Goal: Transaction & Acquisition: Purchase product/service

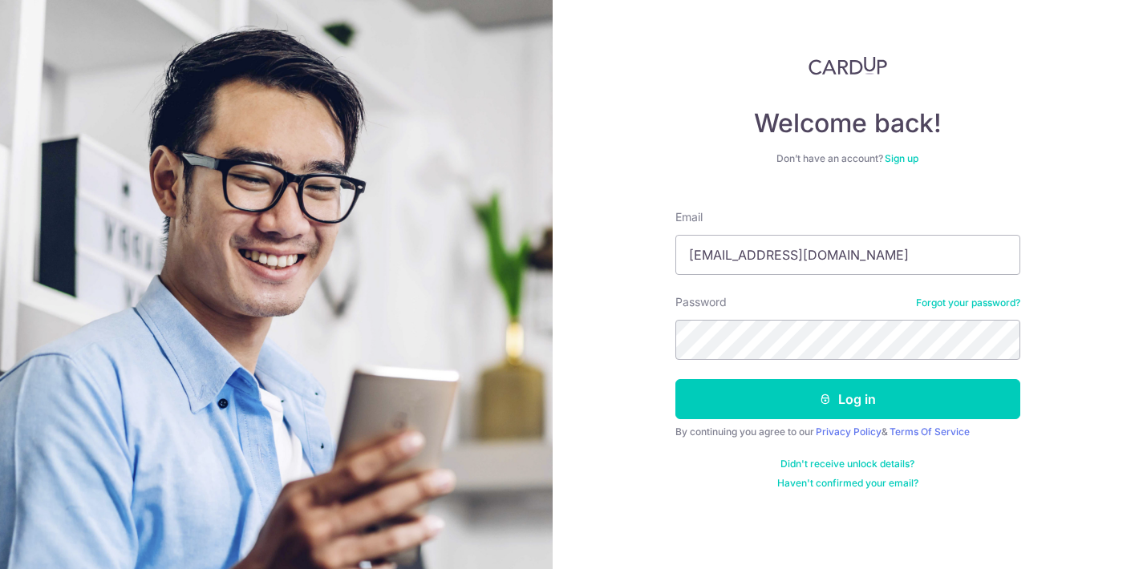
type input "[EMAIL_ADDRESS][DOMAIN_NAME]"
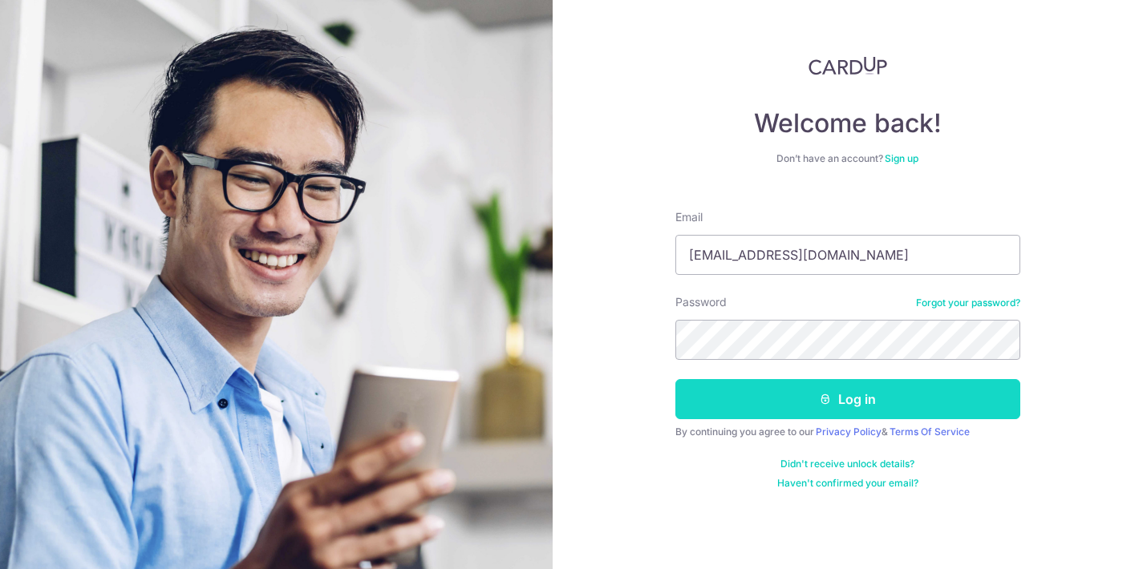
click at [759, 402] on button "Log in" at bounding box center [847, 399] width 345 height 40
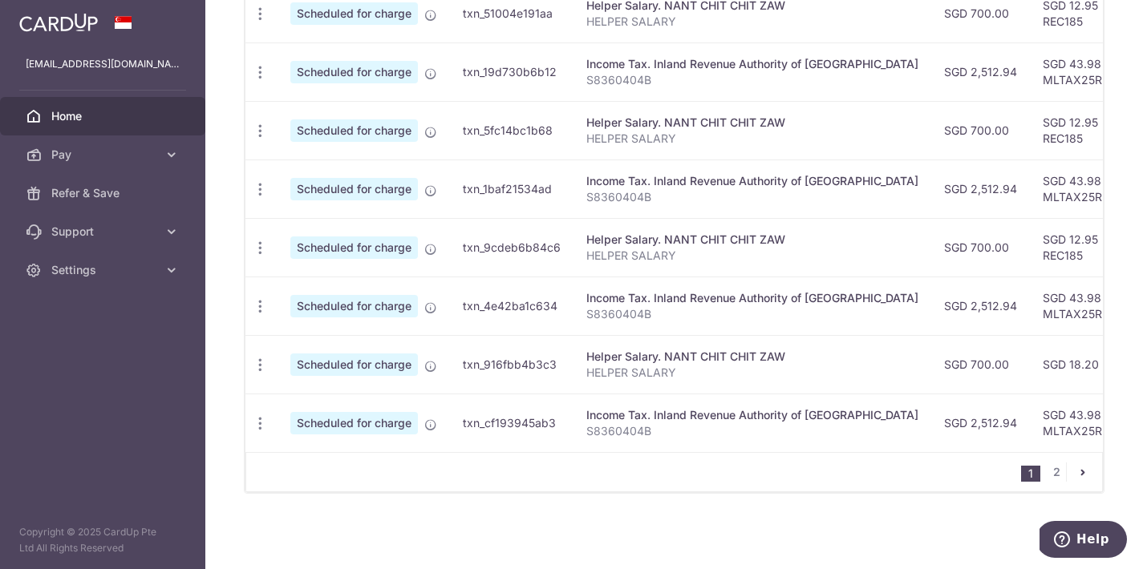
scroll to position [670, 0]
click at [1052, 467] on link "2" at bounding box center [1055, 472] width 19 height 19
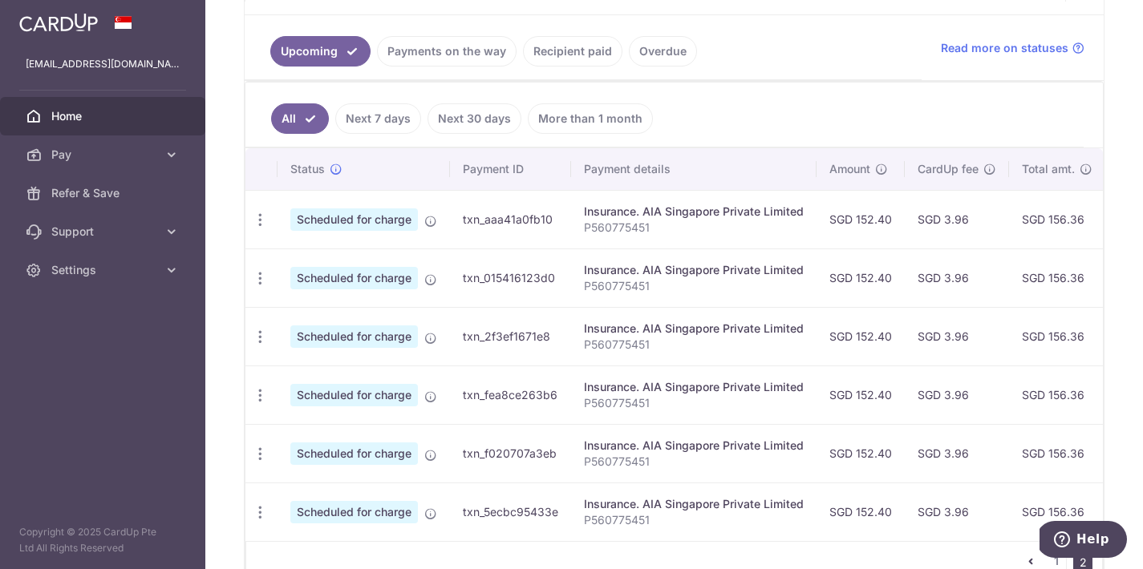
scroll to position [364, 0]
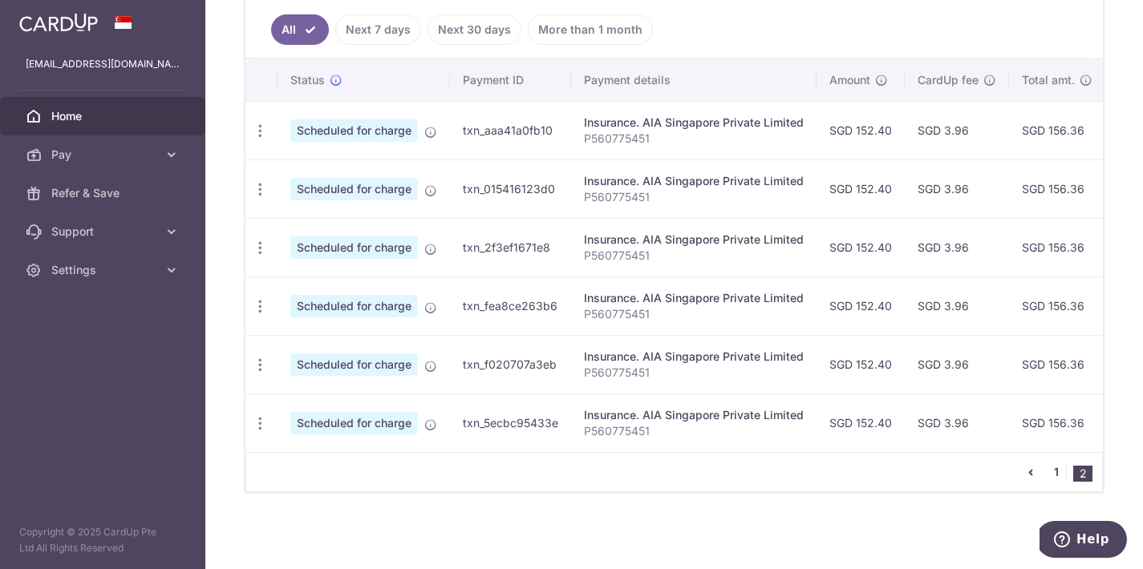
click at [1055, 470] on link "1" at bounding box center [1055, 472] width 19 height 19
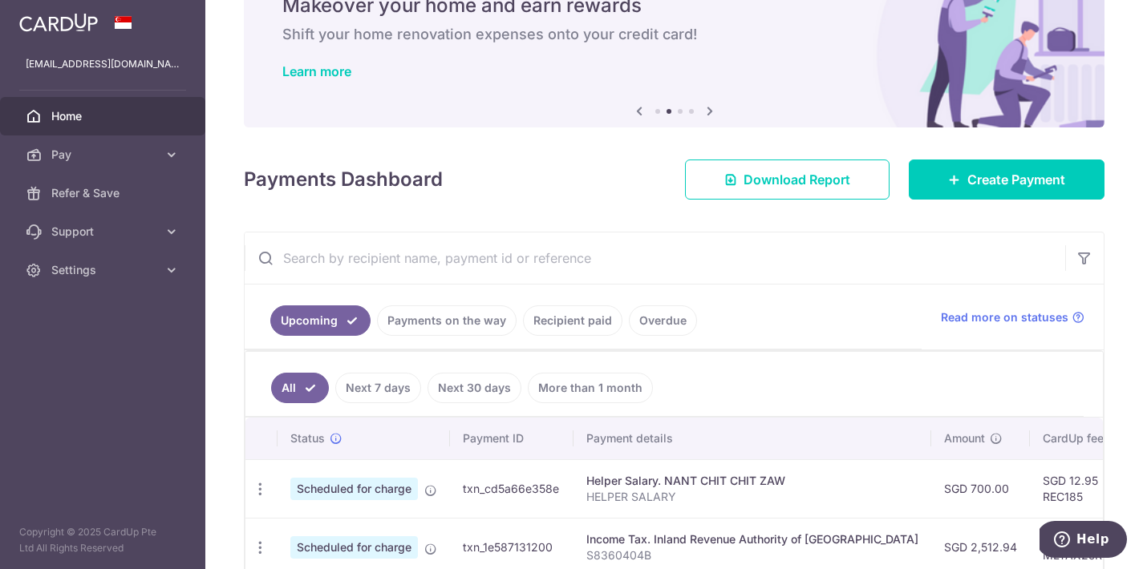
drag, startPoint x: 440, startPoint y: 324, endPoint x: 525, endPoint y: 337, distance: 86.0
click at [526, 336] on ul "Upcoming Payments on the way Recipient paid Overdue" at bounding box center [583, 317] width 677 height 65
click at [558, 392] on link "More than 1 month" at bounding box center [590, 388] width 125 height 30
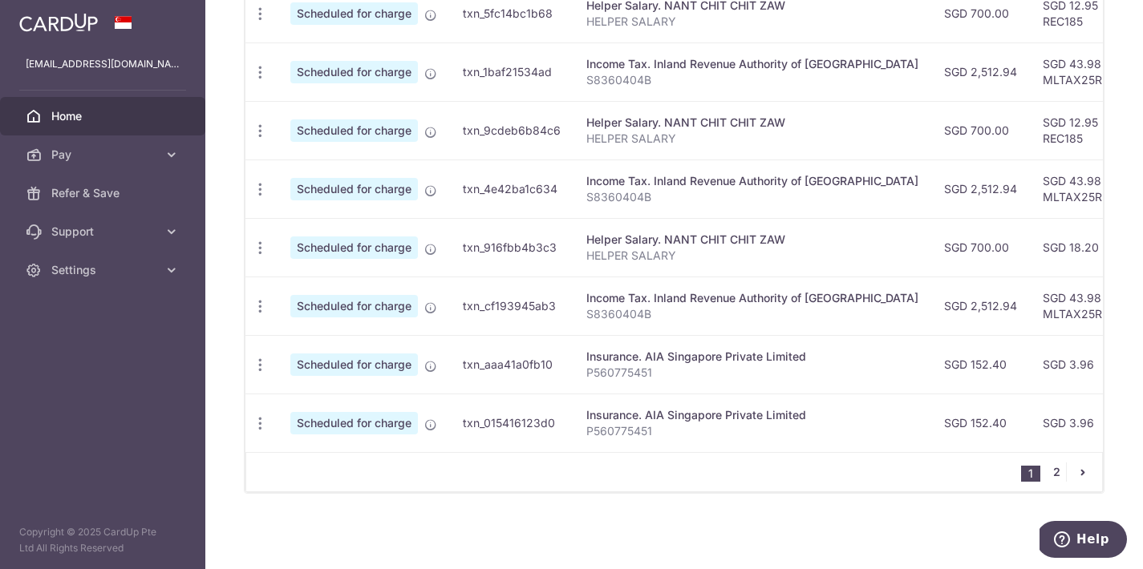
click at [1054, 478] on link "2" at bounding box center [1055, 472] width 19 height 19
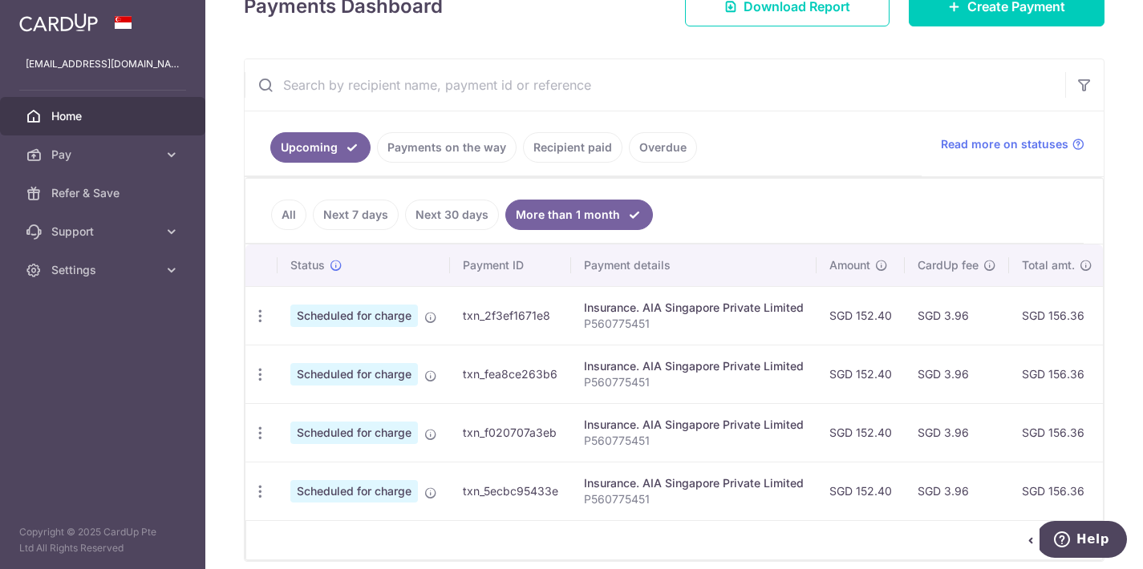
scroll to position [232, 0]
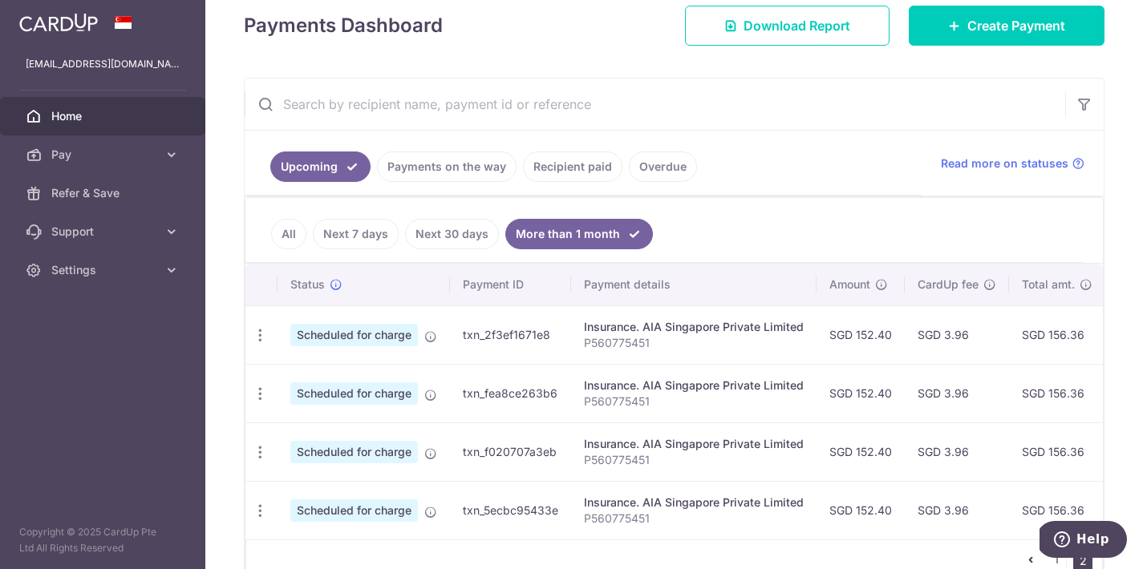
click at [305, 235] on link "All" at bounding box center [288, 234] width 35 height 30
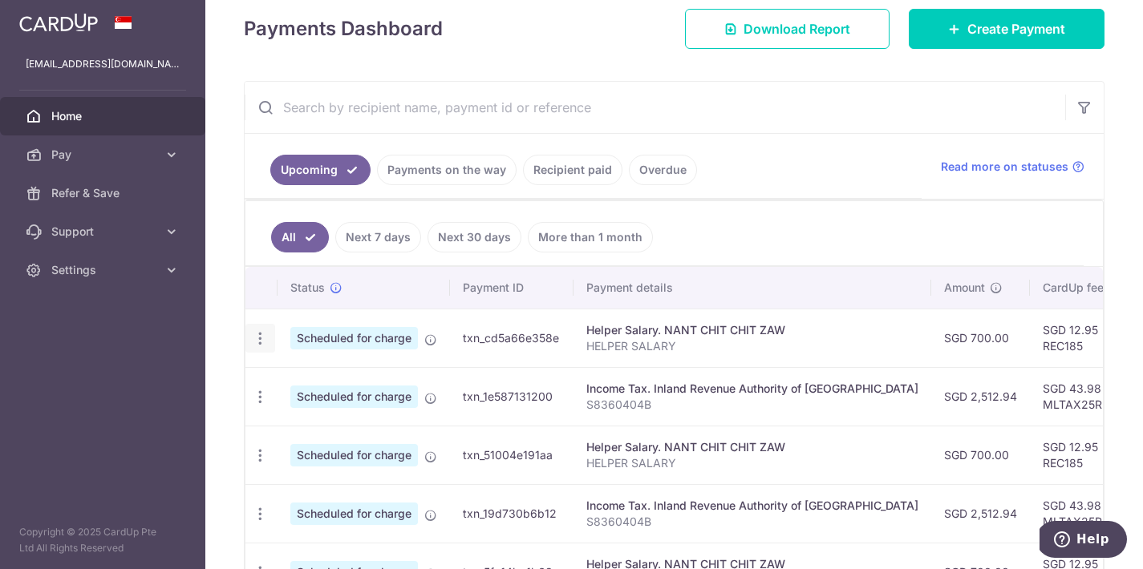
scroll to position [242, 0]
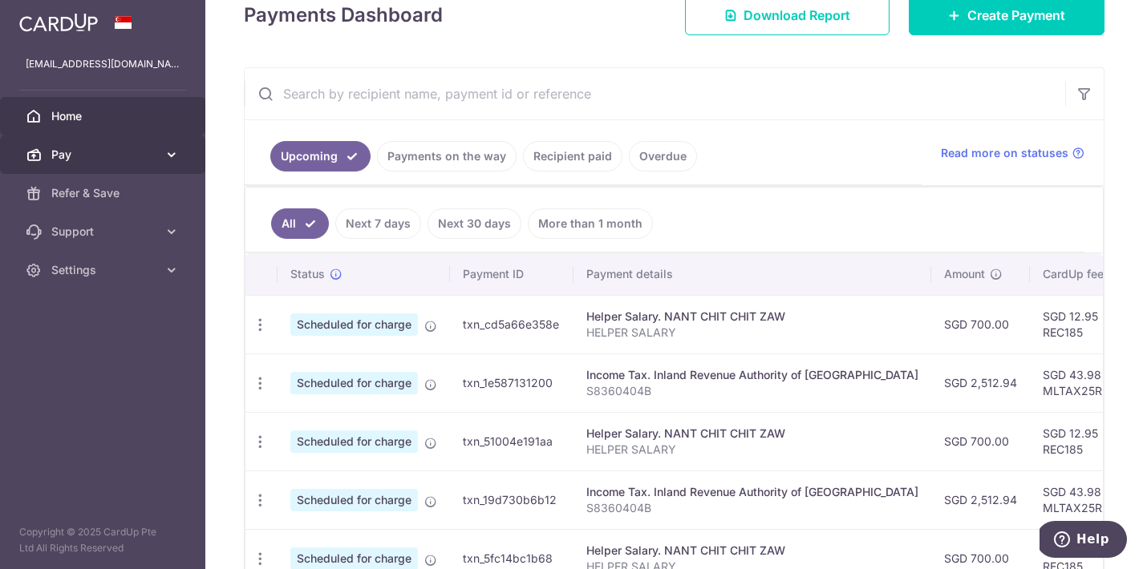
click at [168, 156] on icon at bounding box center [172, 155] width 16 height 16
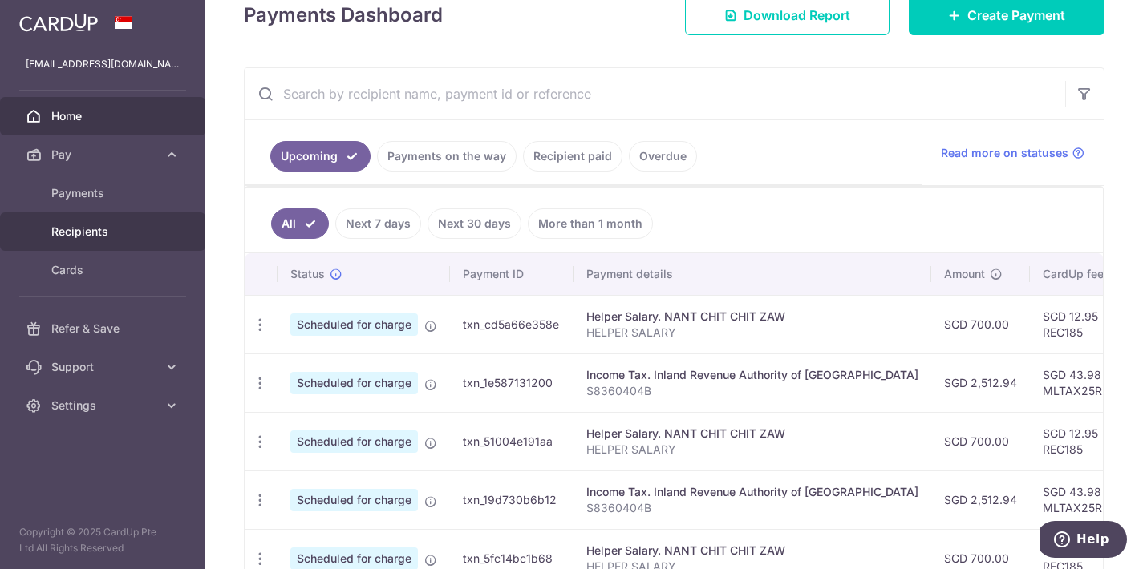
click at [81, 241] on link "Recipients" at bounding box center [102, 231] width 205 height 38
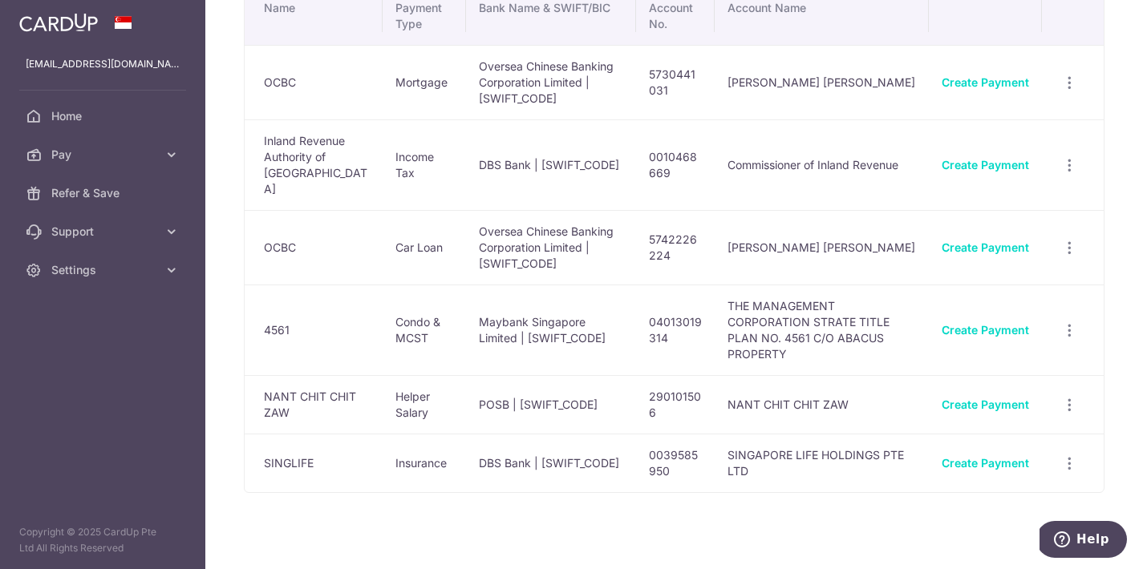
scroll to position [90, 0]
click at [1016, 324] on link "Create Payment" at bounding box center [984, 331] width 87 height 14
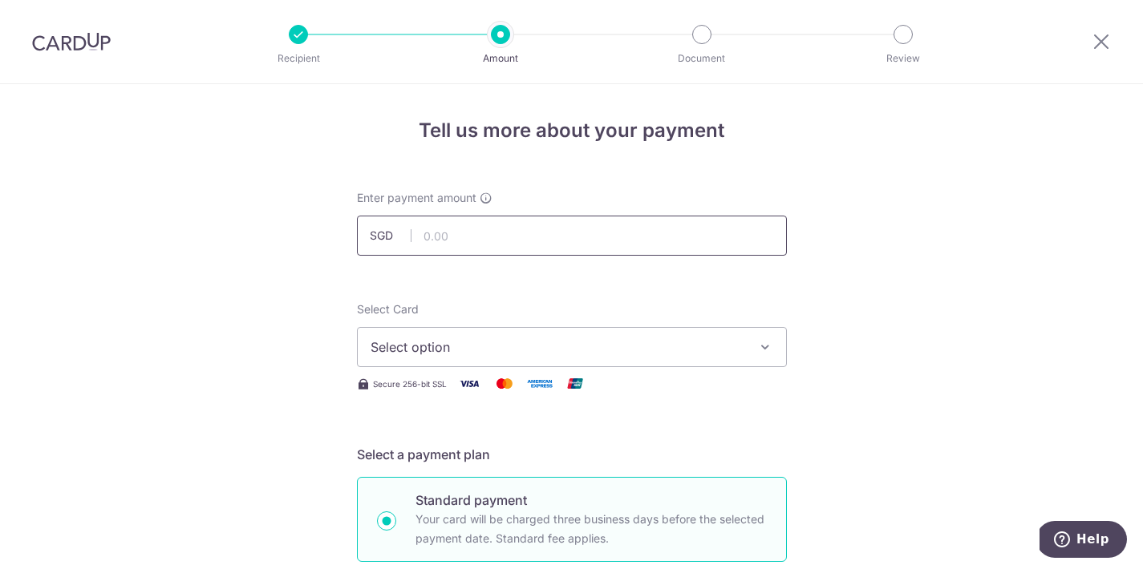
click at [589, 221] on input "text" at bounding box center [572, 236] width 430 height 40
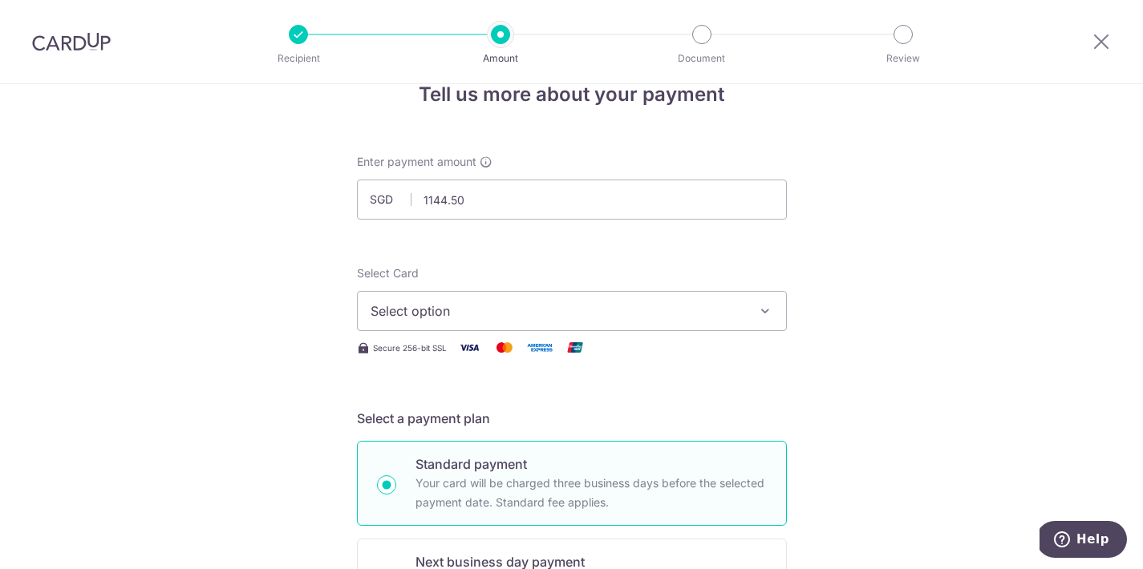
type input "1,144.50"
click at [487, 306] on span "Select option" at bounding box center [557, 310] width 374 height 19
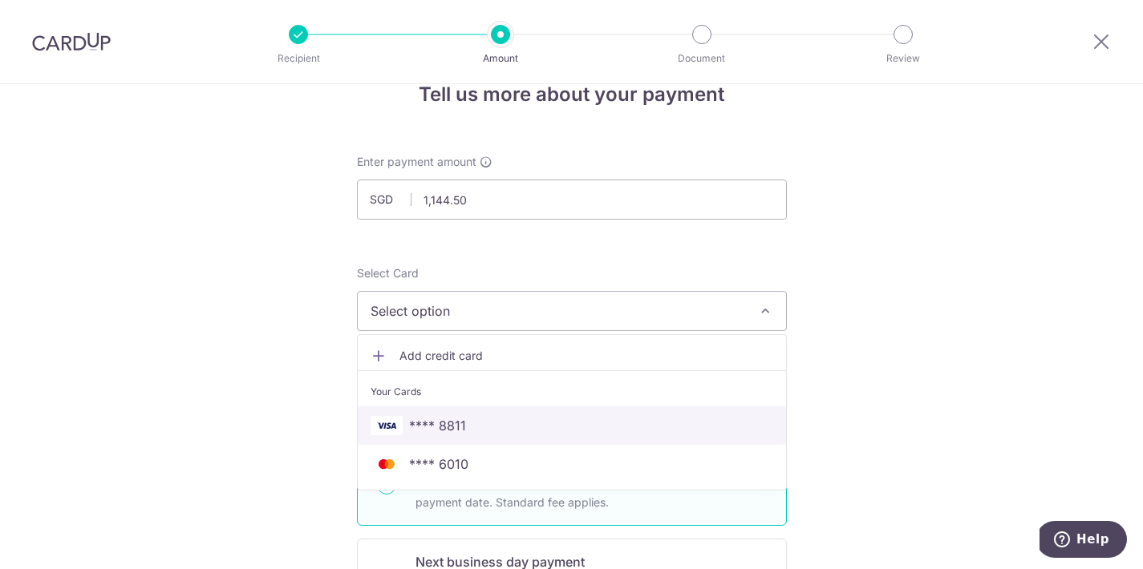
click at [456, 417] on span "**** 8811" at bounding box center [437, 425] width 57 height 19
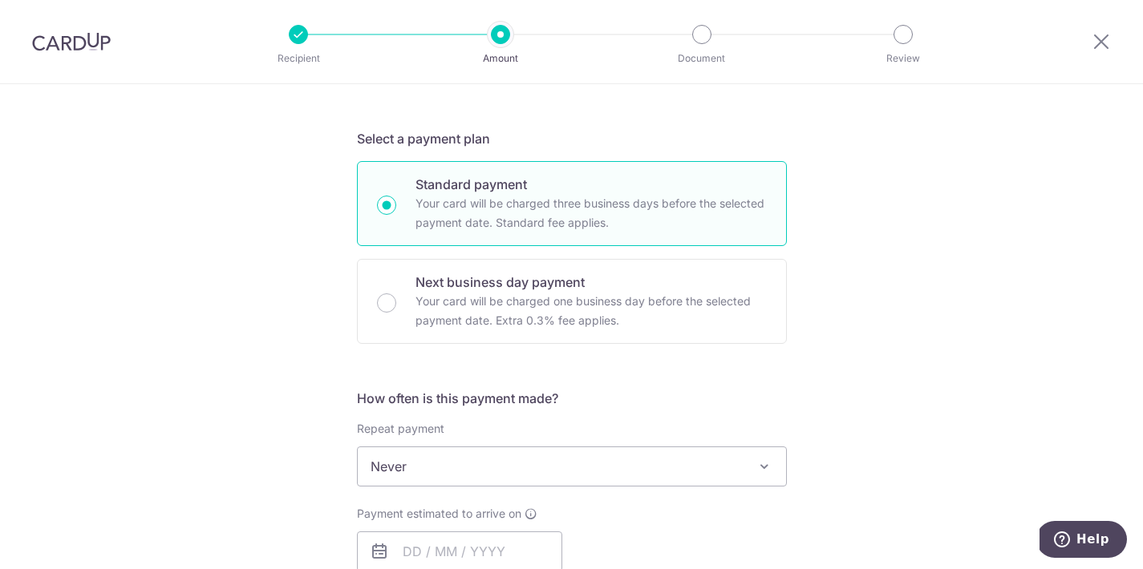
scroll to position [341, 0]
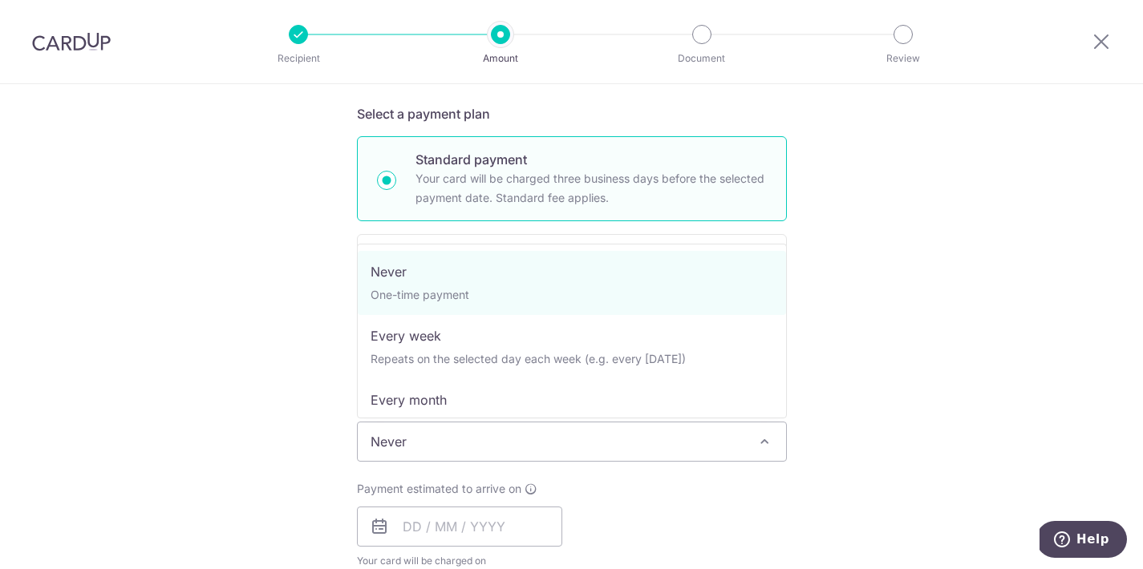
click at [455, 425] on span "Never" at bounding box center [572, 442] width 428 height 38
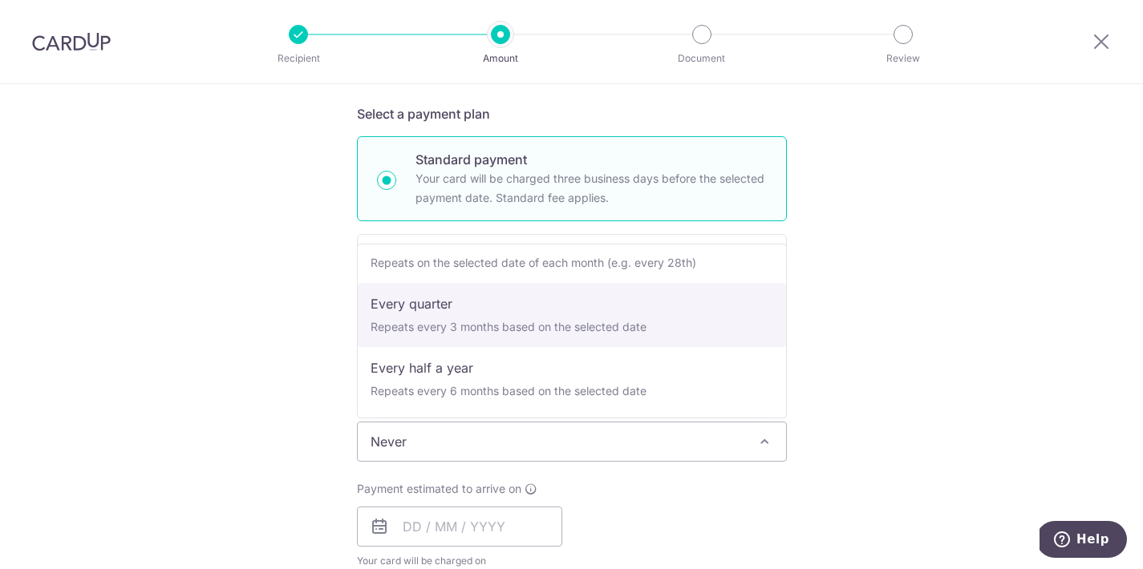
scroll to position [160, 0]
select select "4"
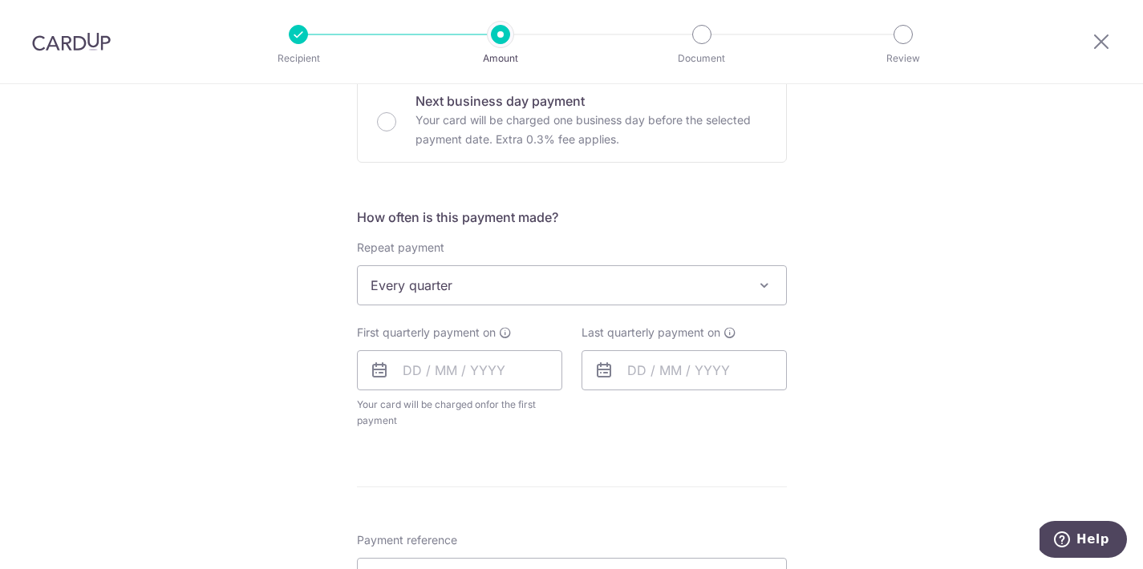
scroll to position [522, 0]
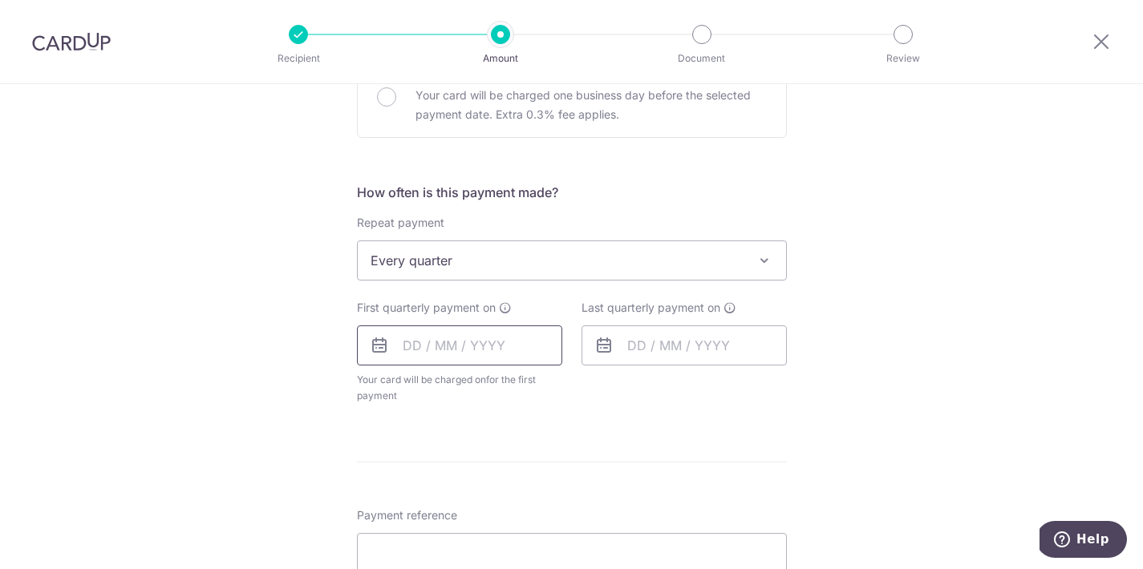
click at [403, 348] on input "text" at bounding box center [459, 346] width 205 height 40
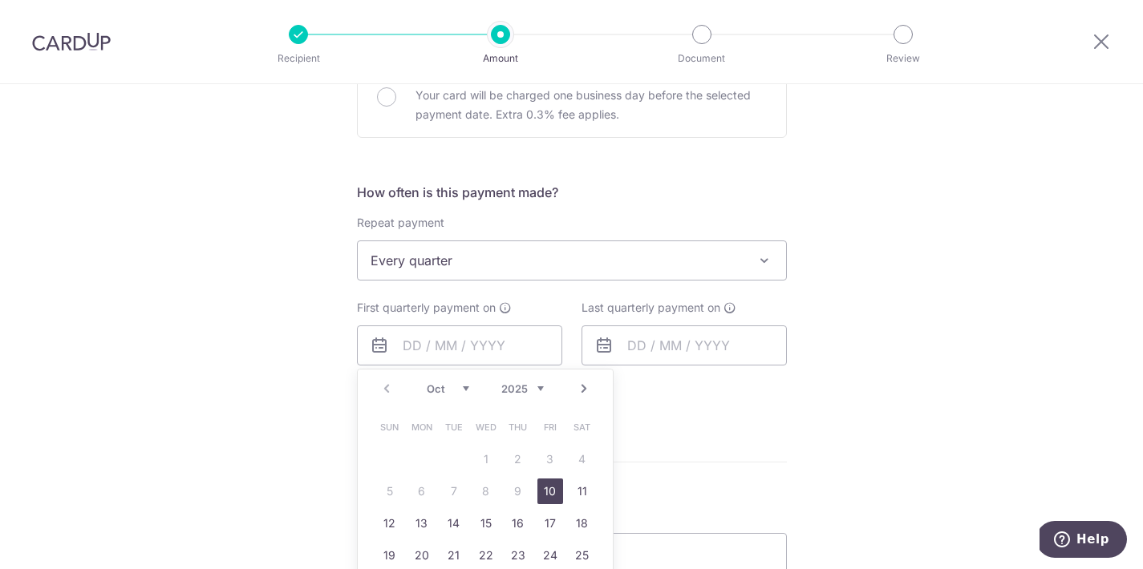
click at [546, 494] on link "10" at bounding box center [550, 492] width 26 height 26
type input "10/10/2025"
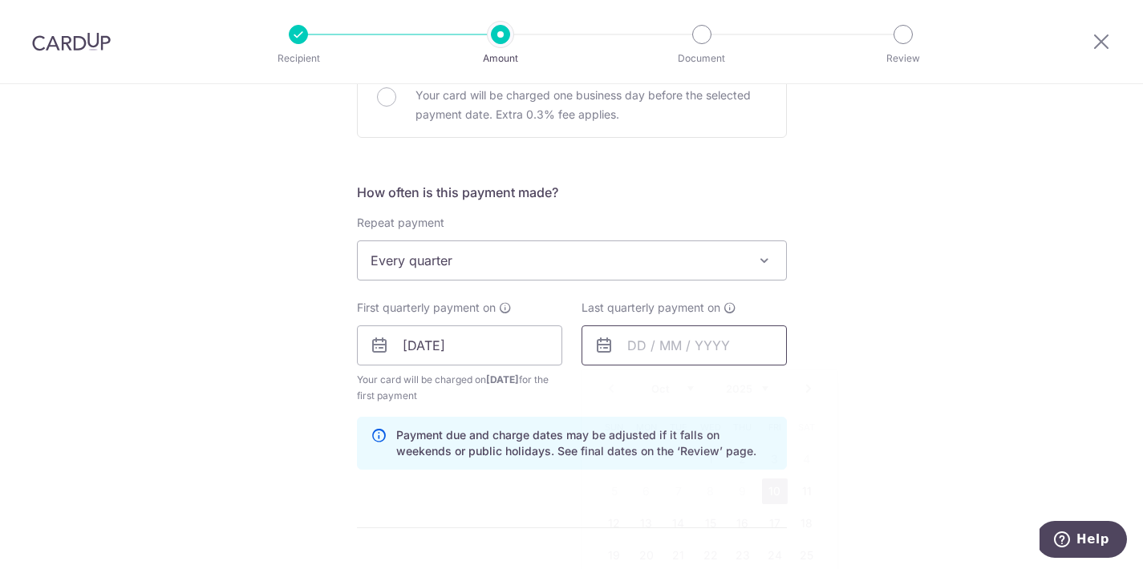
click at [625, 343] on input "text" at bounding box center [683, 346] width 205 height 40
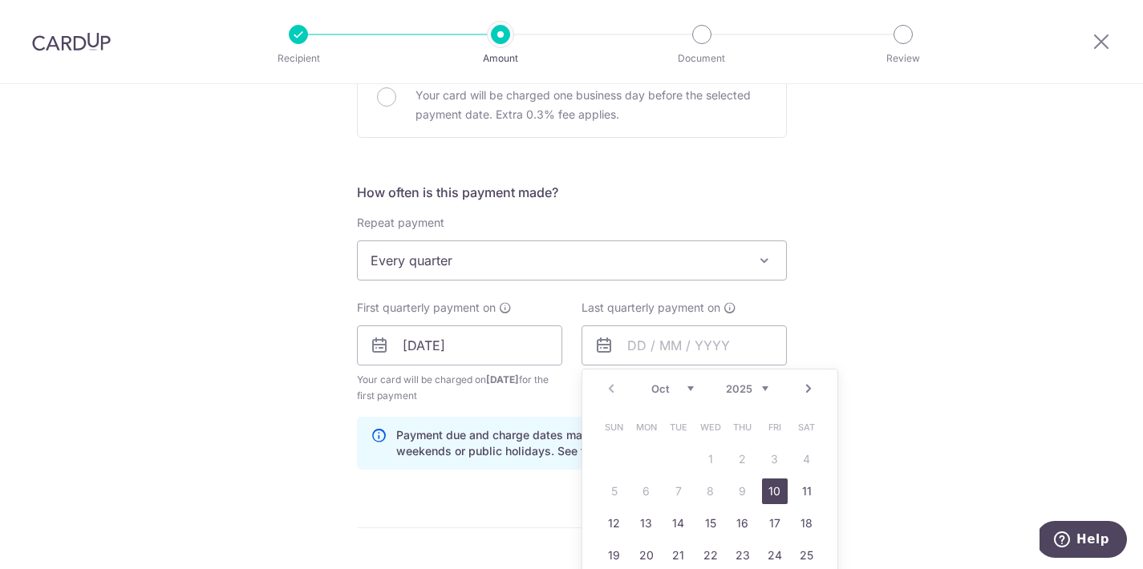
click at [867, 326] on div "Tell us more about your payment Enter payment amount SGD 1,144.50 1144.50 Selec…" at bounding box center [571, 328] width 1143 height 1532
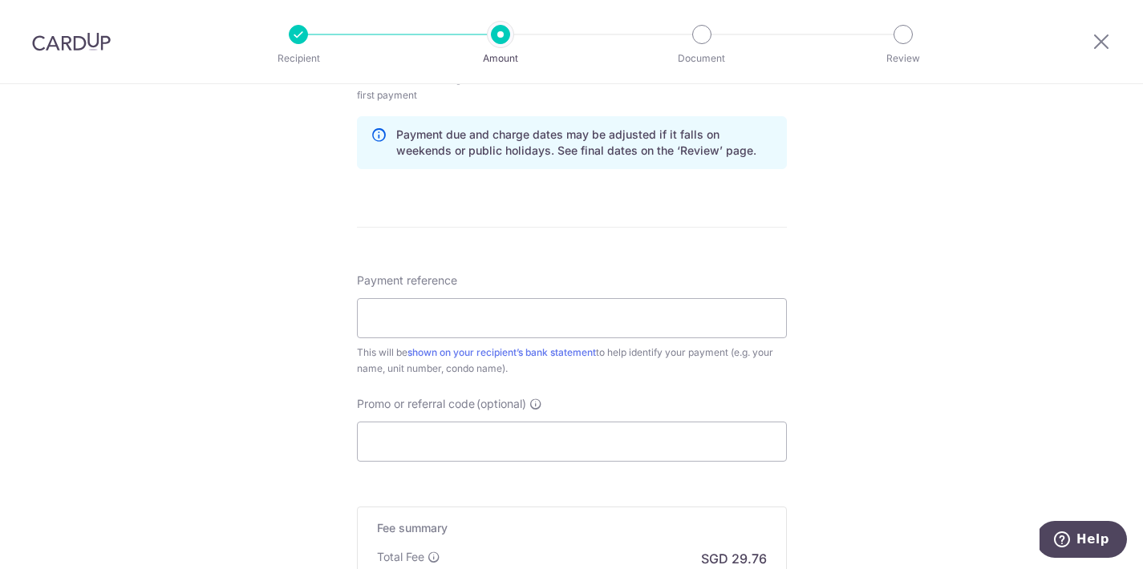
scroll to position [846, 0]
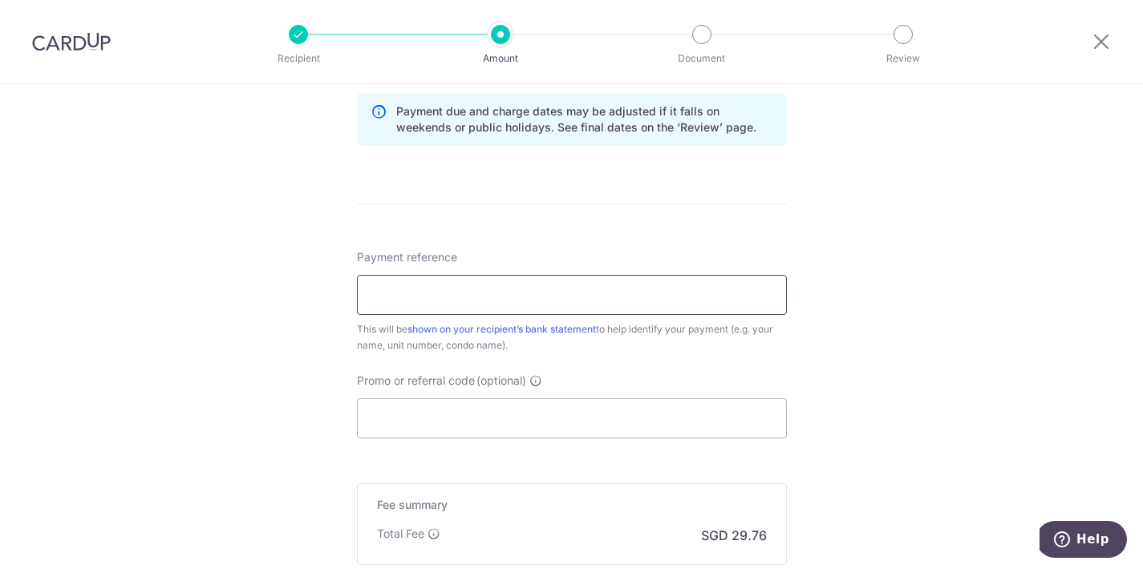
click at [700, 301] on input "Payment reference" at bounding box center [572, 295] width 430 height 40
type input "b"
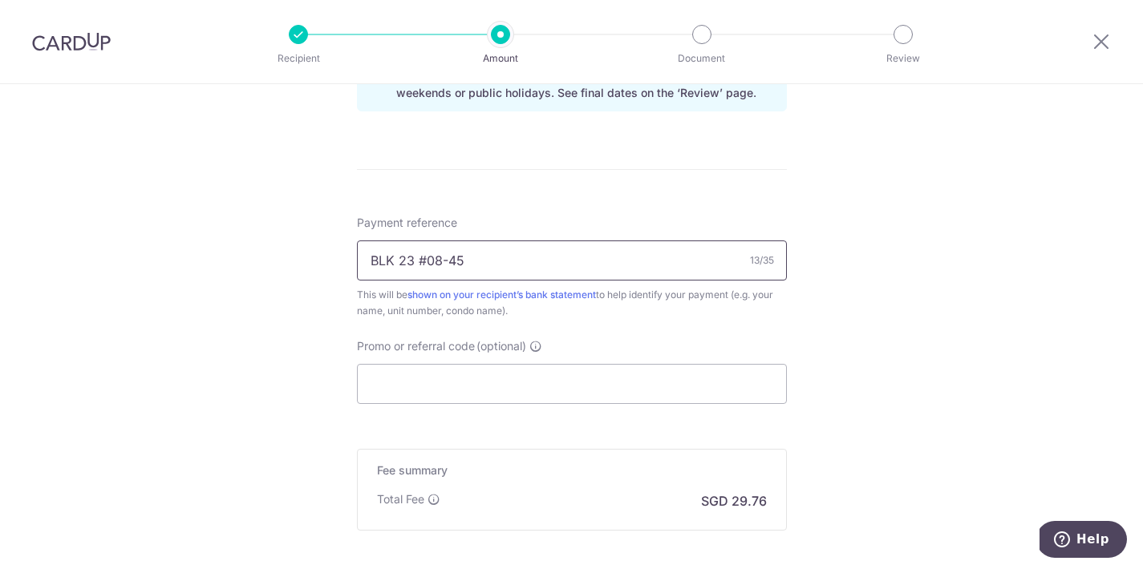
scroll to position [898, 0]
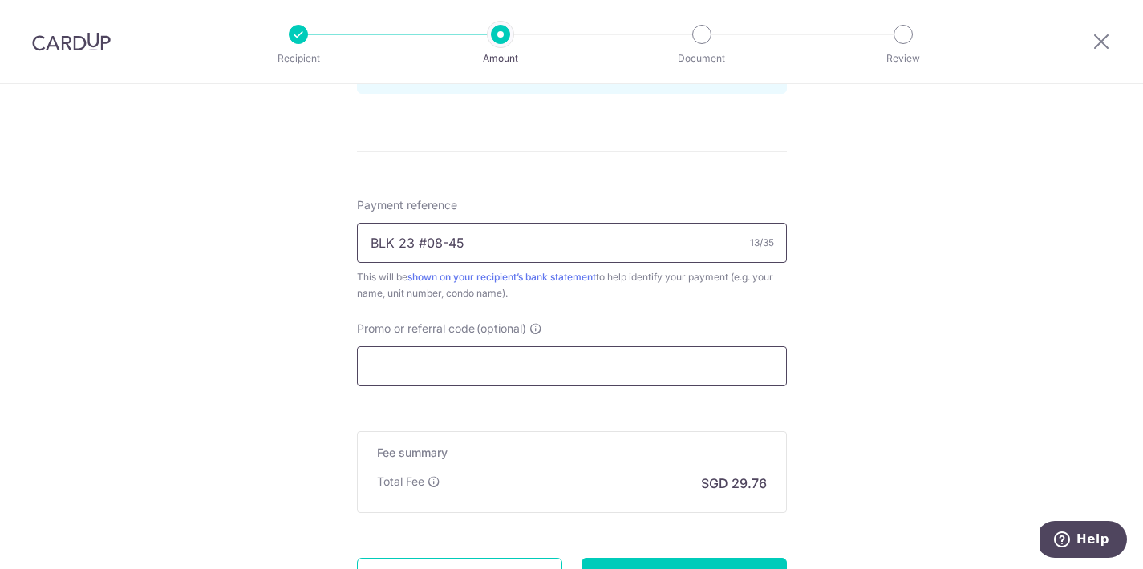
type input "BLK 23 #08-45"
click at [504, 359] on input "Promo or referral code (optional)" at bounding box center [572, 366] width 430 height 40
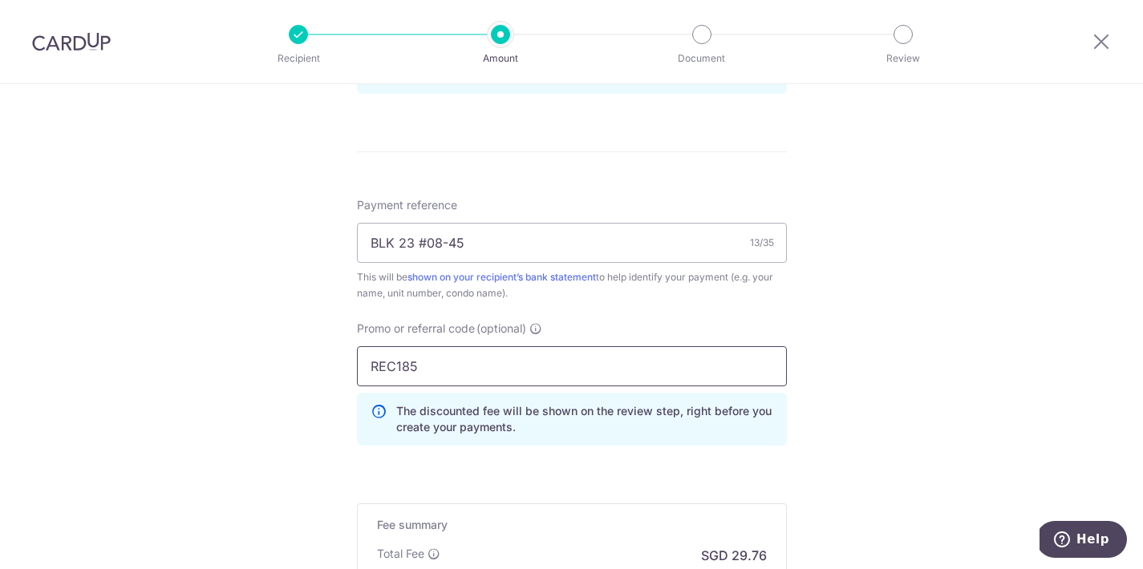
type input "REC185"
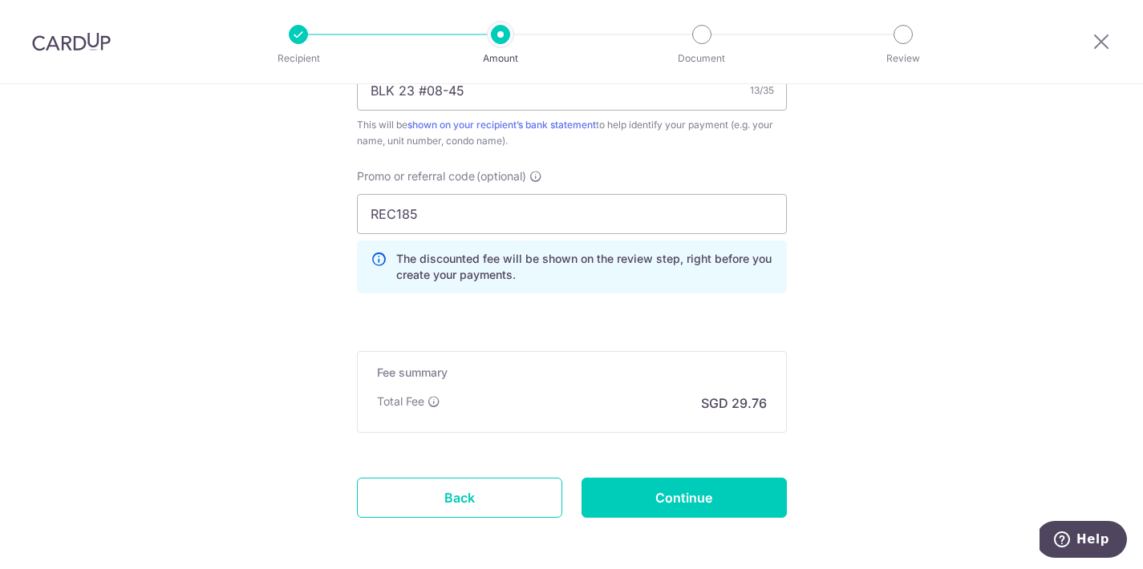
scroll to position [1003, 0]
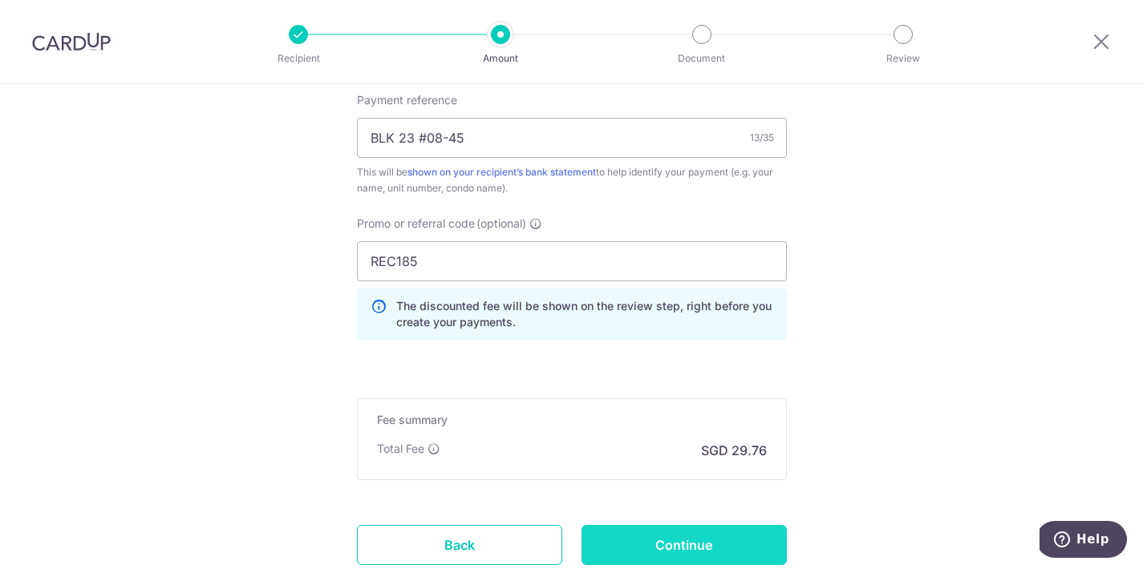
click at [632, 535] on input "Continue" at bounding box center [683, 545] width 205 height 40
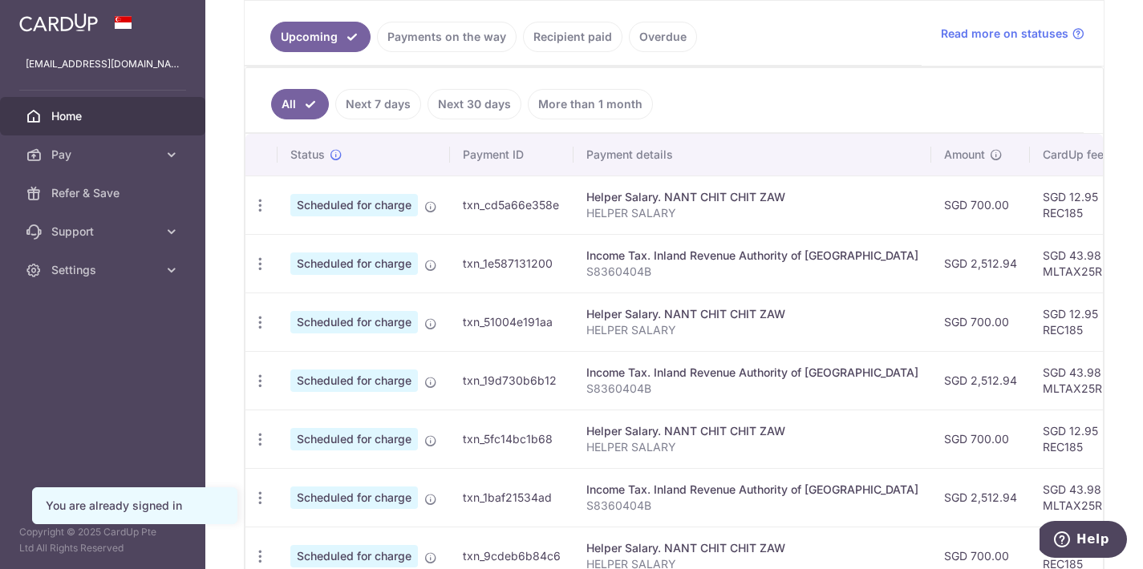
scroll to position [381, 0]
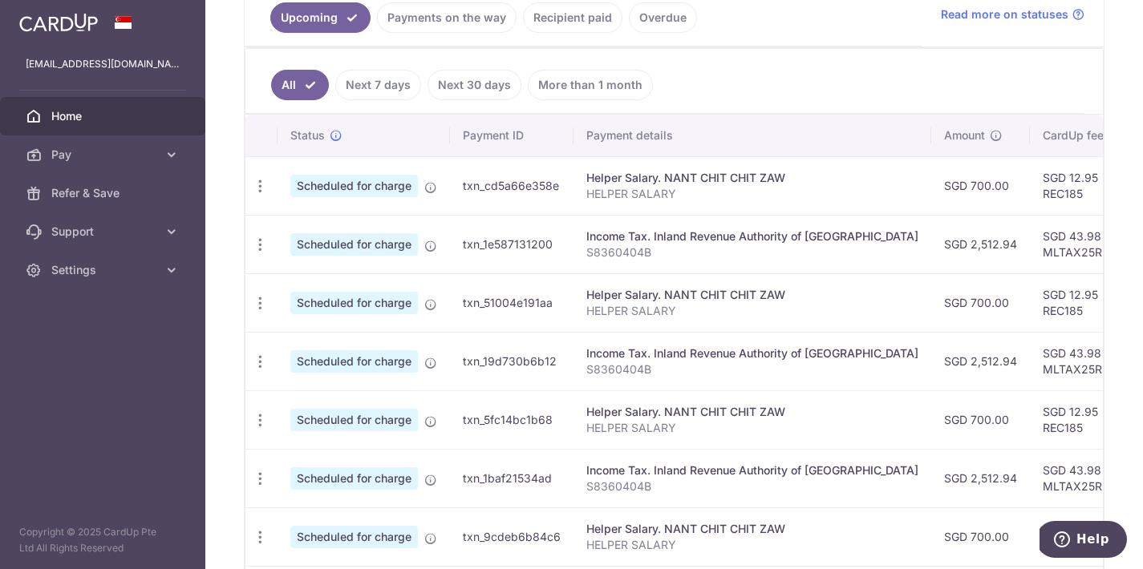
click at [561, 14] on link "Recipient paid" at bounding box center [572, 17] width 99 height 30
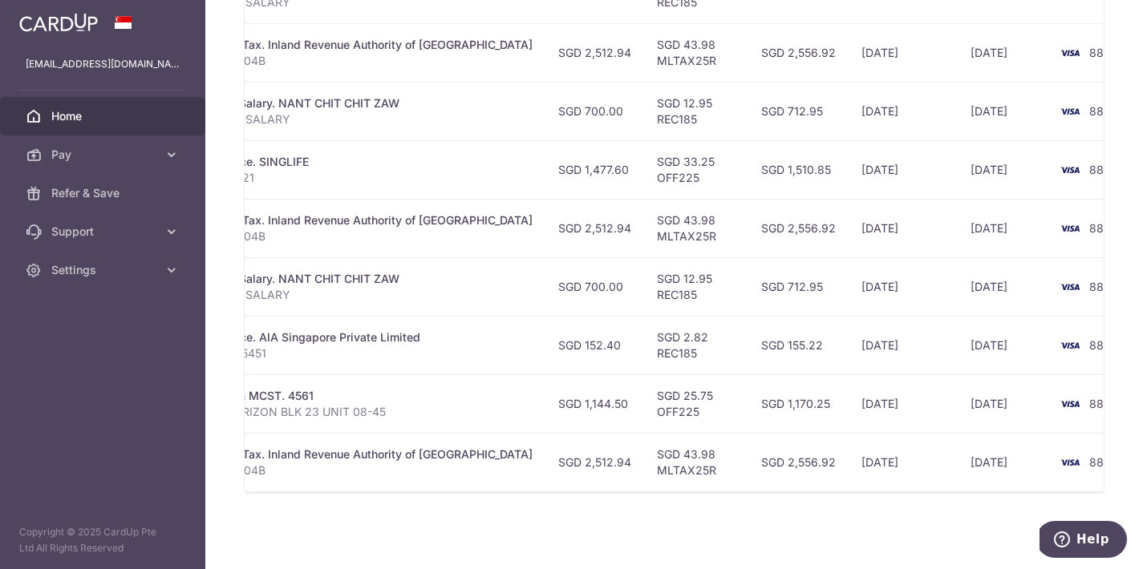
scroll to position [0, 345]
click at [154, 158] on span "Pay" at bounding box center [104, 155] width 106 height 16
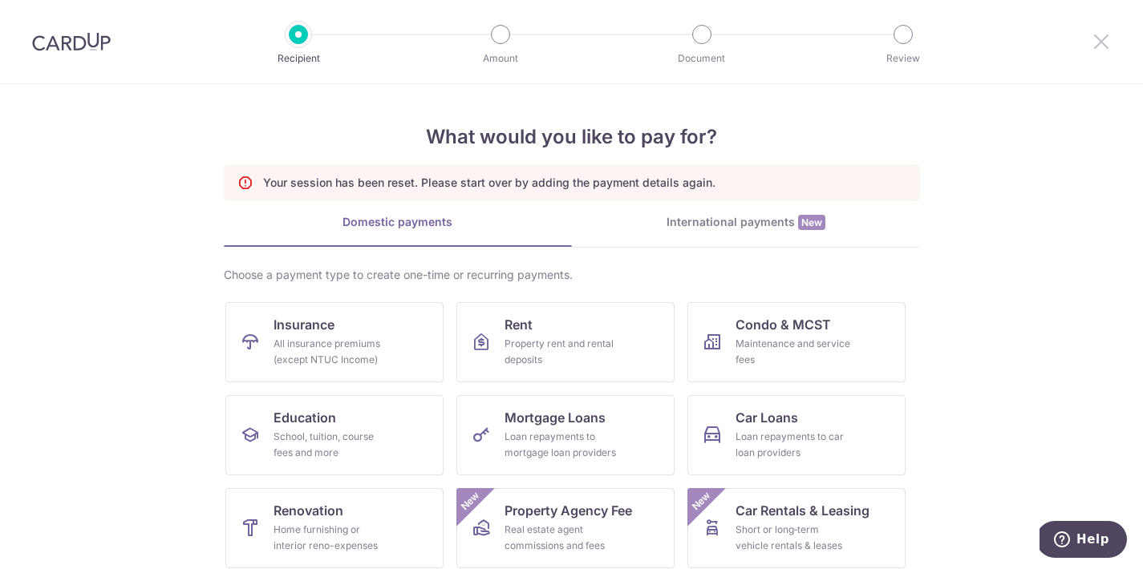
click at [1106, 42] on icon at bounding box center [1100, 41] width 19 height 20
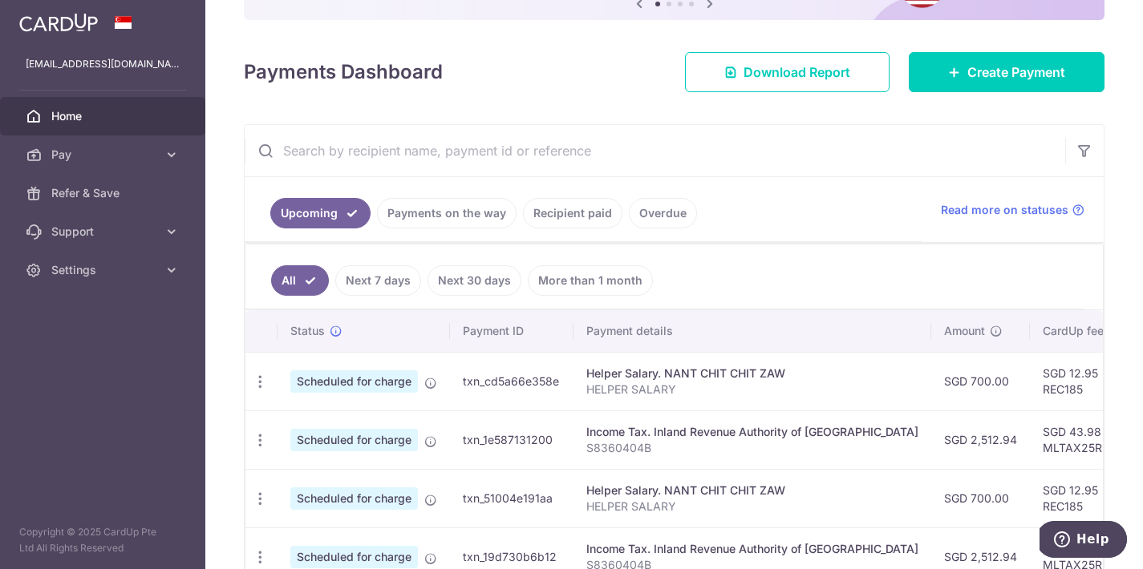
scroll to position [80, 0]
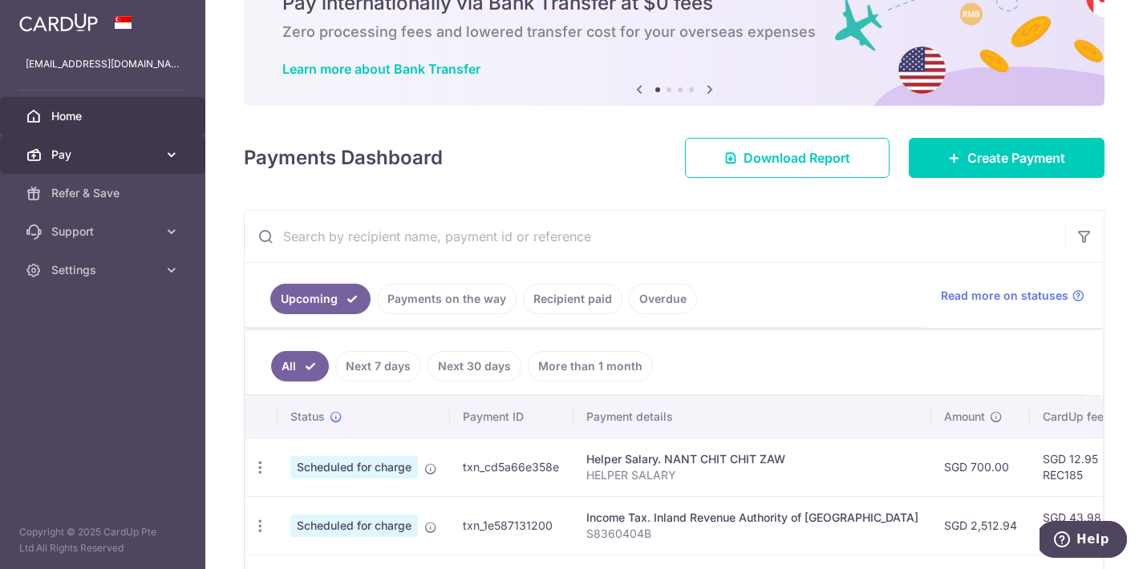
click at [71, 152] on span "Pay" at bounding box center [104, 155] width 106 height 16
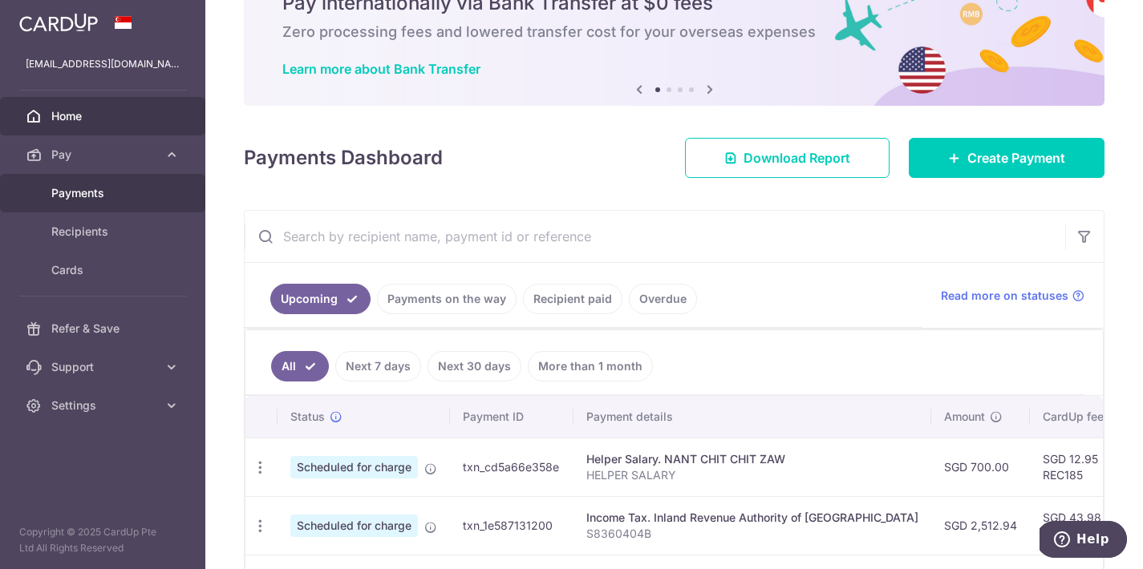
click at [72, 187] on span "Payments" at bounding box center [104, 193] width 106 height 16
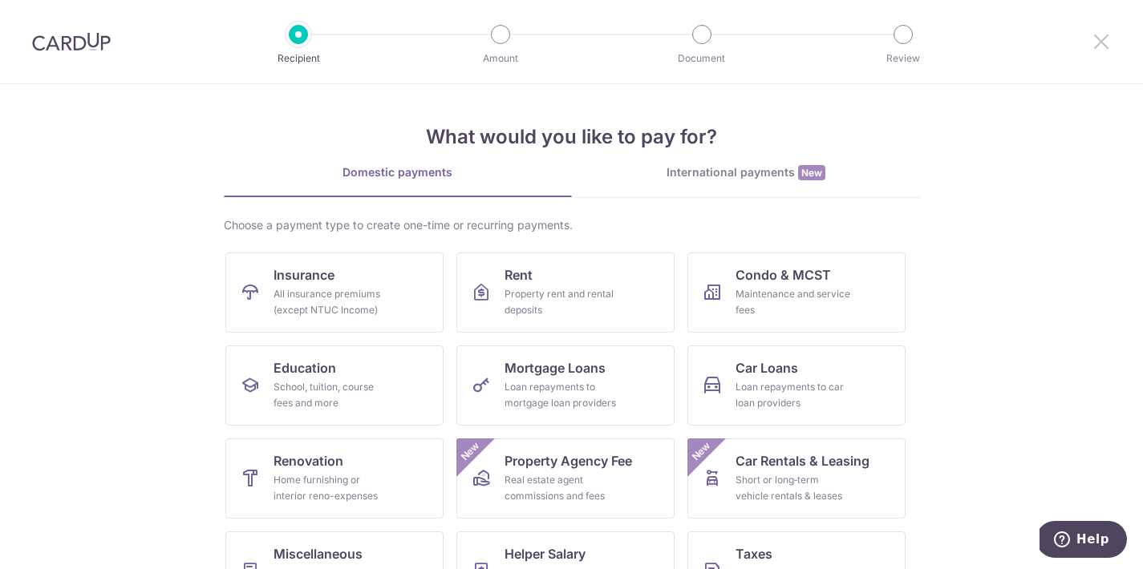
click at [1098, 43] on icon at bounding box center [1100, 41] width 19 height 20
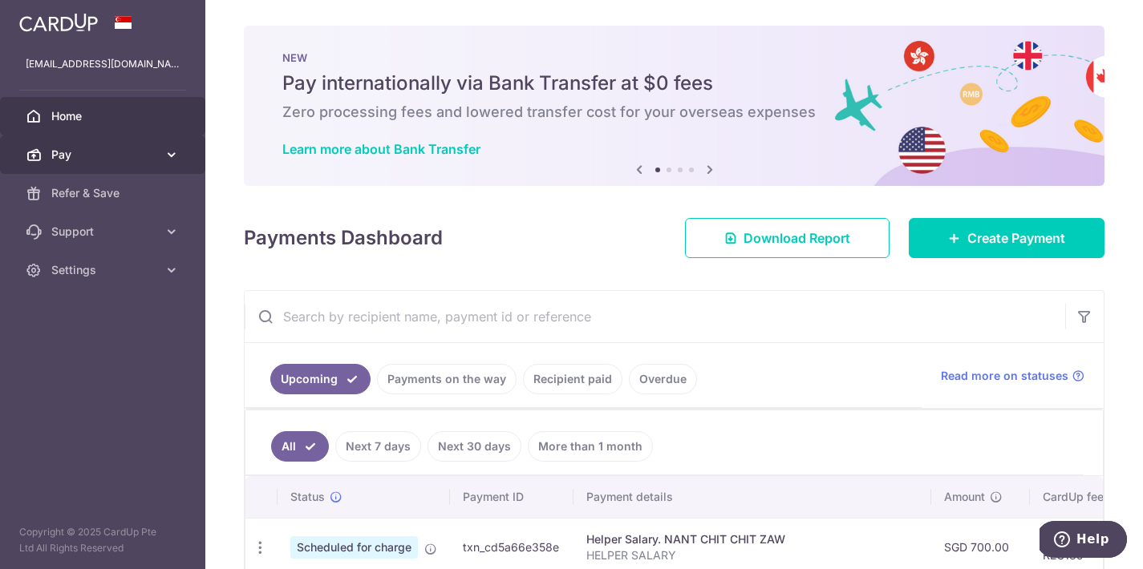
click at [182, 147] on link "Pay" at bounding box center [102, 155] width 205 height 38
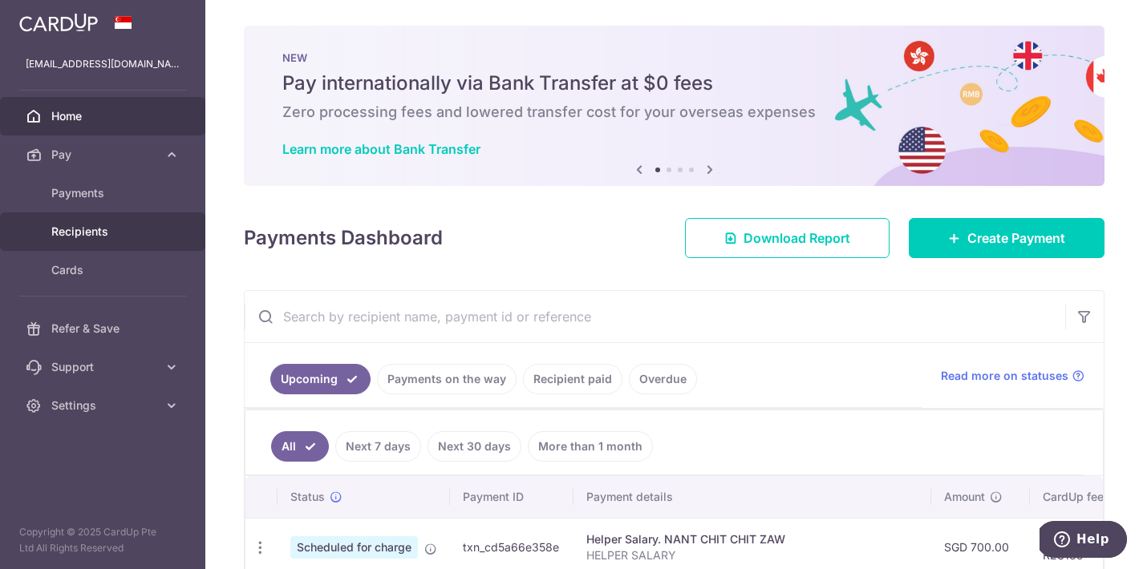
click at [84, 222] on link "Recipients" at bounding box center [102, 231] width 205 height 38
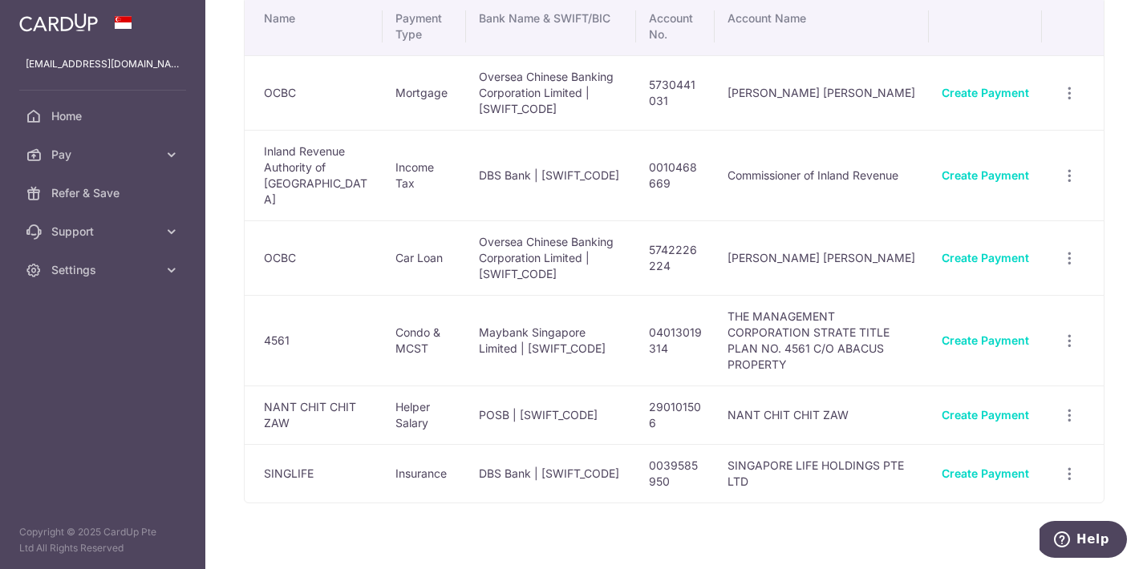
scroll to position [87, 0]
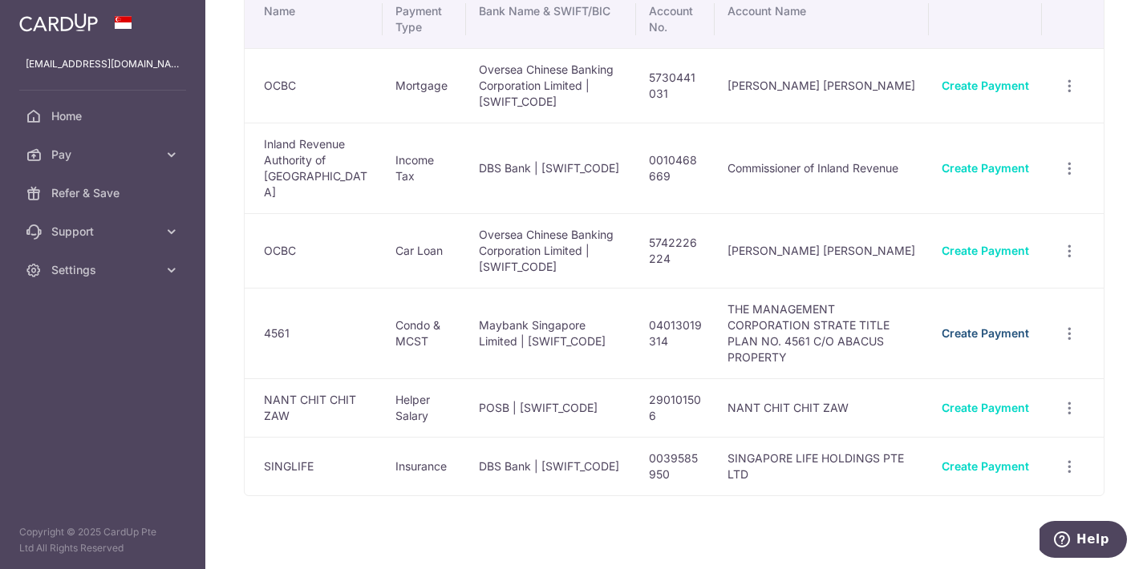
click at [1010, 326] on link "Create Payment" at bounding box center [984, 333] width 87 height 14
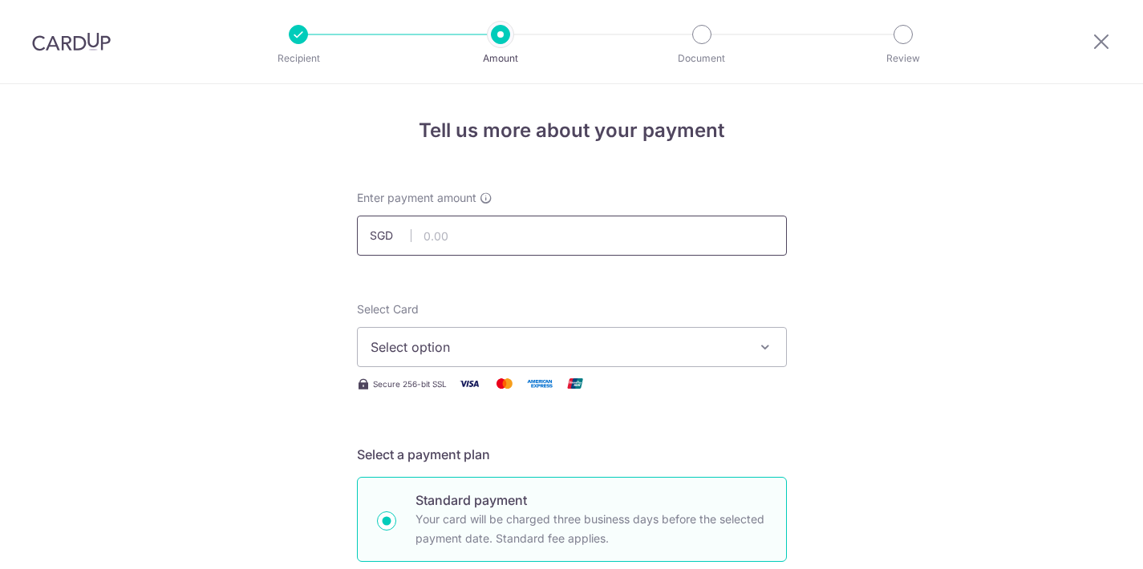
click at [481, 241] on input "text" at bounding box center [572, 236] width 430 height 40
type input "1,144.50"
click at [466, 345] on span "Select option" at bounding box center [557, 347] width 374 height 19
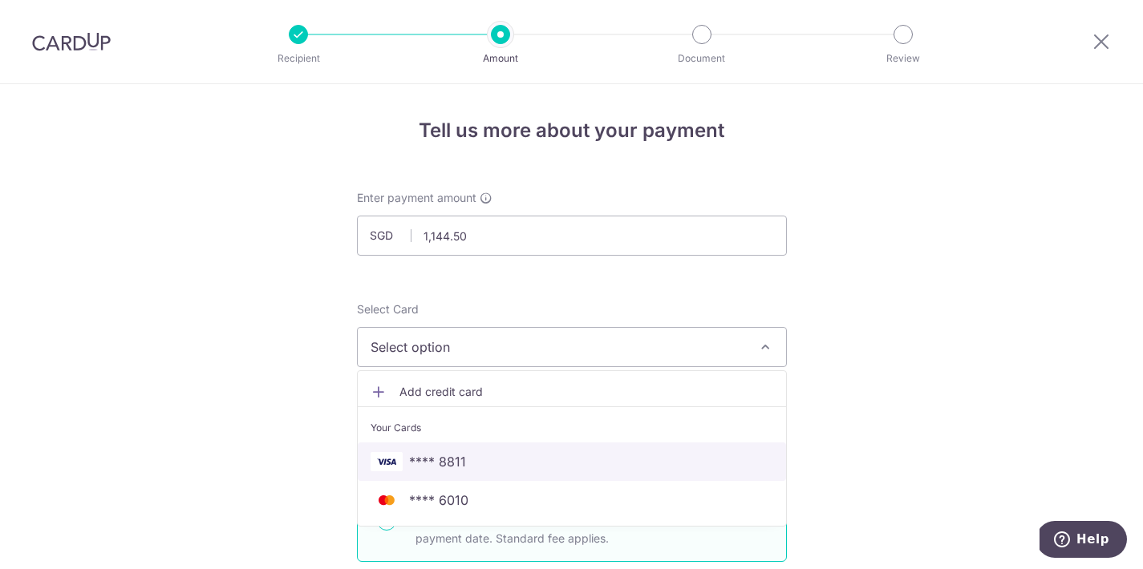
click at [464, 459] on span "**** 8811" at bounding box center [571, 461] width 403 height 19
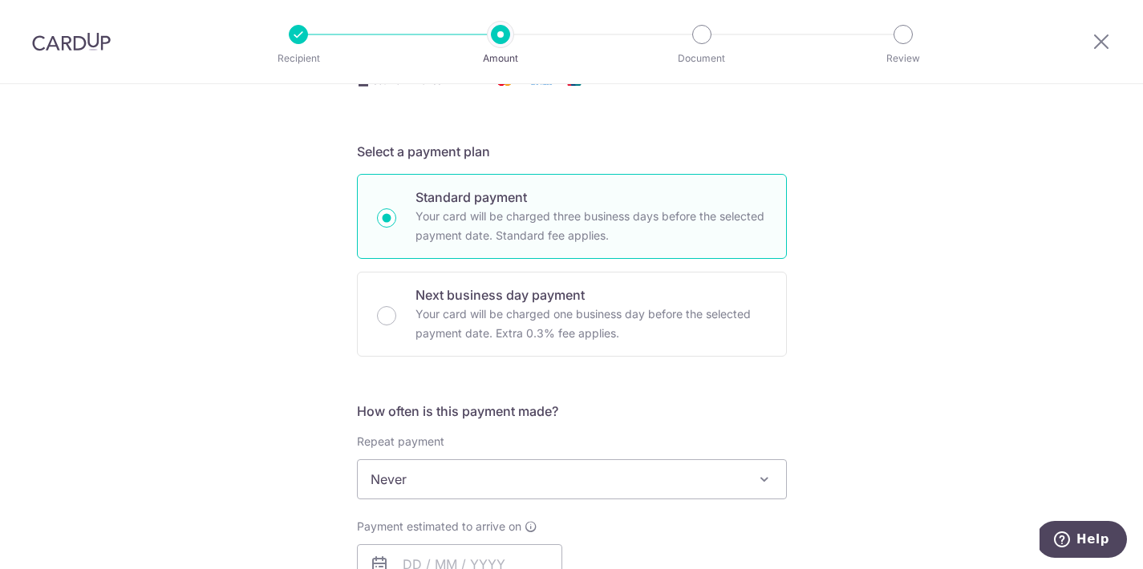
scroll to position [516, 0]
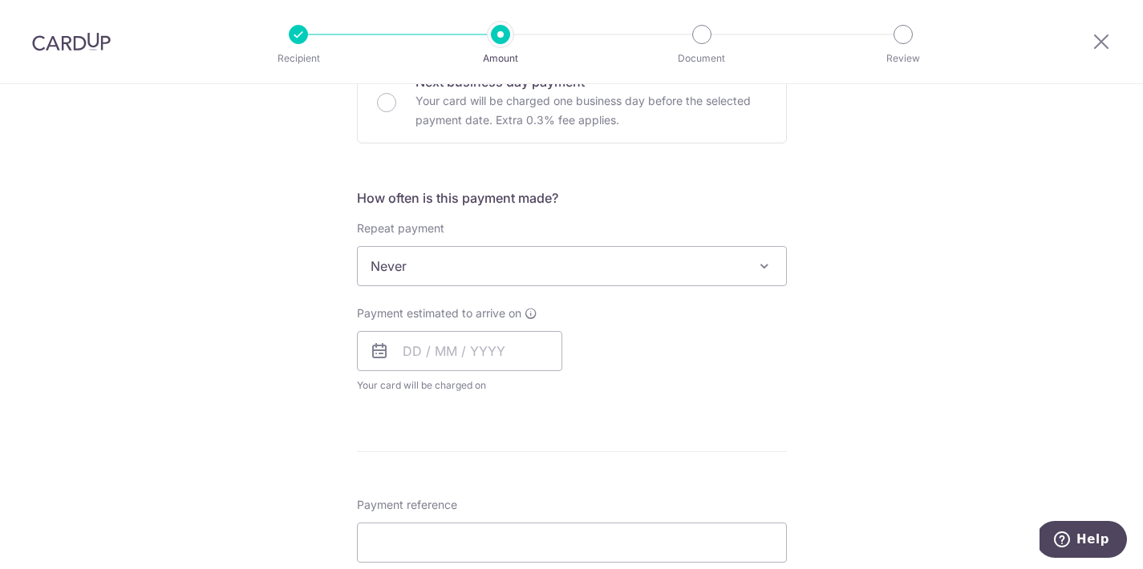
click at [484, 273] on span "Never" at bounding box center [572, 266] width 428 height 38
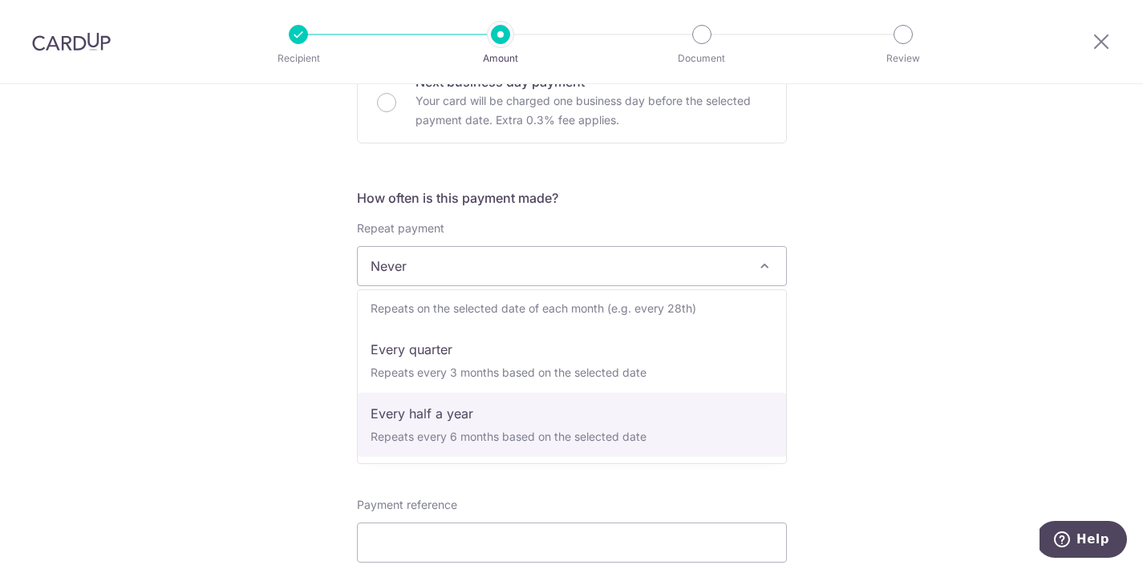
scroll to position [160, 0]
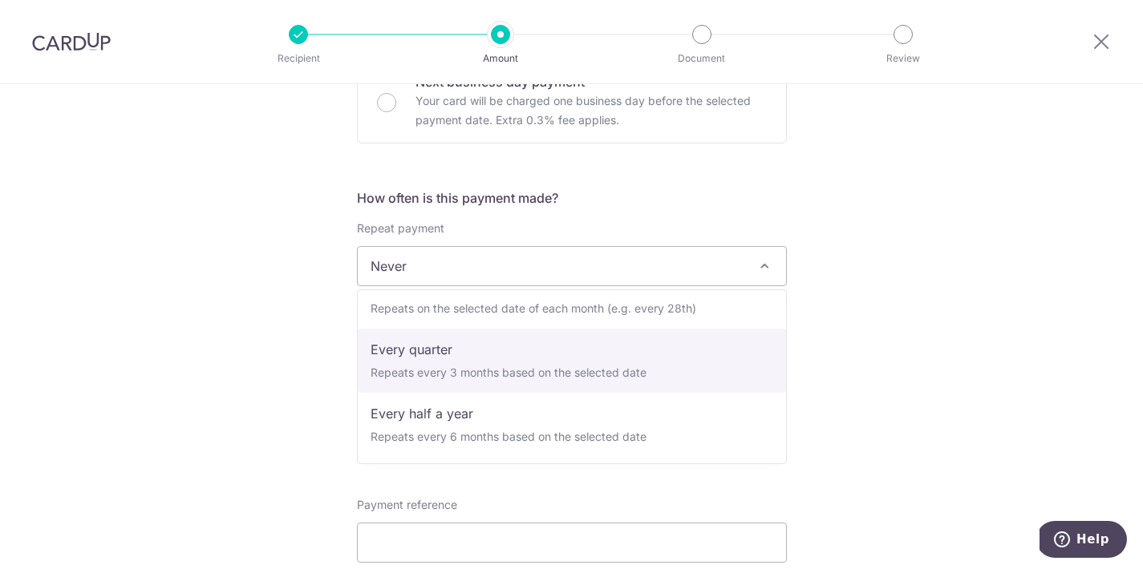
select select "4"
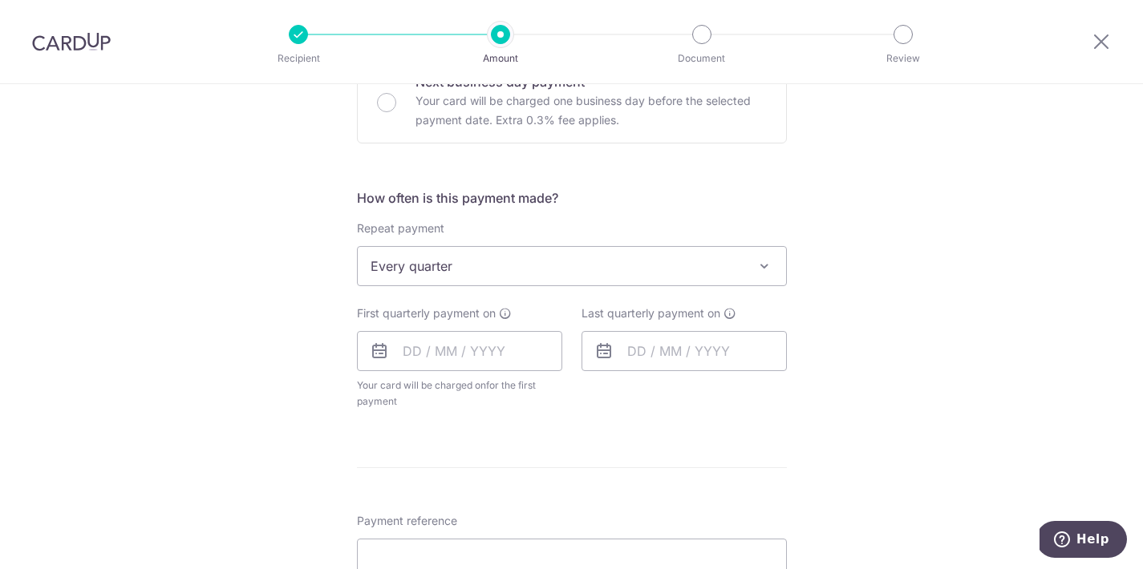
scroll to position [542, 0]
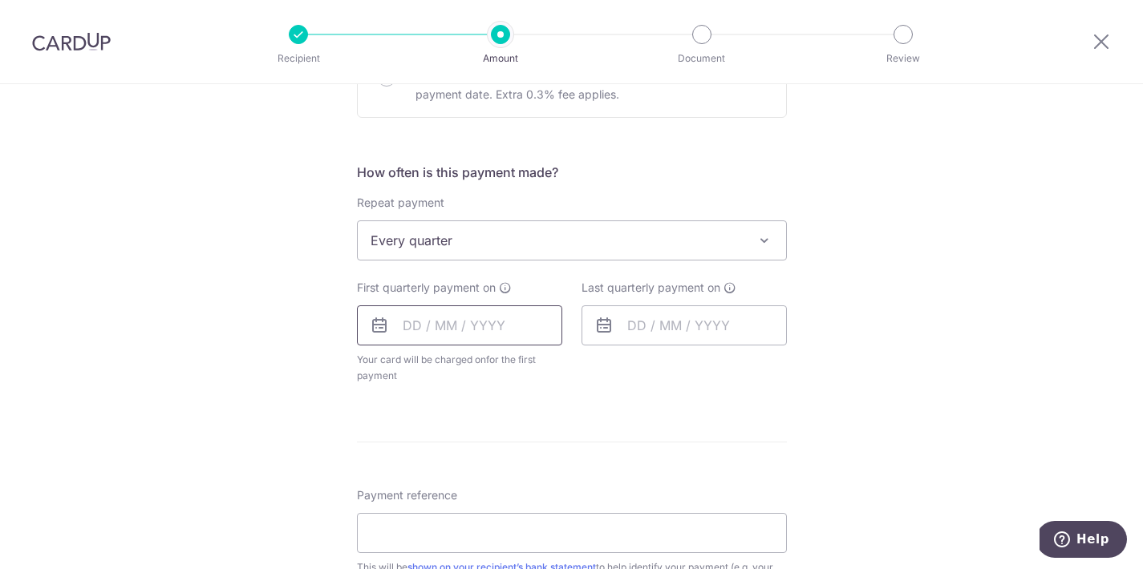
click at [404, 328] on input "text" at bounding box center [459, 326] width 205 height 40
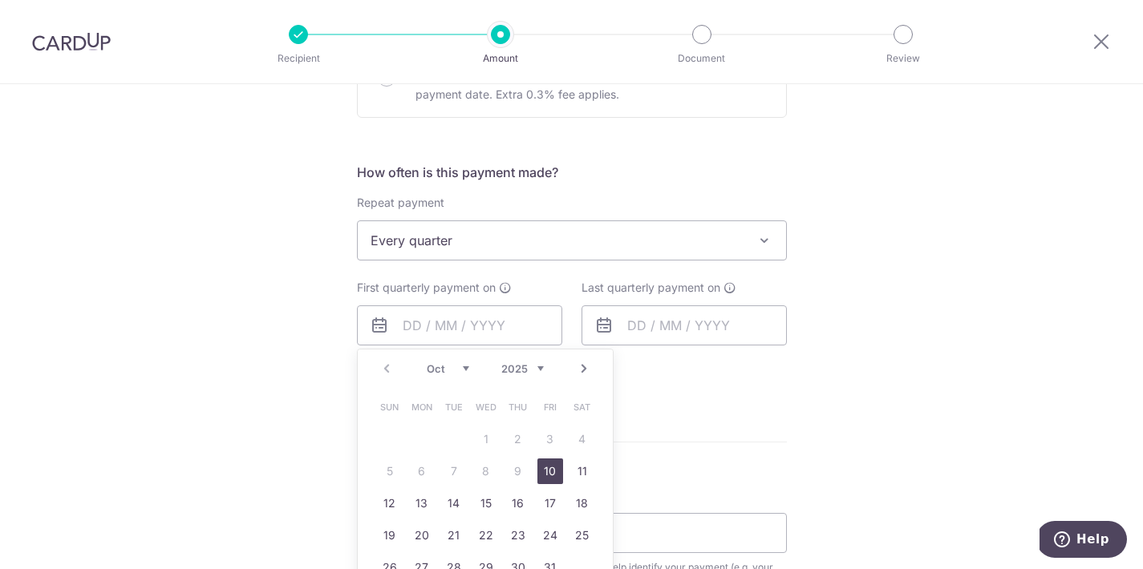
click at [551, 473] on link "10" at bounding box center [550, 472] width 26 height 26
type input "[DATE]"
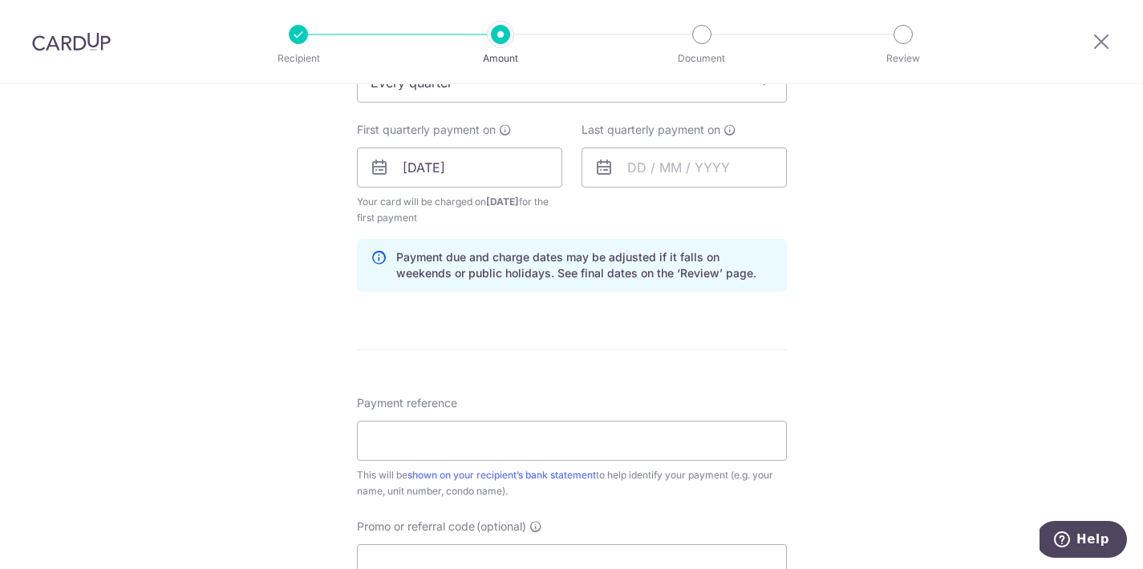
scroll to position [824, 0]
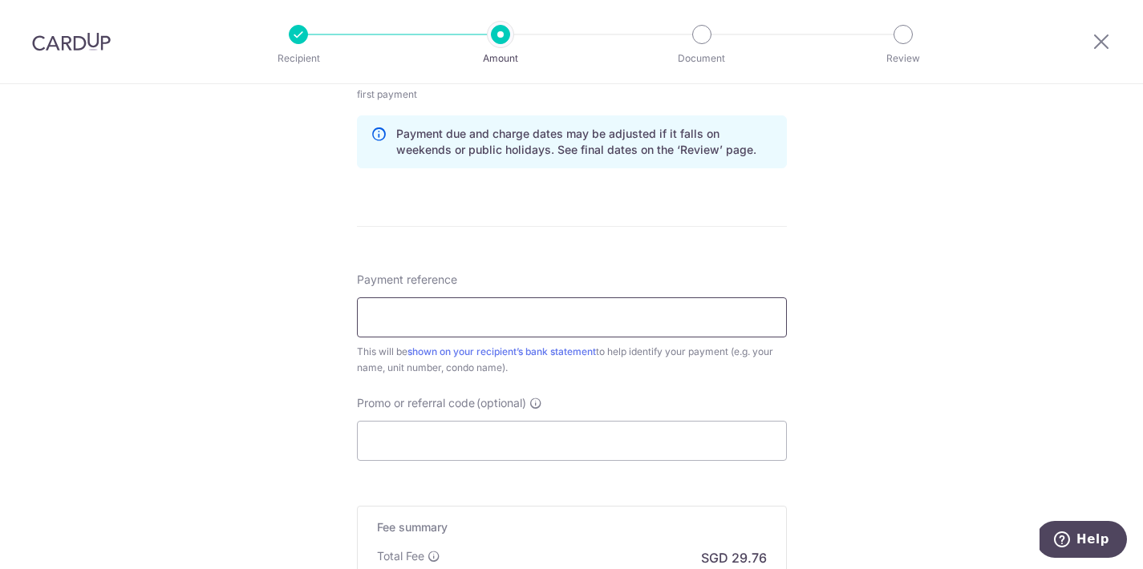
click at [539, 309] on input "Payment reference" at bounding box center [572, 317] width 430 height 40
type input "BLK 23 #08-45"
click at [520, 431] on input "Promo or referral code (optional)" at bounding box center [572, 441] width 430 height 40
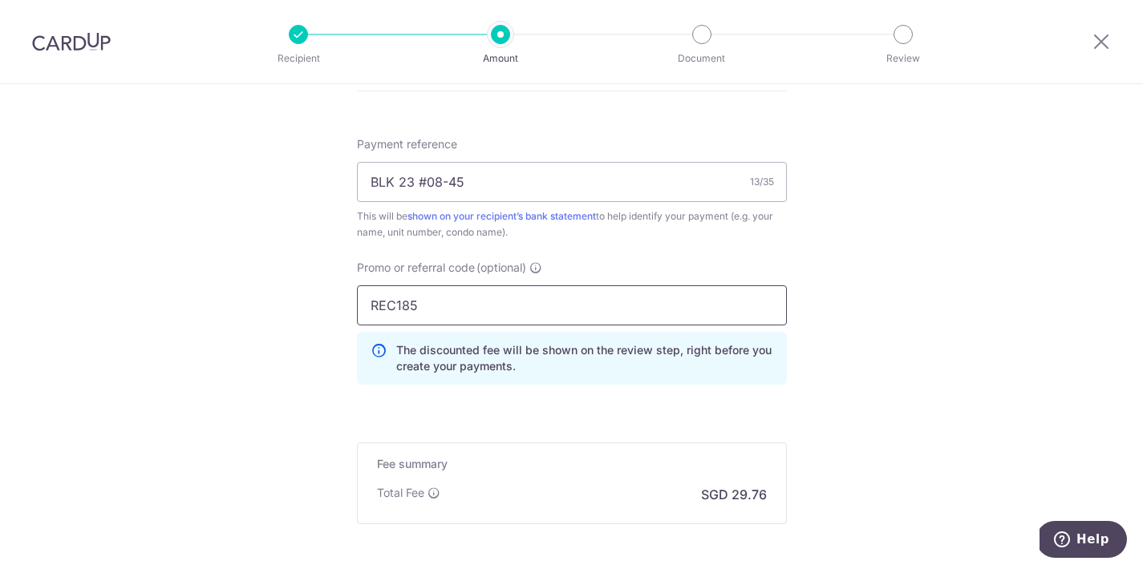
scroll to position [1039, 0]
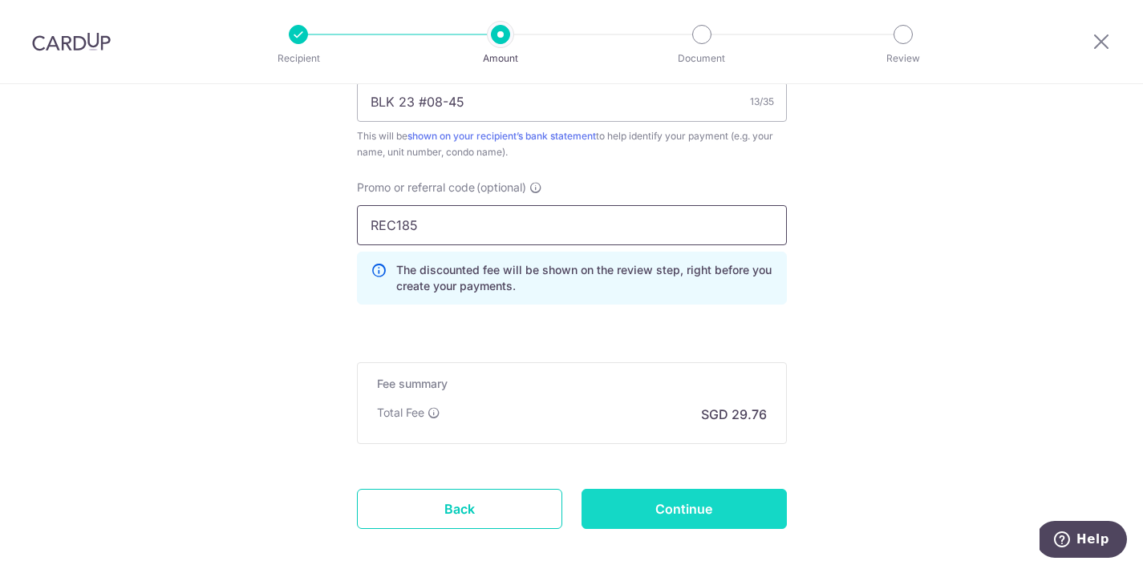
type input "REC185"
click at [662, 503] on input "Continue" at bounding box center [683, 509] width 205 height 40
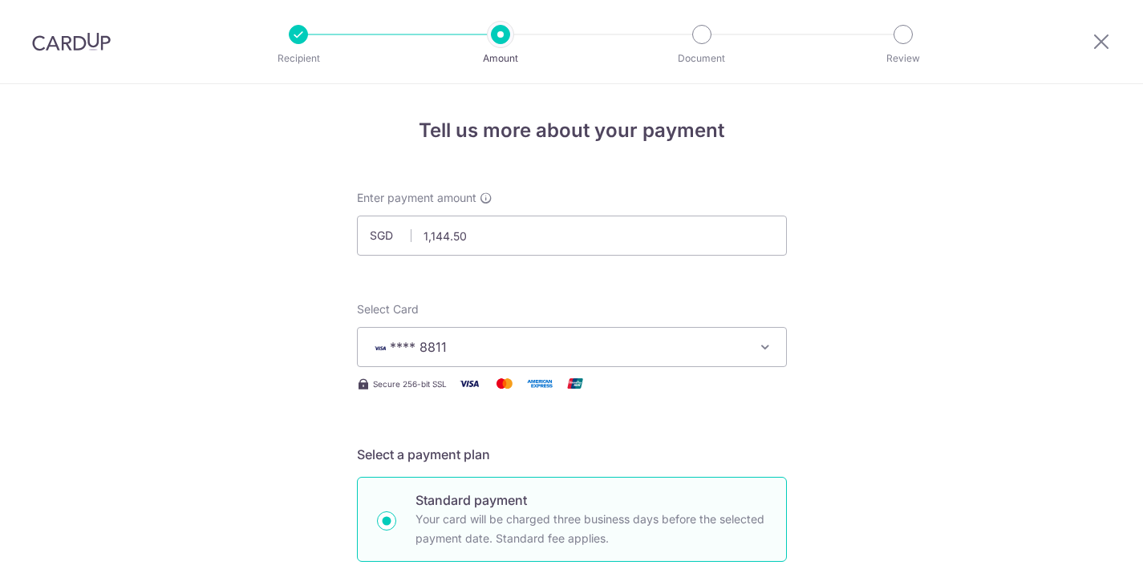
scroll to position [810, 0]
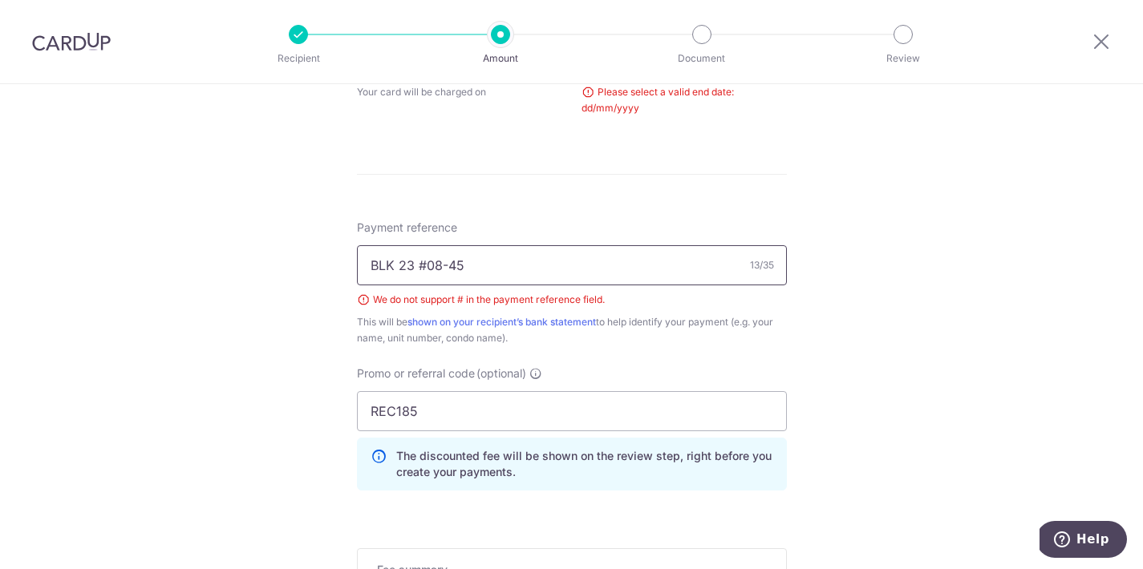
click at [427, 266] on input "BLK 23 #08-45" at bounding box center [572, 265] width 430 height 40
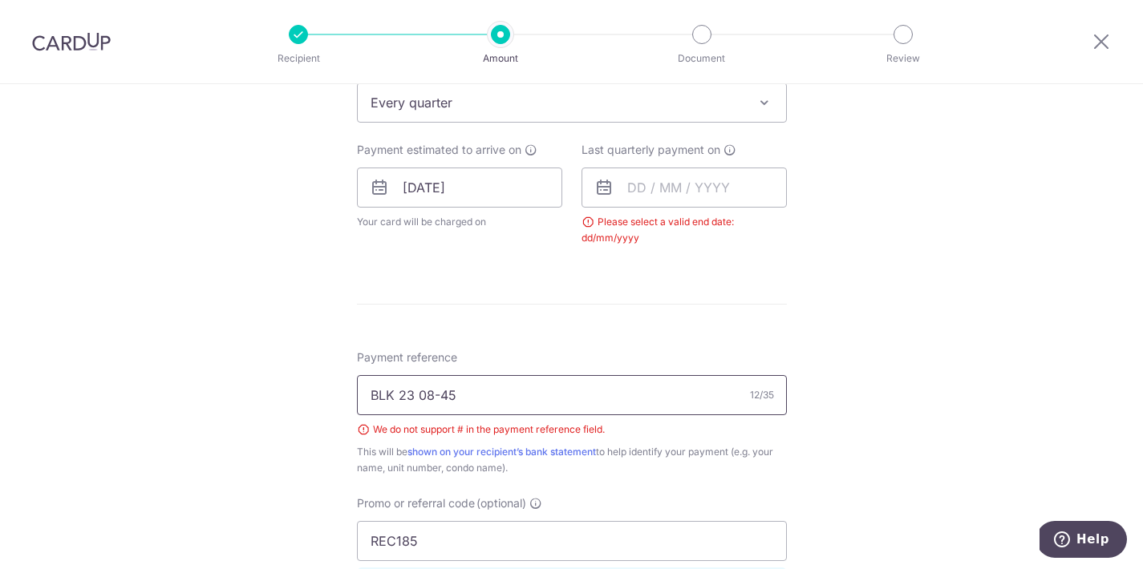
scroll to position [649, 0]
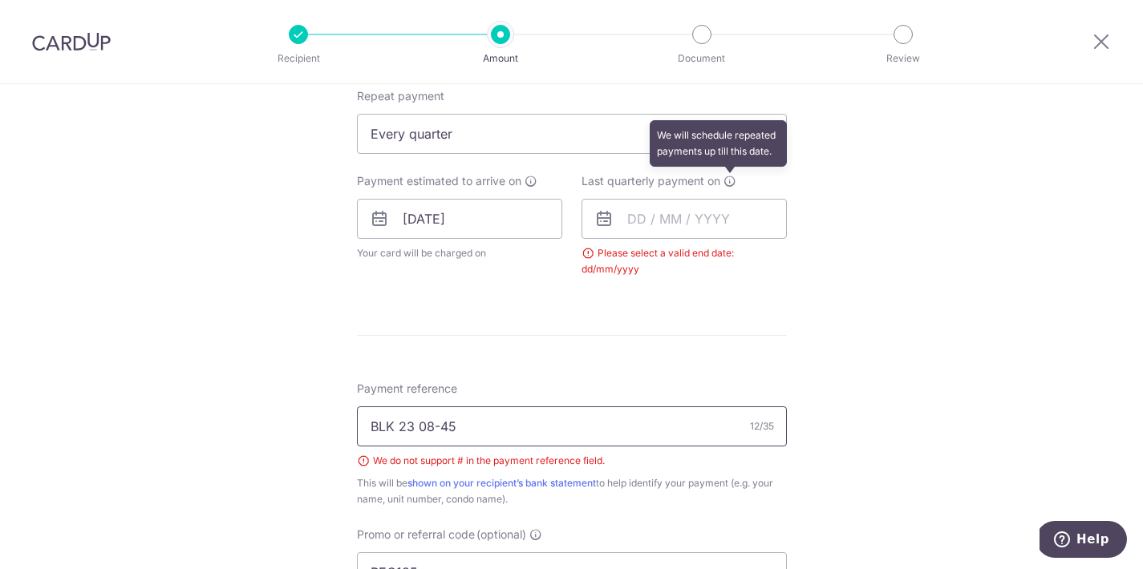
type input "BLK 23 08-45"
click at [730, 179] on icon at bounding box center [729, 181] width 13 height 13
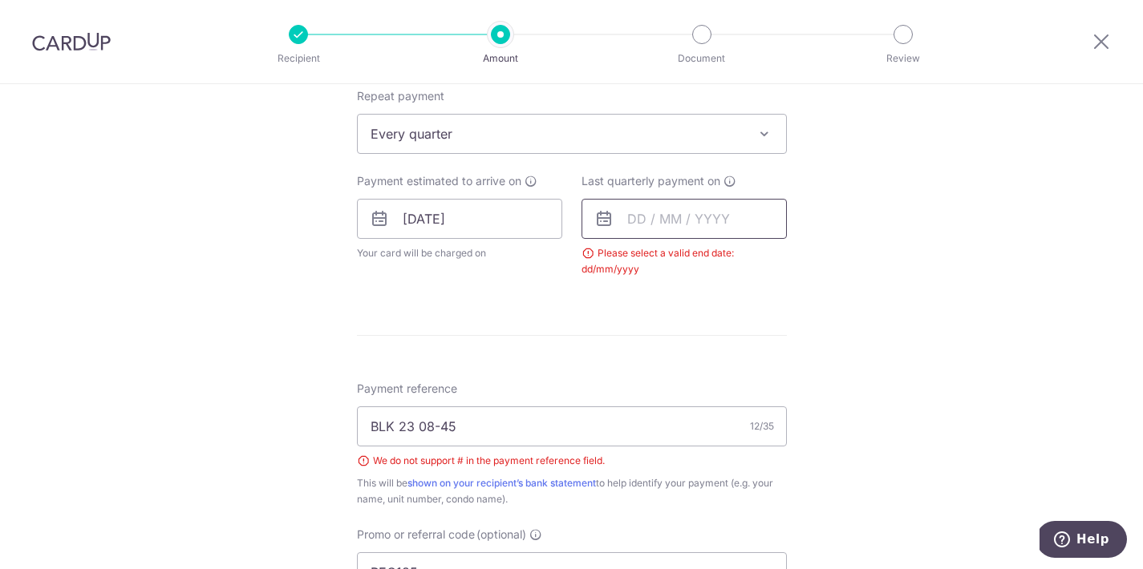
click at [720, 217] on input "text" at bounding box center [683, 219] width 205 height 40
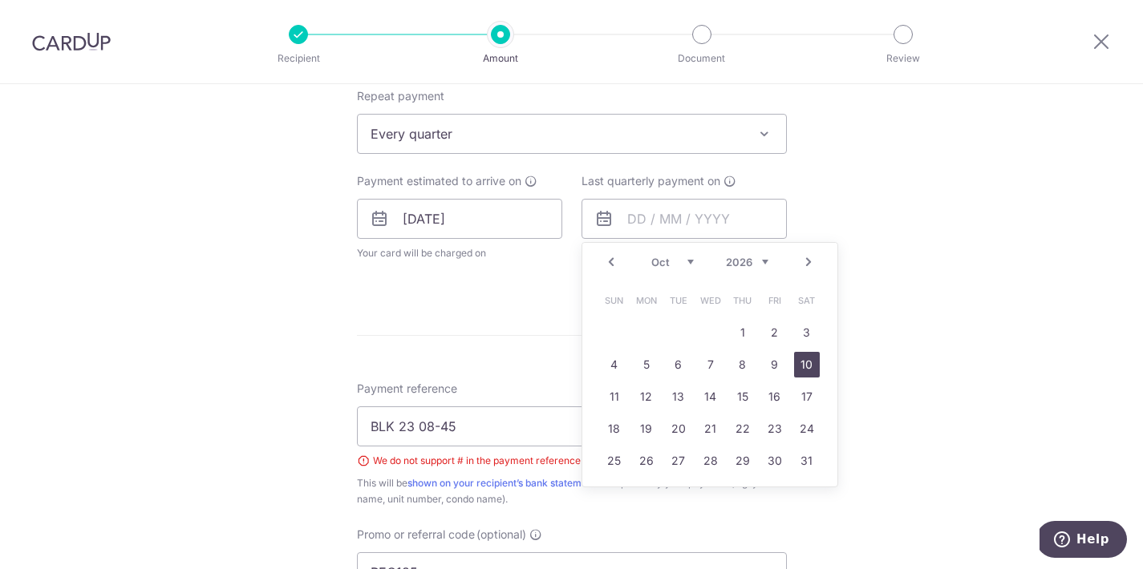
click at [800, 357] on link "10" at bounding box center [807, 365] width 26 height 26
type input "10/10/2026"
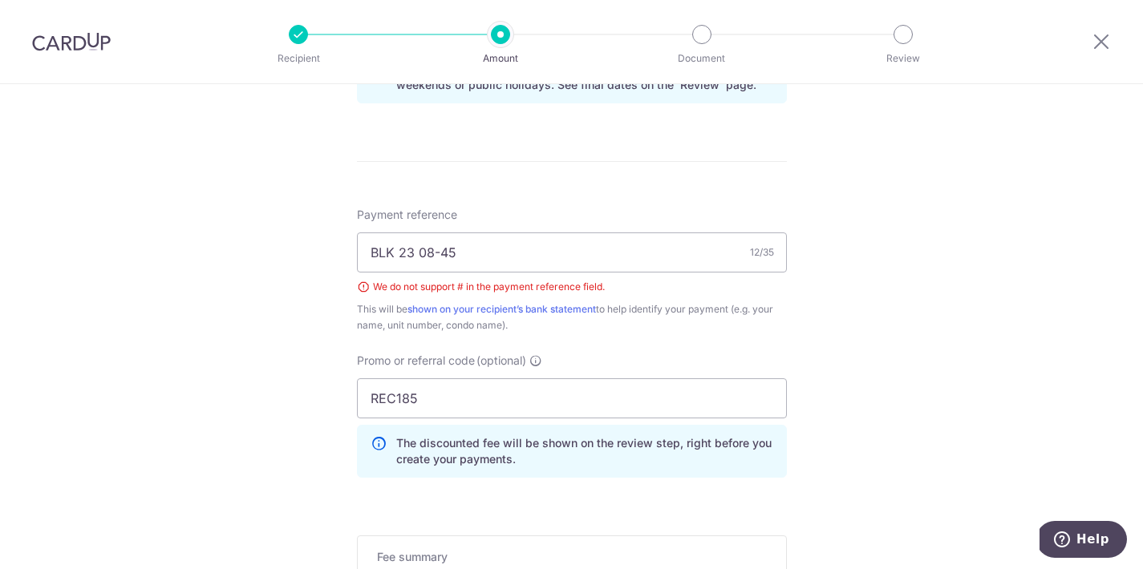
scroll to position [1142, 0]
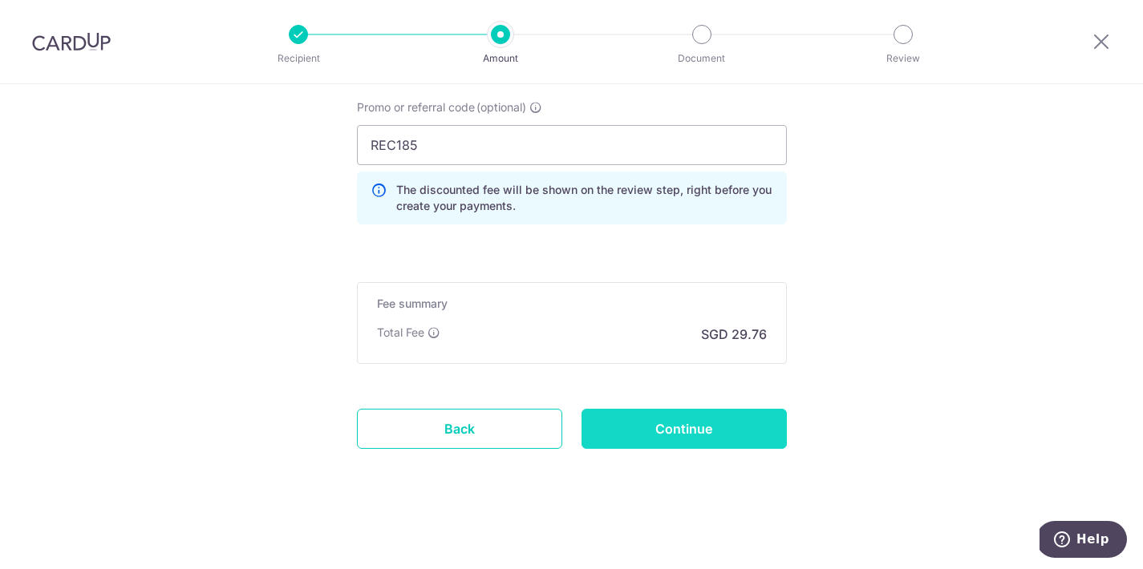
click at [708, 430] on input "Continue" at bounding box center [683, 429] width 205 height 40
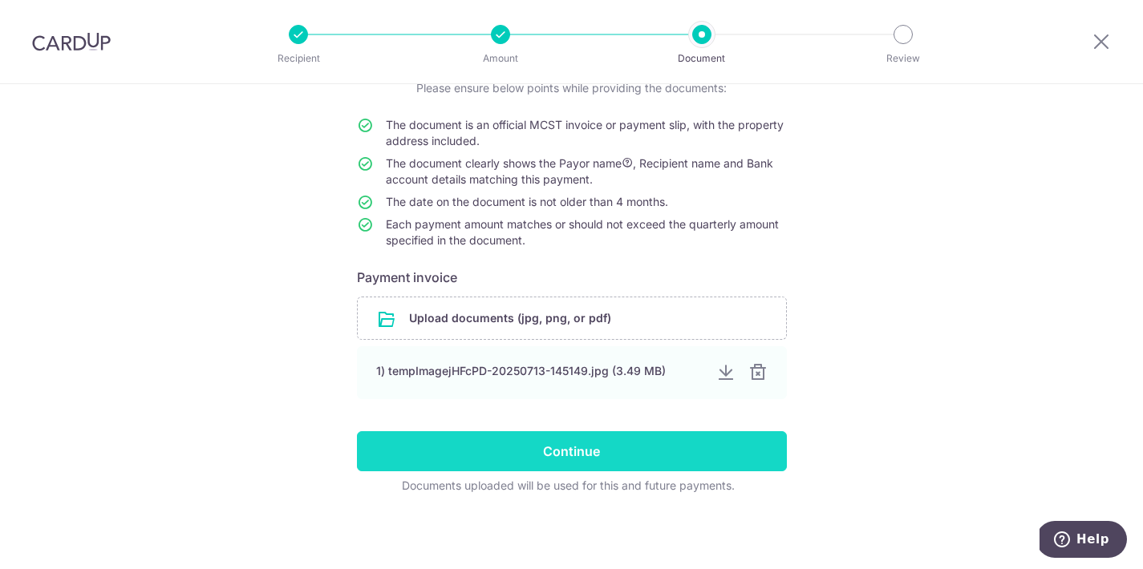
scroll to position [126, 0]
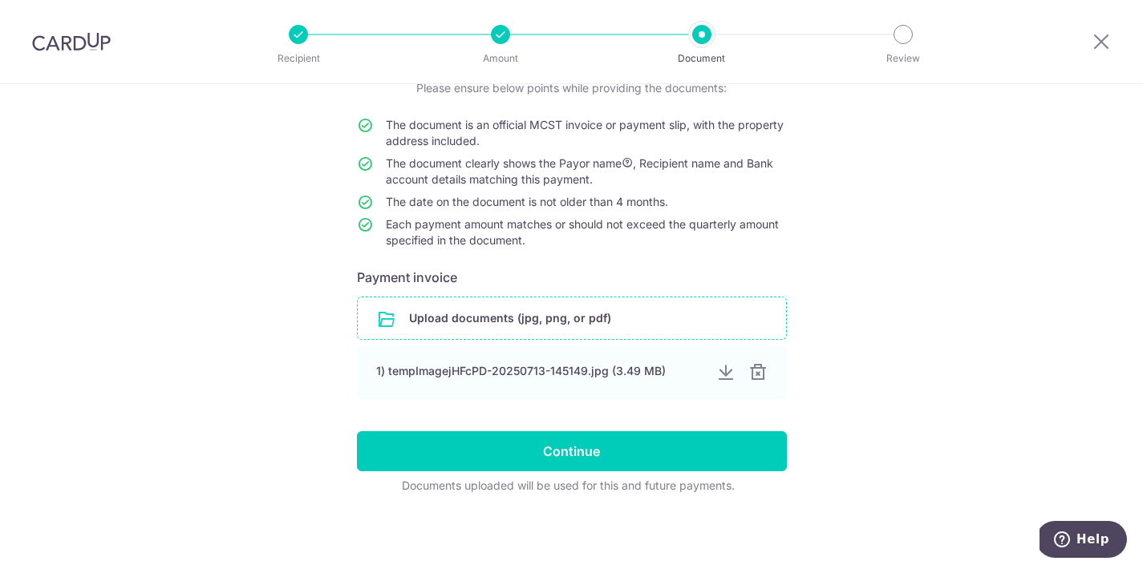
click at [592, 319] on input "file" at bounding box center [572, 318] width 428 height 42
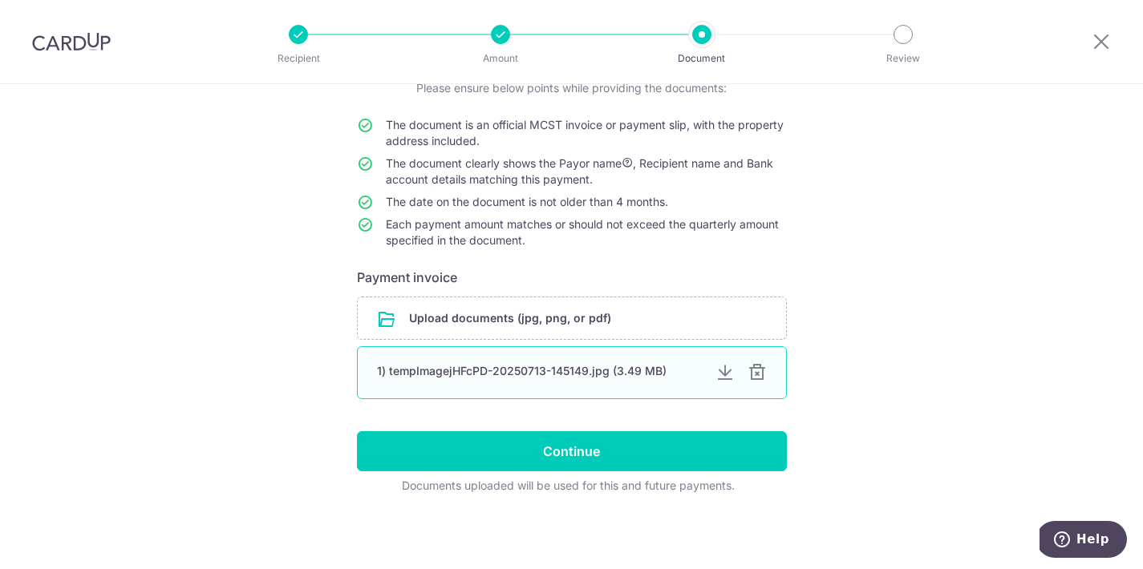
click at [759, 375] on div at bounding box center [756, 372] width 19 height 19
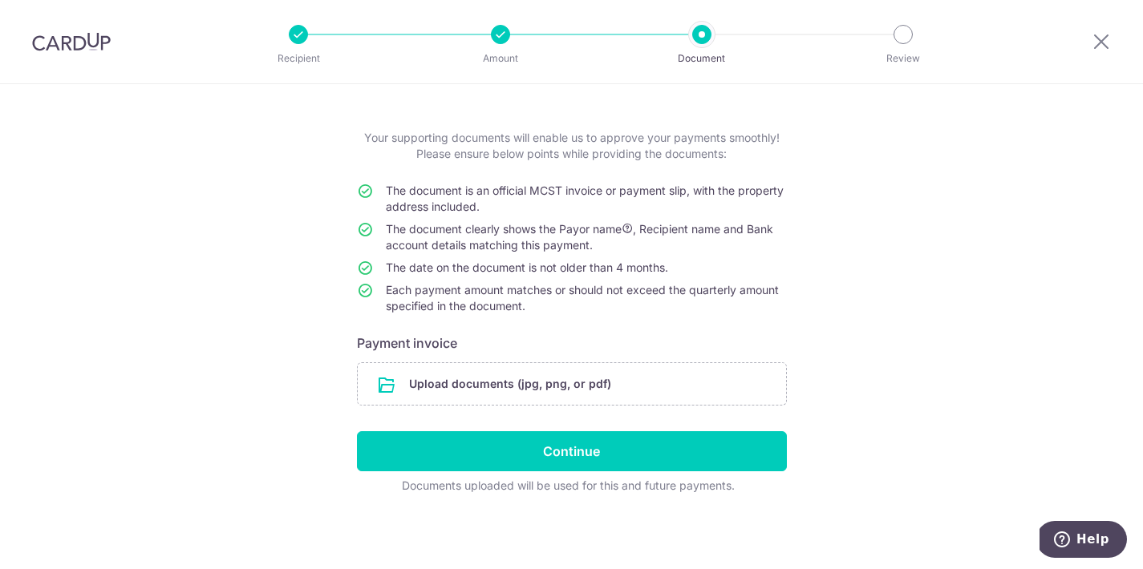
scroll to position [60, 0]
click at [699, 383] on input "file" at bounding box center [572, 384] width 428 height 42
click at [552, 386] on input "file" at bounding box center [572, 384] width 428 height 42
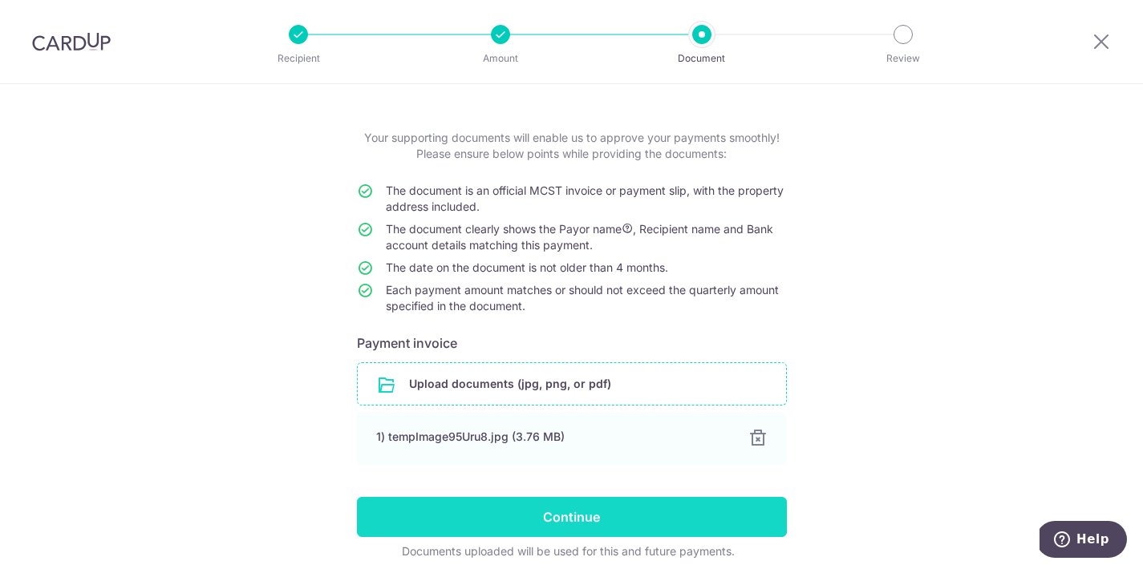
click at [637, 528] on input "Continue" at bounding box center [572, 517] width 430 height 40
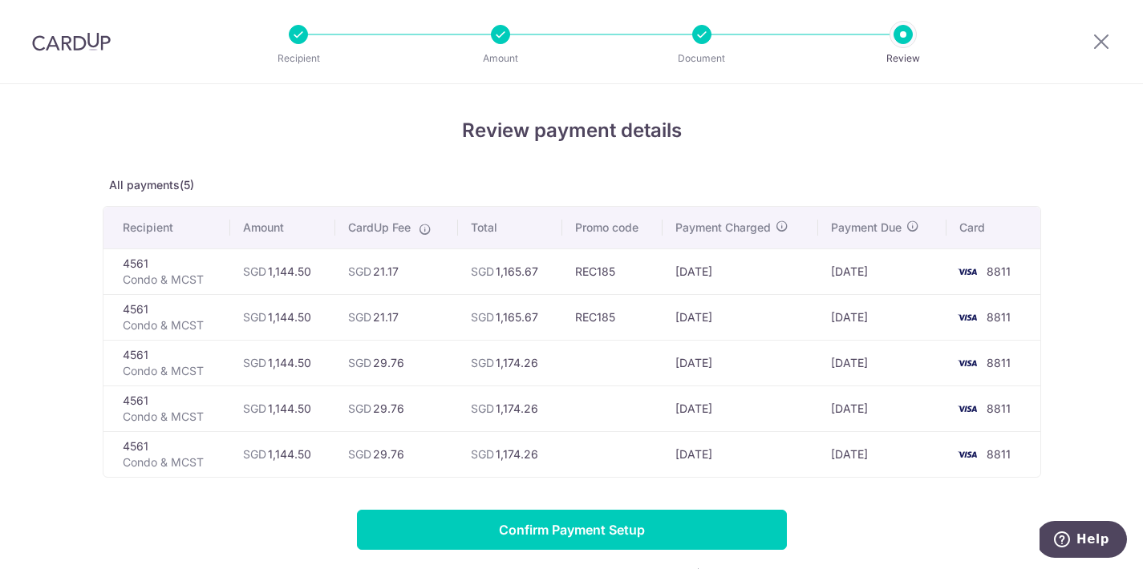
scroll to position [29, 0]
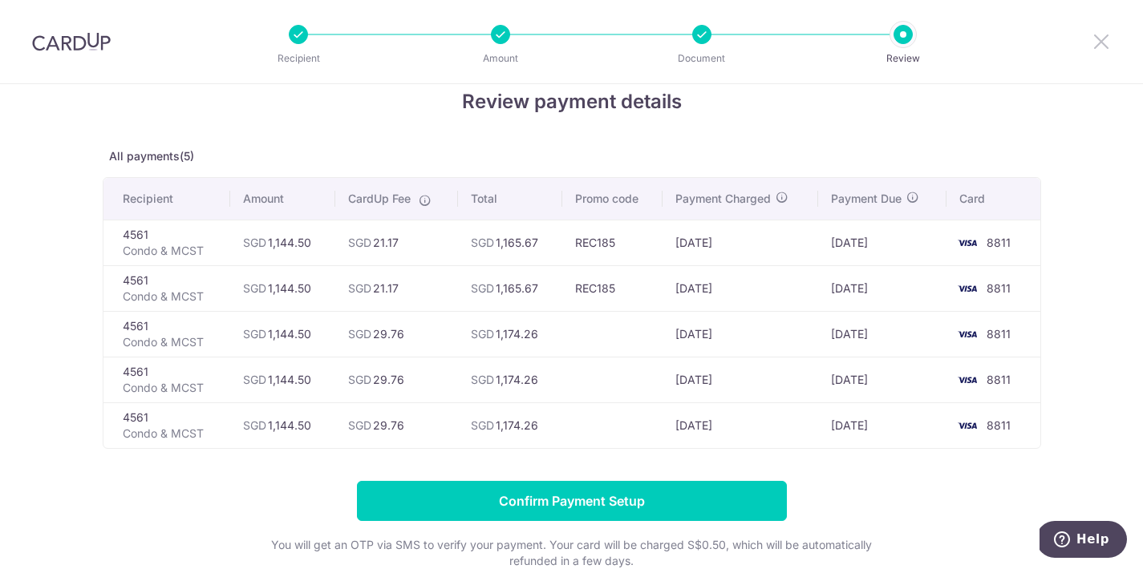
click at [1103, 38] on icon at bounding box center [1100, 41] width 19 height 20
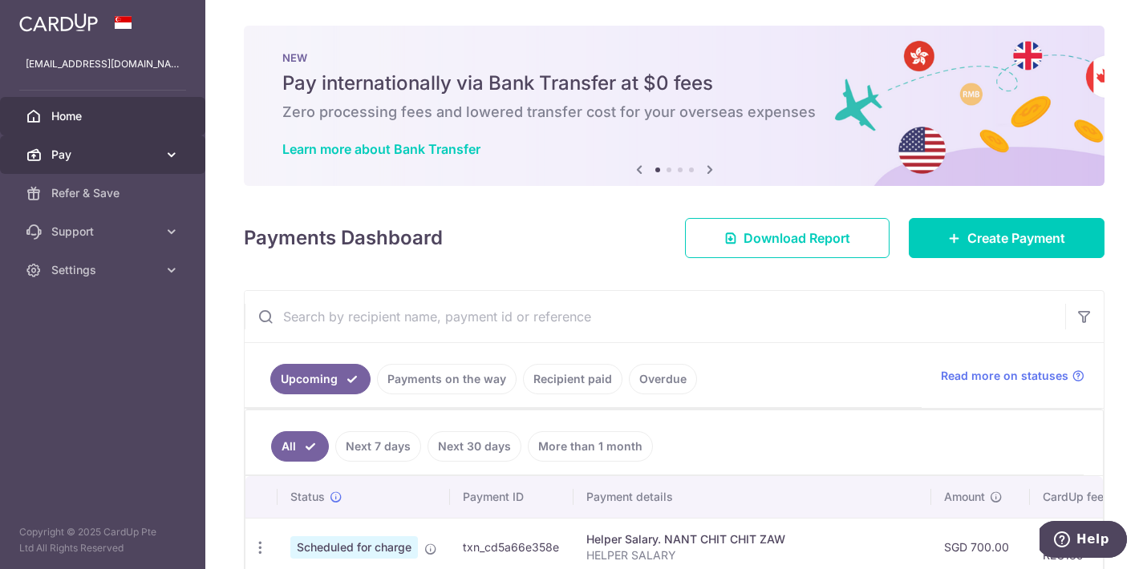
click at [162, 145] on link "Pay" at bounding box center [102, 155] width 205 height 38
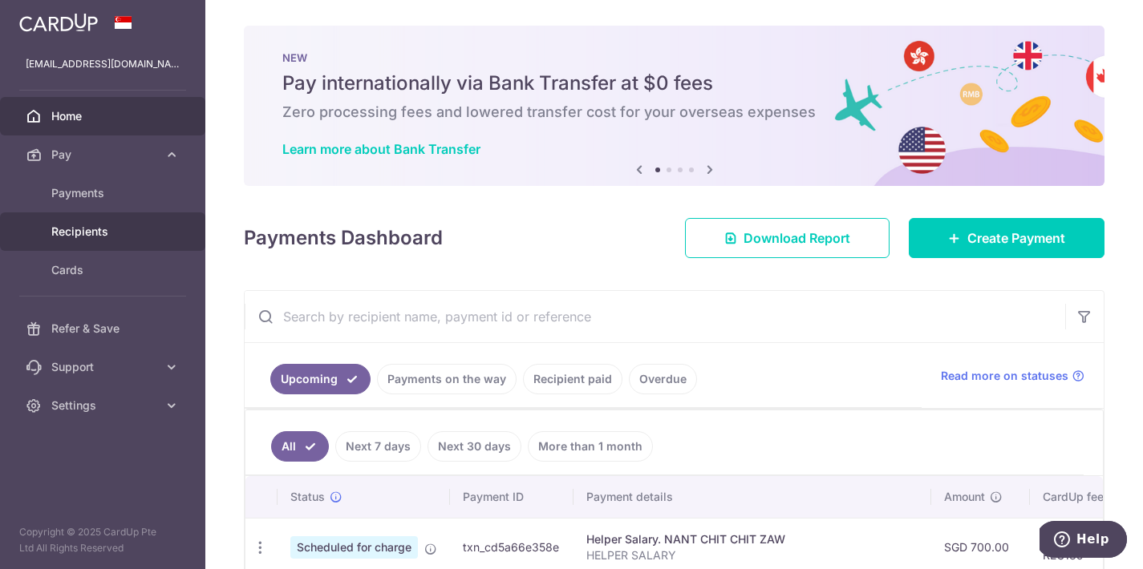
click at [91, 232] on span "Recipients" at bounding box center [104, 232] width 106 height 16
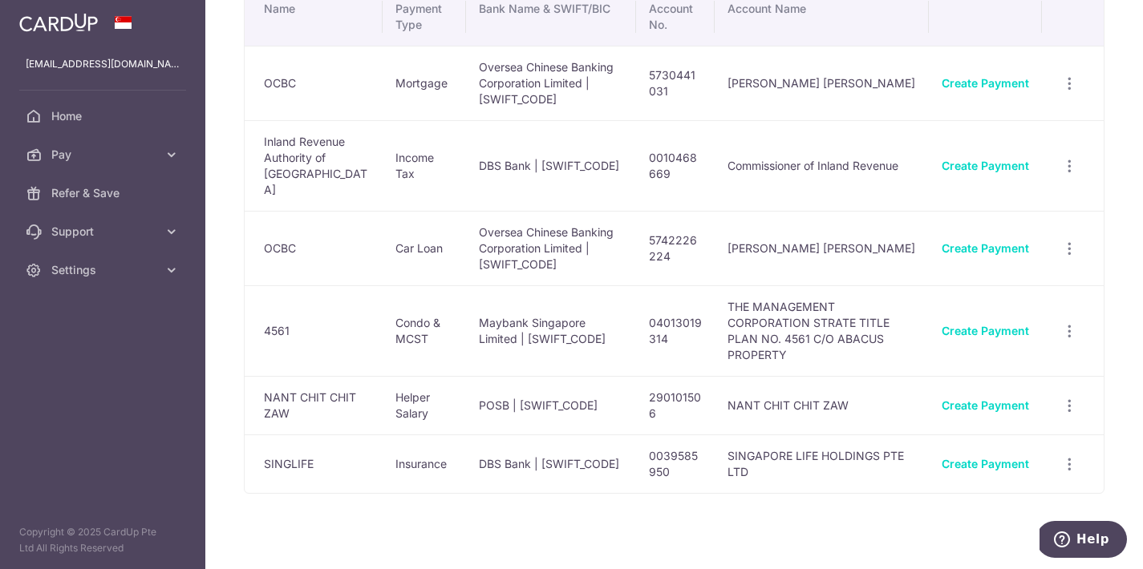
scroll to position [69, 0]
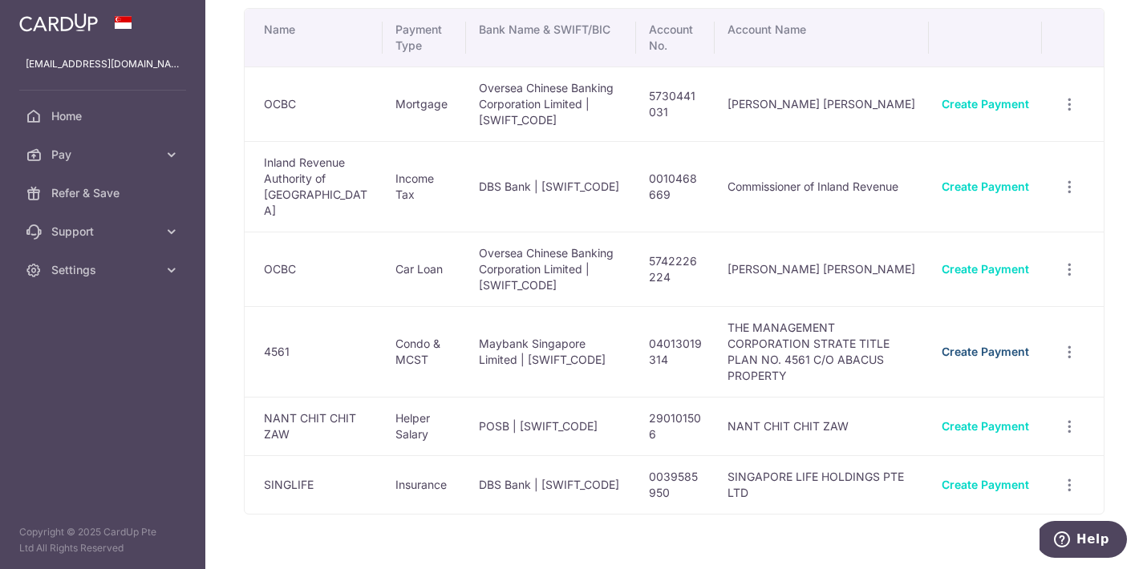
click at [980, 345] on link "Create Payment" at bounding box center [984, 352] width 87 height 14
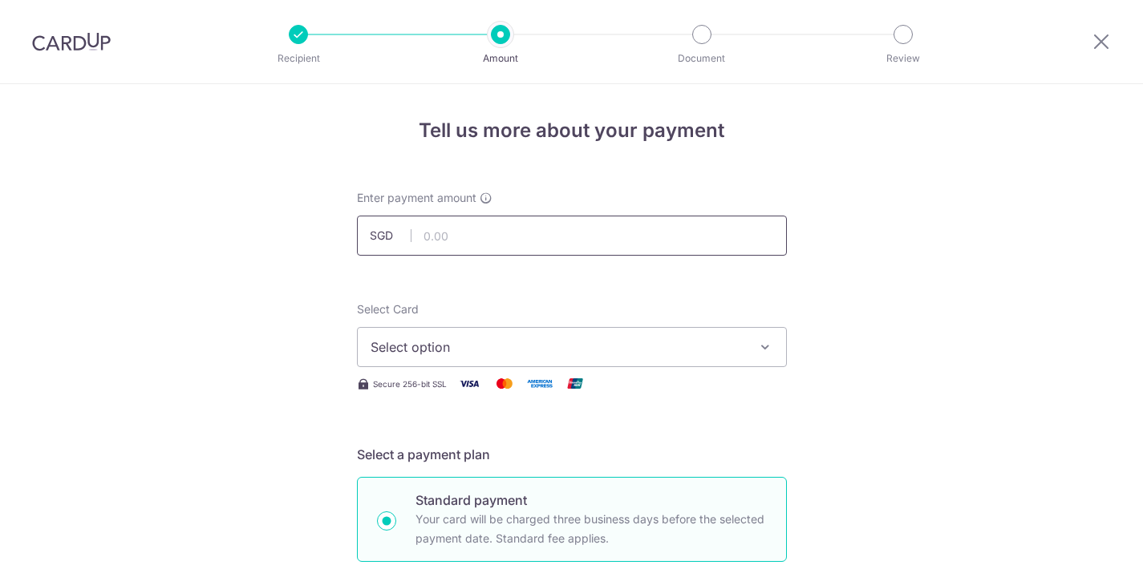
click at [459, 221] on input "text" at bounding box center [572, 236] width 430 height 40
click at [459, 222] on input "text" at bounding box center [572, 236] width 430 height 40
type input "1,144.50"
click at [409, 346] on span "Select option" at bounding box center [557, 347] width 374 height 19
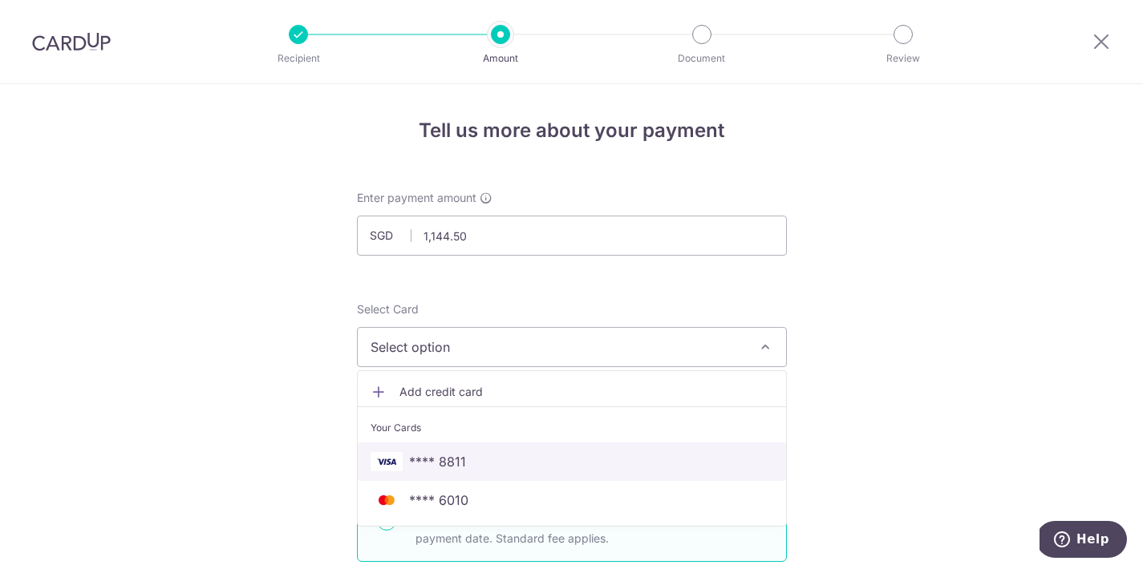
click at [435, 456] on span "**** 8811" at bounding box center [437, 461] width 57 height 19
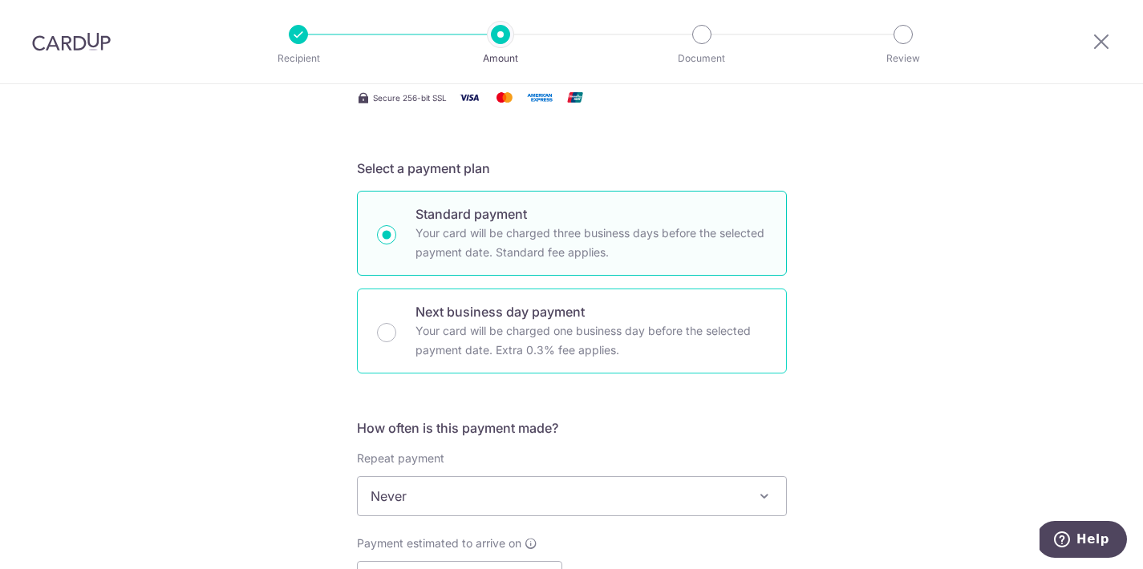
scroll to position [349, 0]
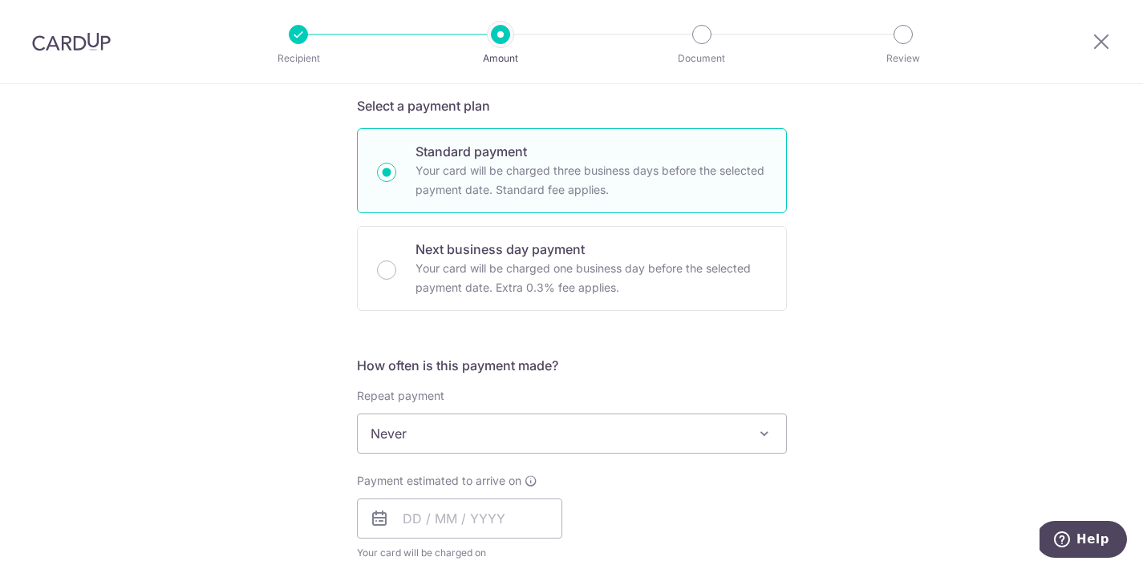
click at [418, 423] on span "Never" at bounding box center [572, 434] width 428 height 38
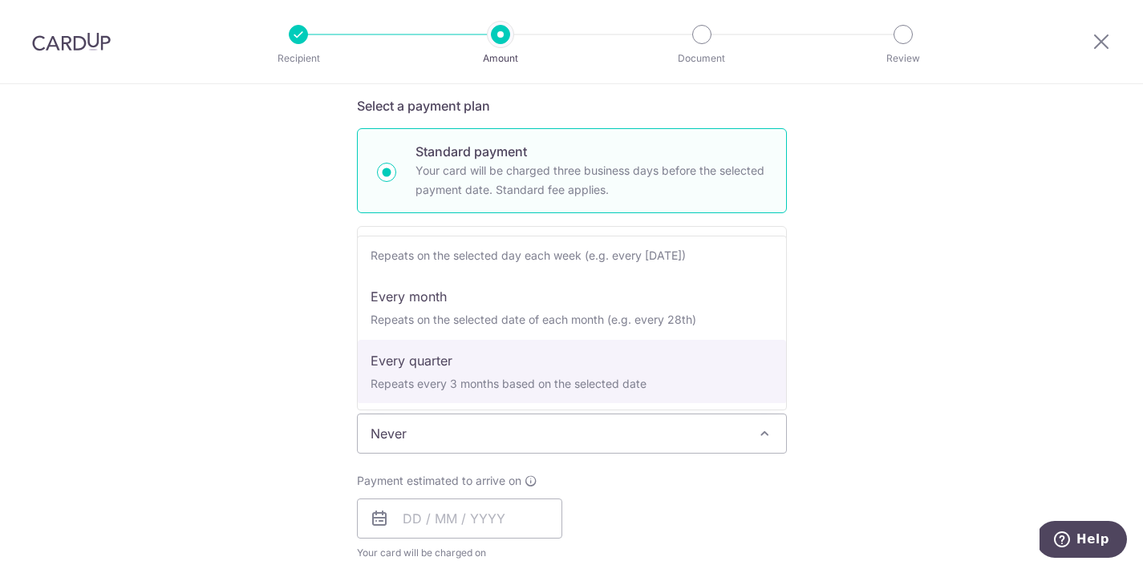
scroll to position [148, 0]
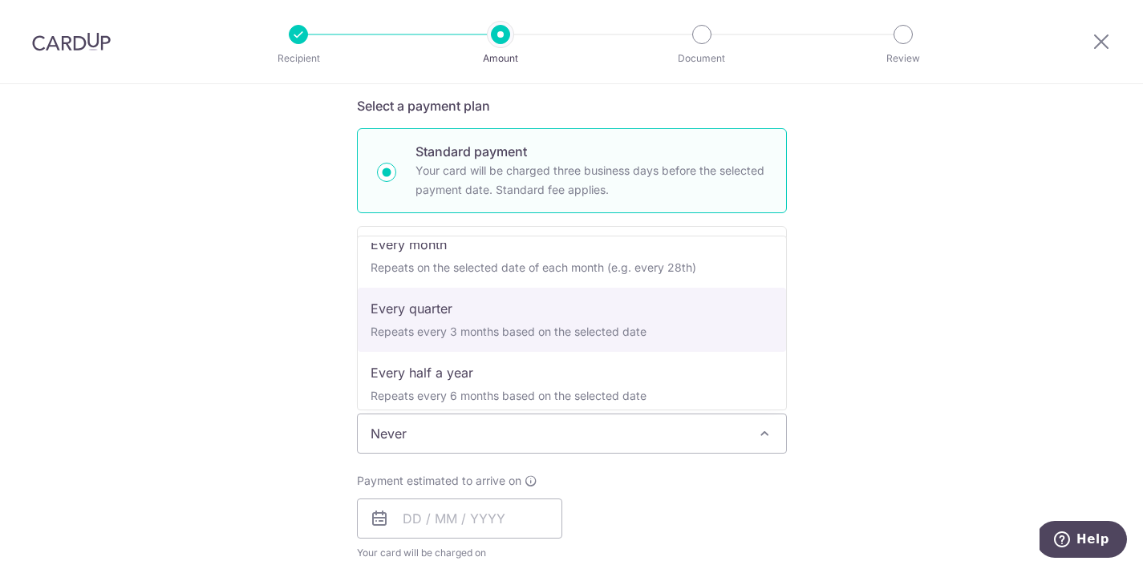
select select "4"
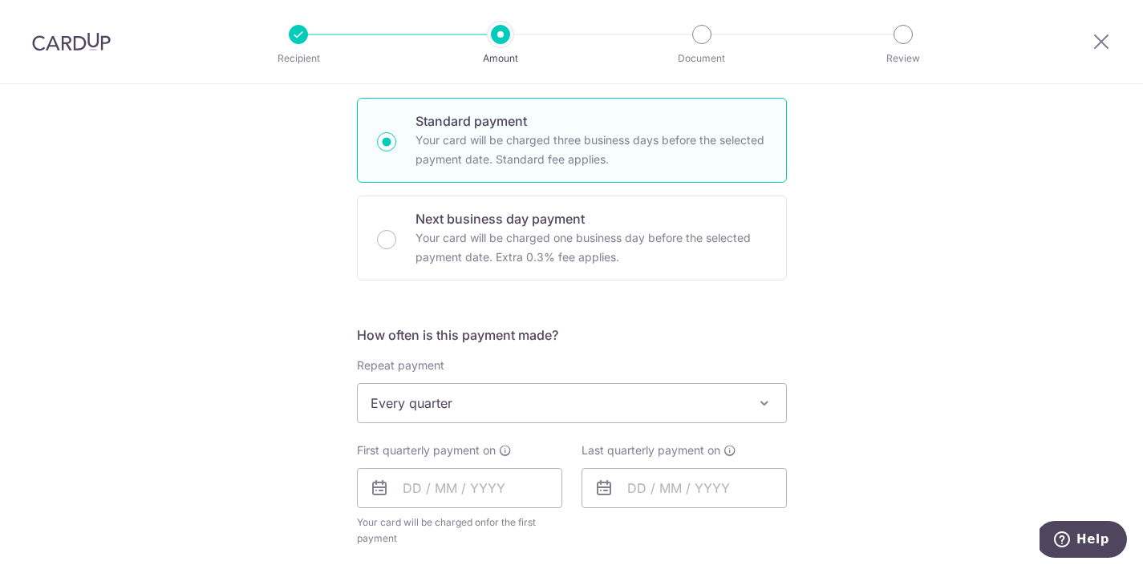
scroll to position [524, 0]
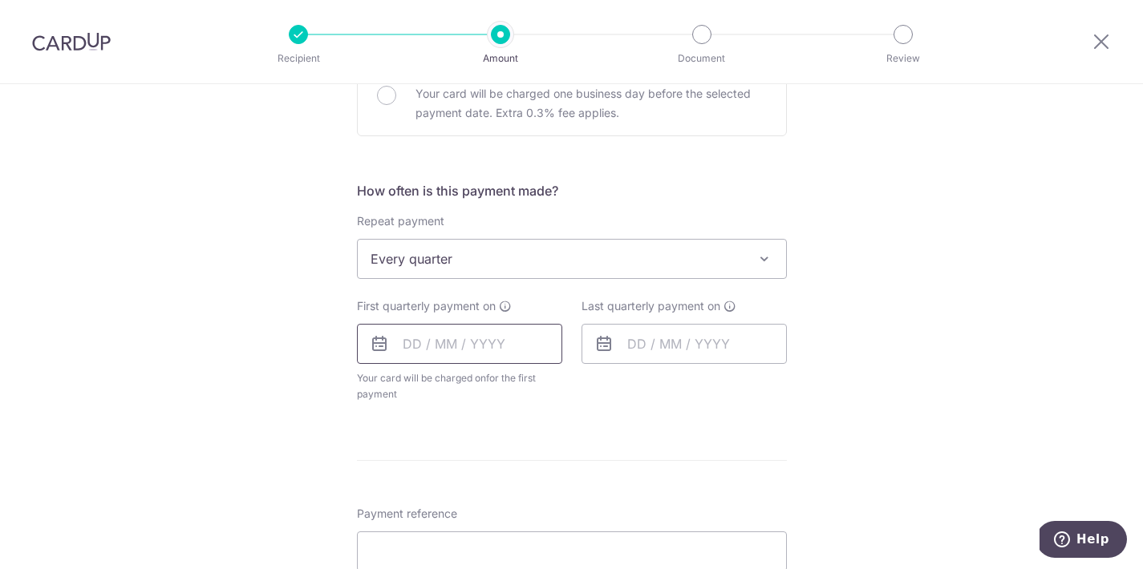
click at [414, 334] on input "text" at bounding box center [459, 344] width 205 height 40
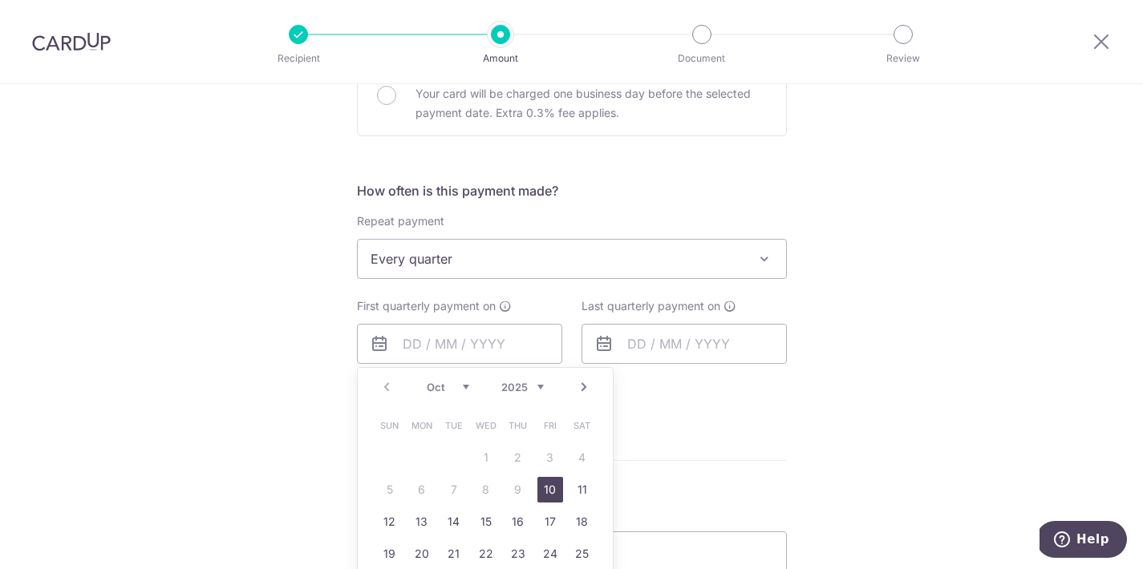
click at [549, 484] on link "10" at bounding box center [550, 490] width 26 height 26
type input "10/10/2025"
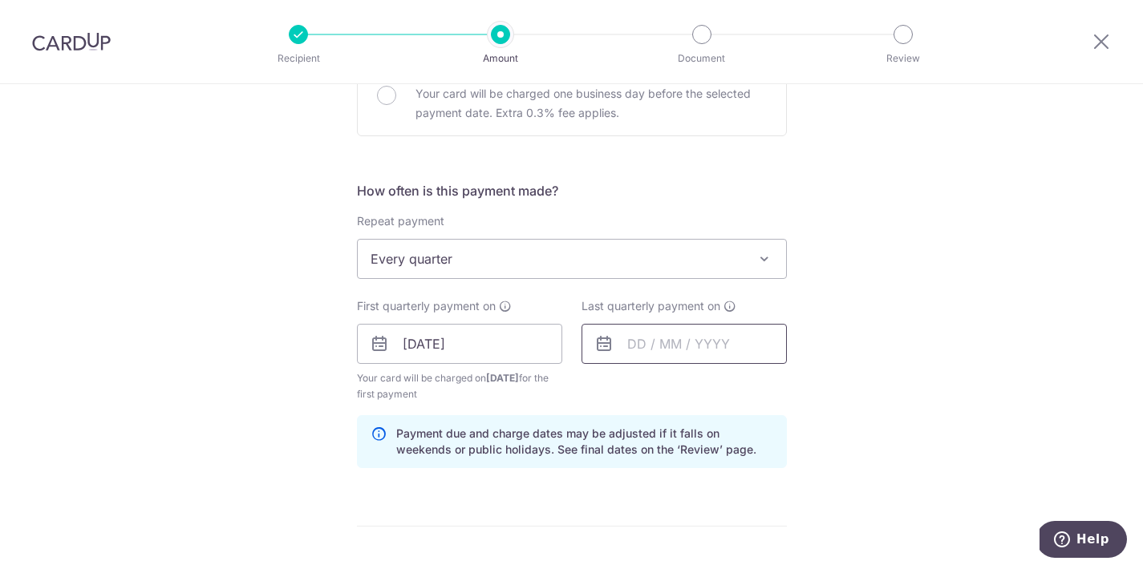
click at [639, 341] on input "text" at bounding box center [683, 344] width 205 height 40
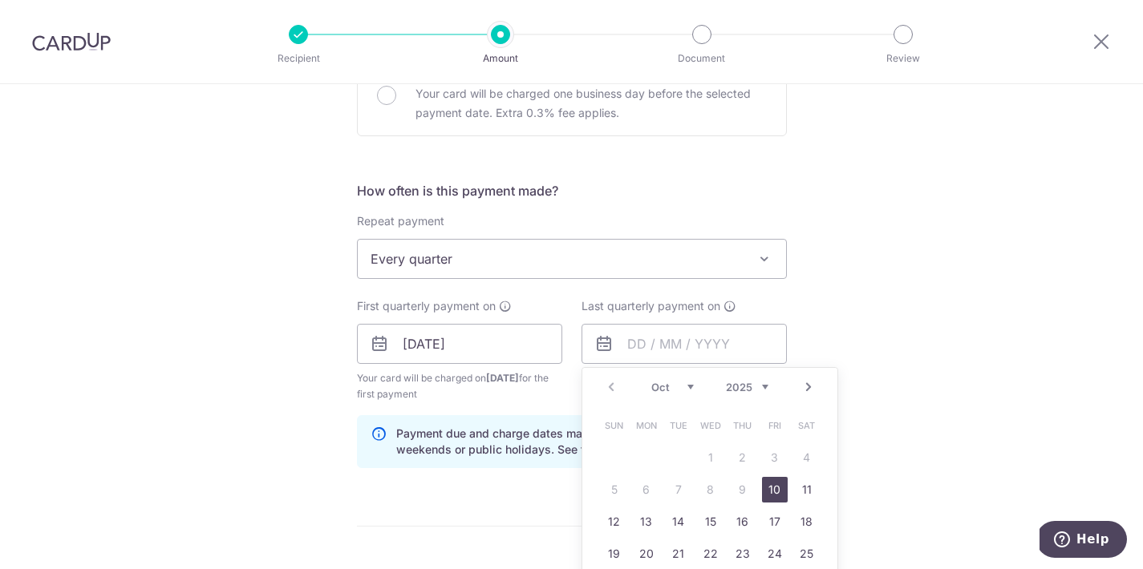
click at [801, 387] on link "Next" at bounding box center [808, 387] width 19 height 19
click at [717, 485] on link "10" at bounding box center [711, 490] width 26 height 26
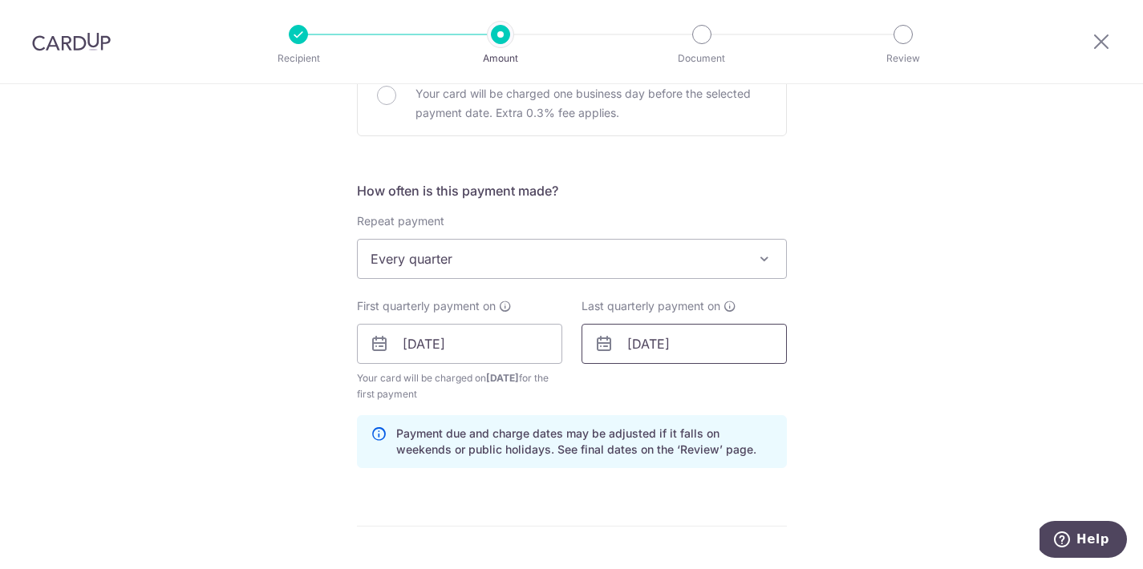
click at [695, 344] on input "10/12/2025" at bounding box center [683, 344] width 205 height 40
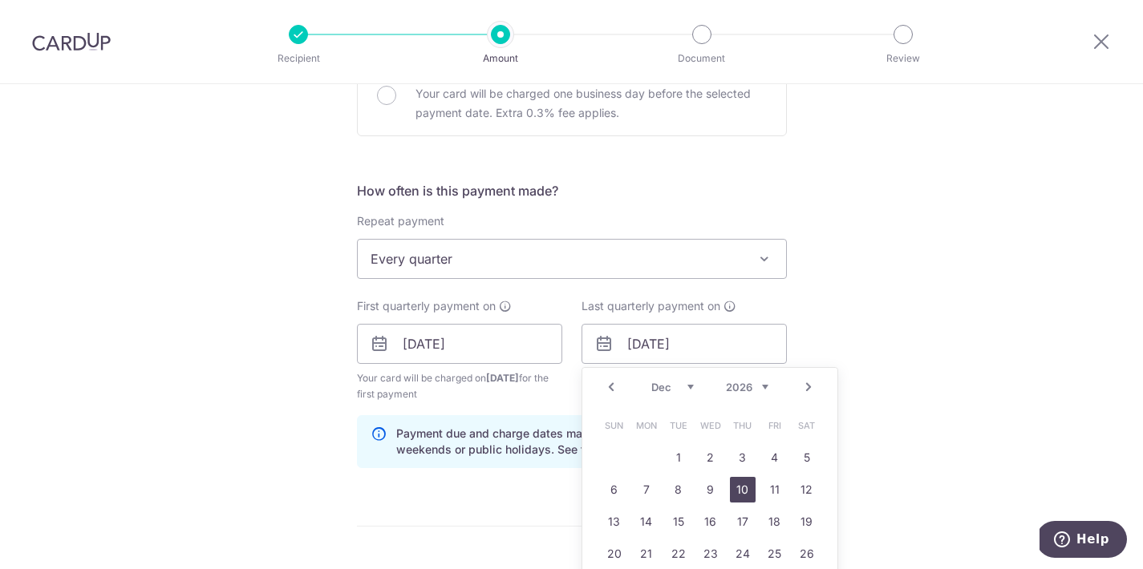
click at [743, 490] on link "10" at bounding box center [743, 490] width 26 height 26
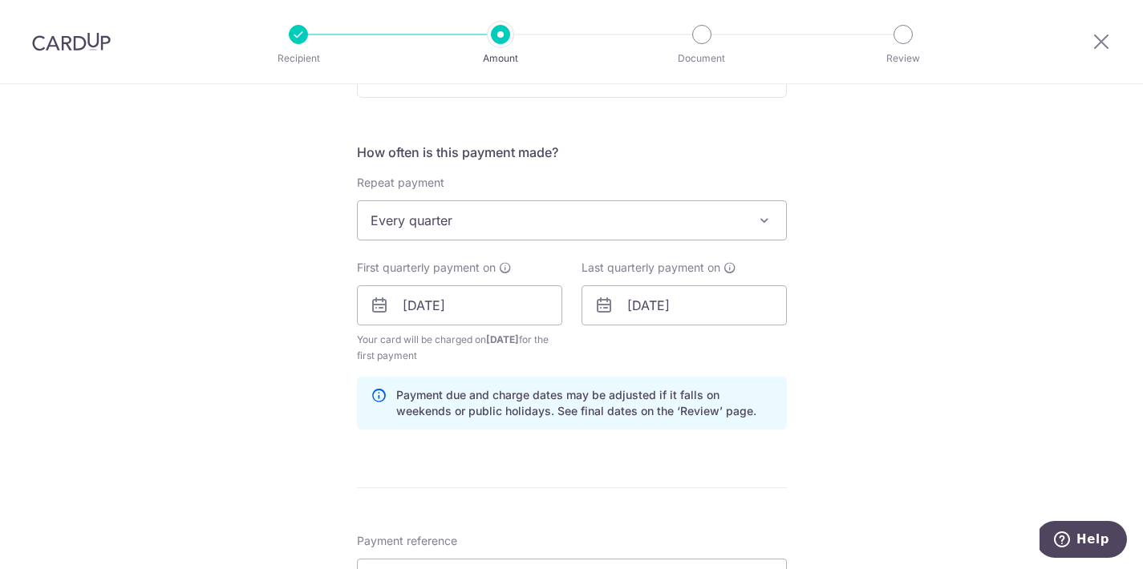
scroll to position [565, 0]
click at [680, 311] on input "10/12/2026" at bounding box center [683, 303] width 205 height 40
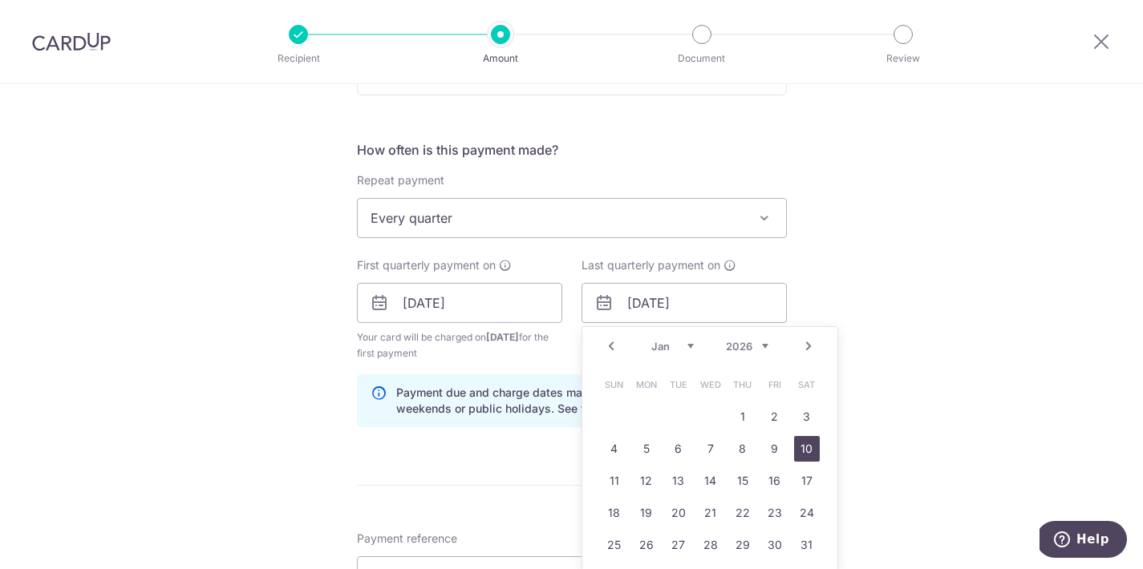
click at [801, 438] on link "10" at bounding box center [807, 449] width 26 height 26
type input "[DATE]"
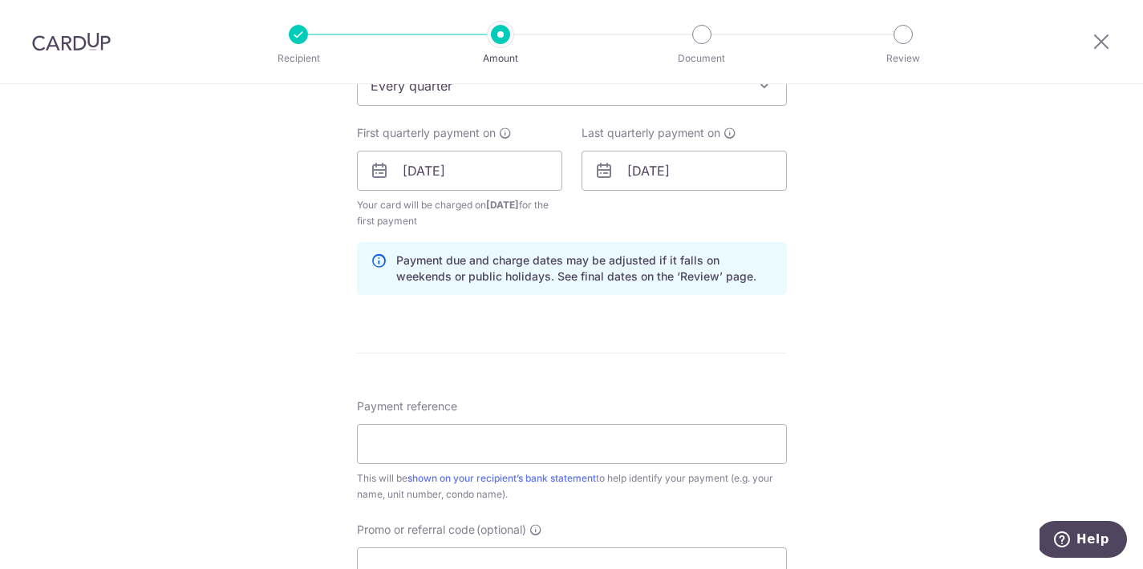
scroll to position [698, 0]
click at [591, 443] on input "Payment reference" at bounding box center [572, 443] width 430 height 40
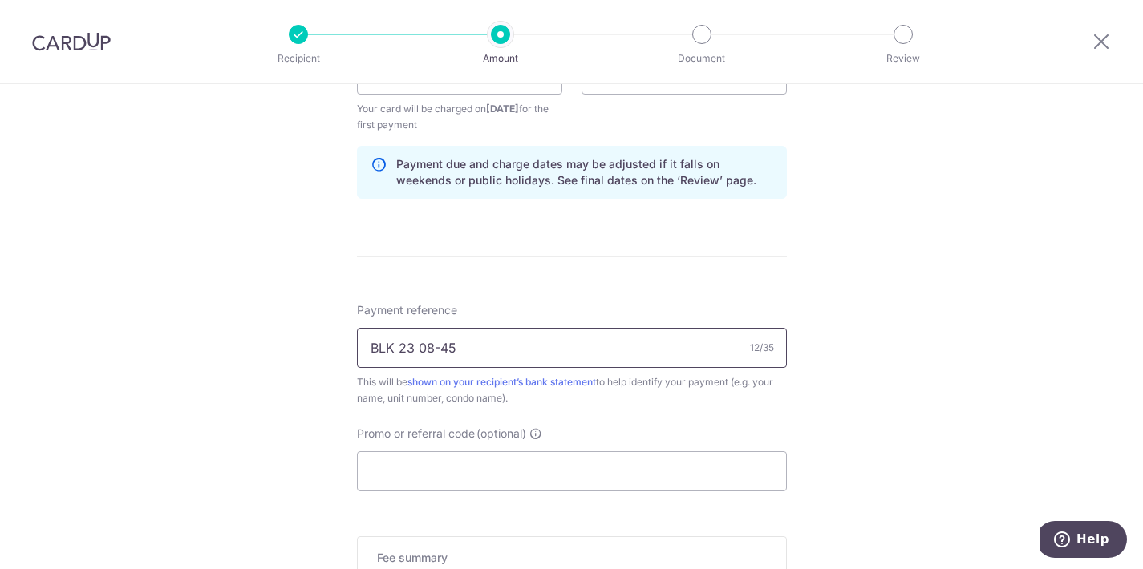
scroll to position [828, 0]
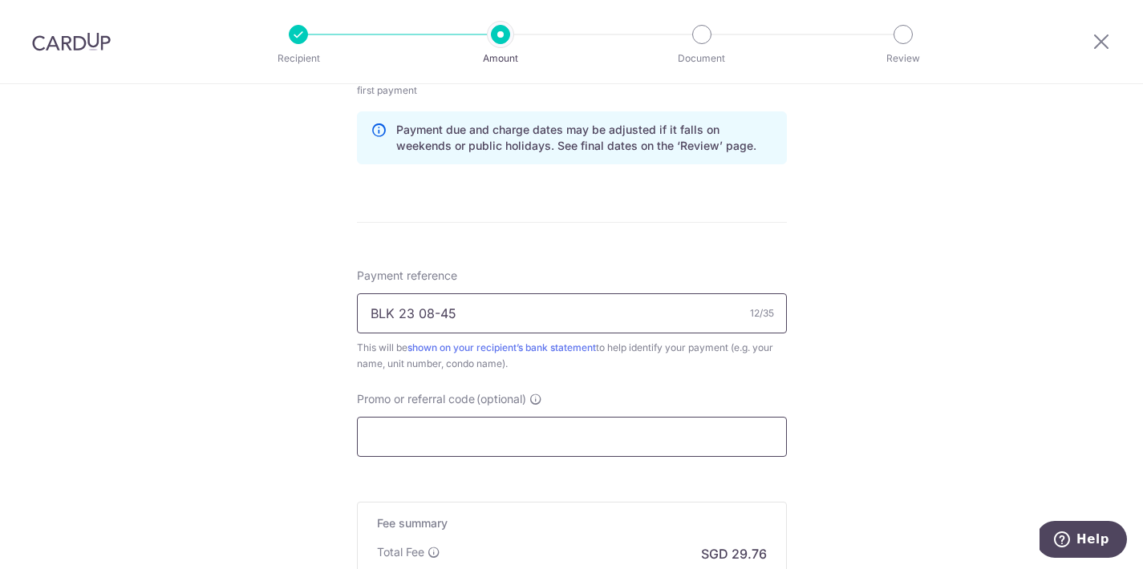
type input "BLK 23 08-45"
click at [637, 424] on input "Promo or referral code (optional)" at bounding box center [572, 437] width 430 height 40
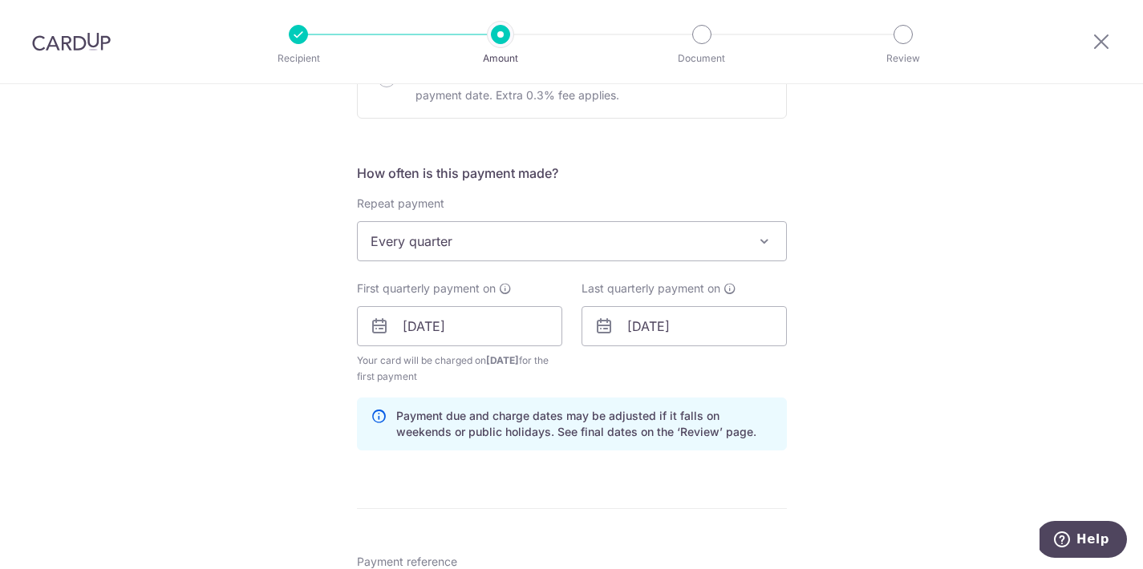
scroll to position [544, 0]
type input "REC185"
click at [727, 225] on span "Every quarter" at bounding box center [572, 238] width 428 height 38
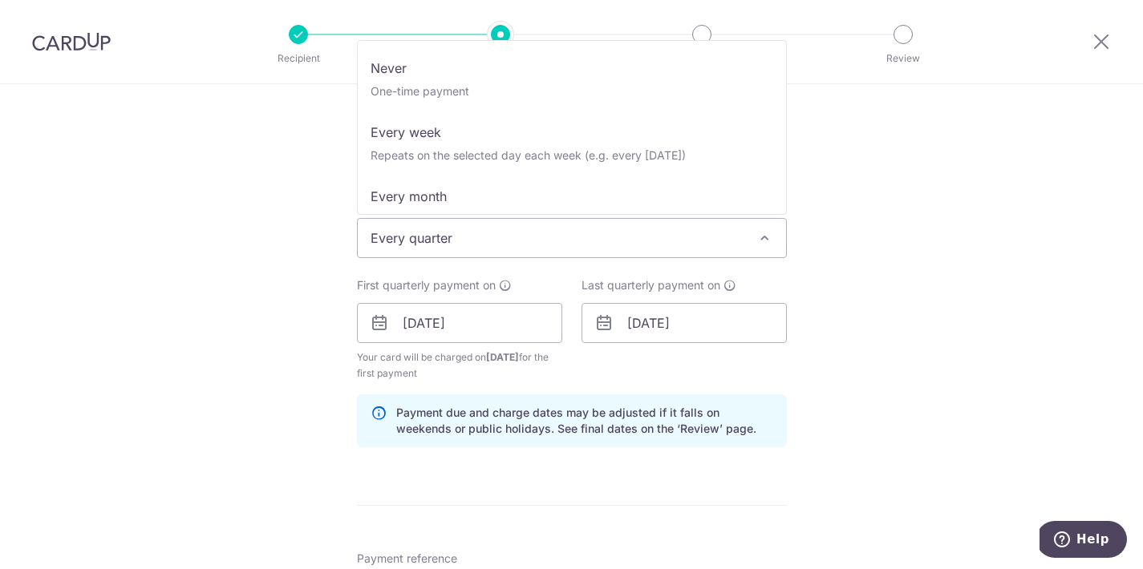
scroll to position [106, 0]
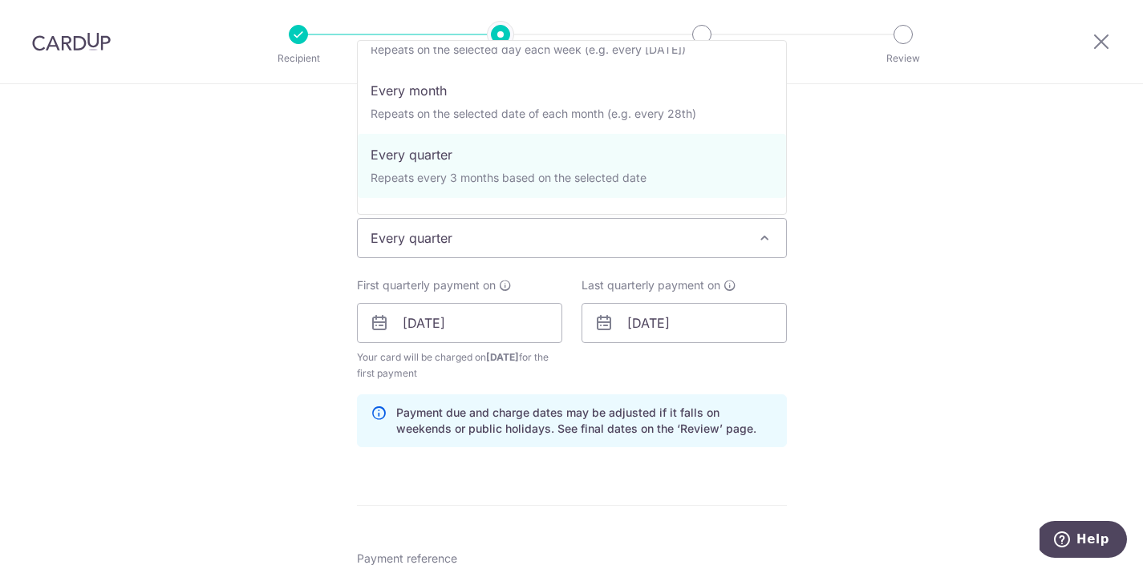
click at [862, 223] on div "Tell us more about your payment Enter payment amount SGD 1,144.50 1144.50 Selec…" at bounding box center [571, 342] width 1143 height 1605
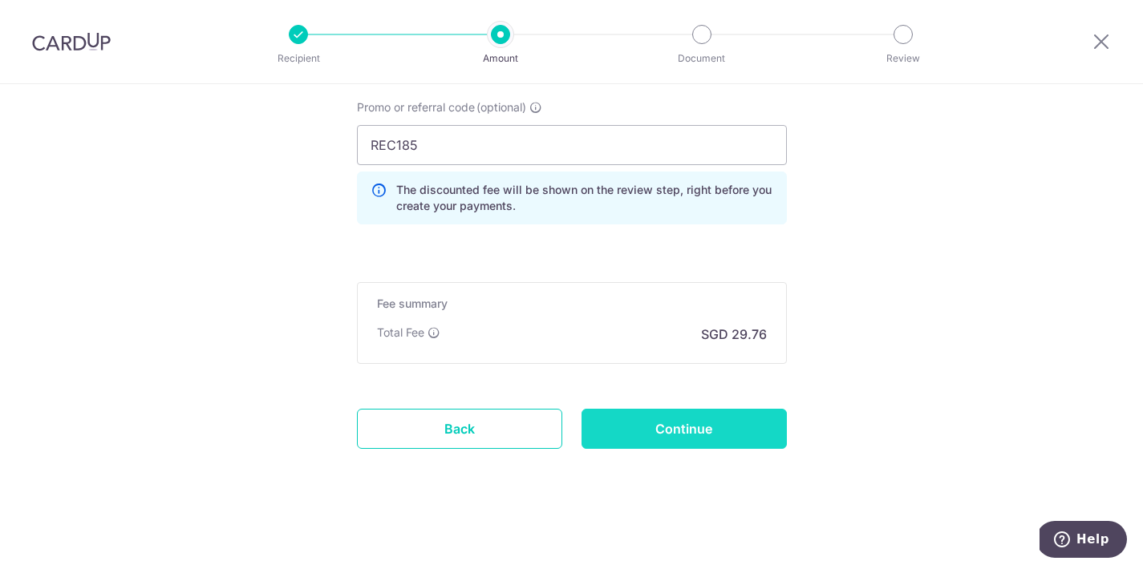
click at [748, 417] on input "Continue" at bounding box center [683, 429] width 205 height 40
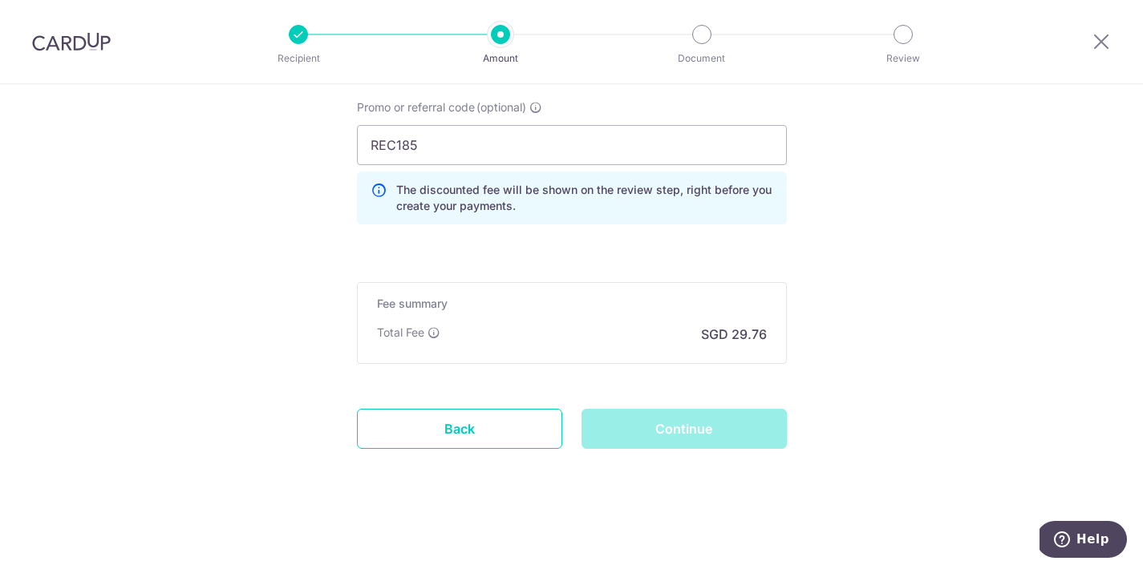
scroll to position [1120, 0]
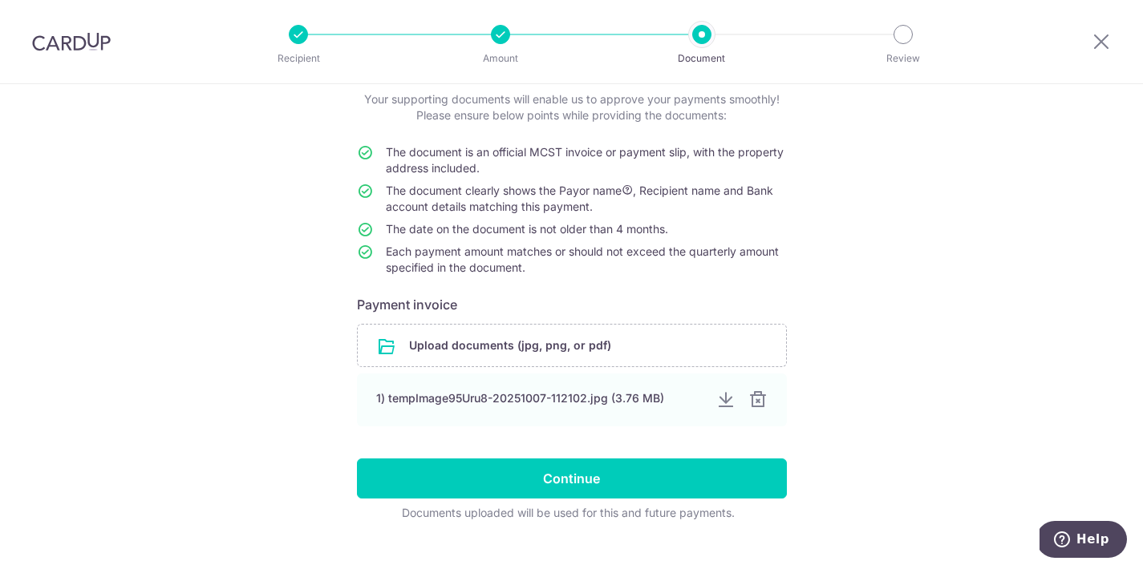
scroll to position [117, 0]
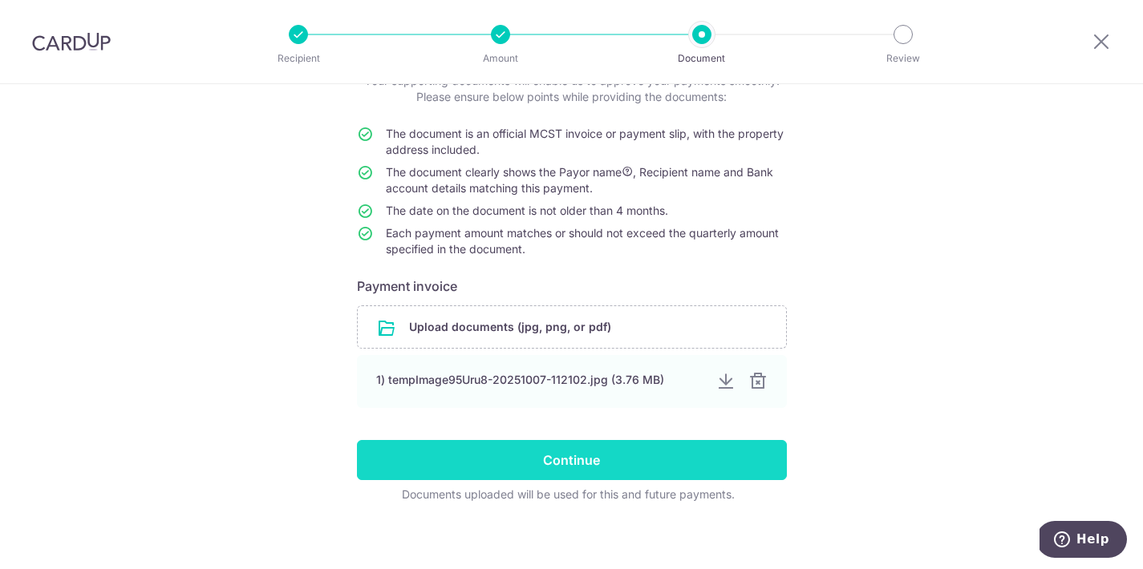
click at [661, 467] on input "Continue" at bounding box center [572, 460] width 430 height 40
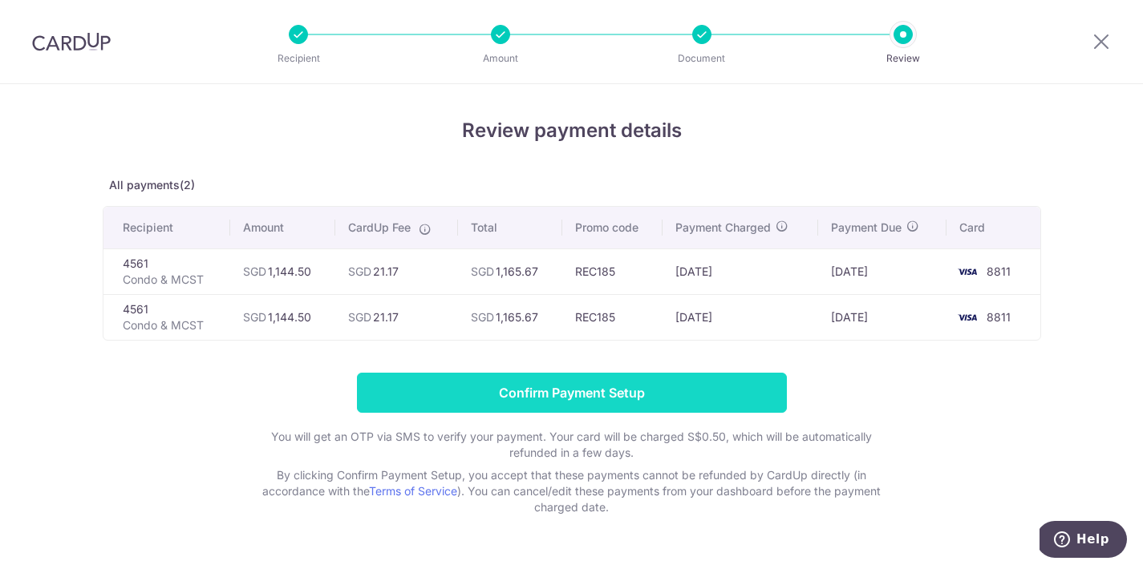
click at [573, 395] on input "Confirm Payment Setup" at bounding box center [572, 393] width 430 height 40
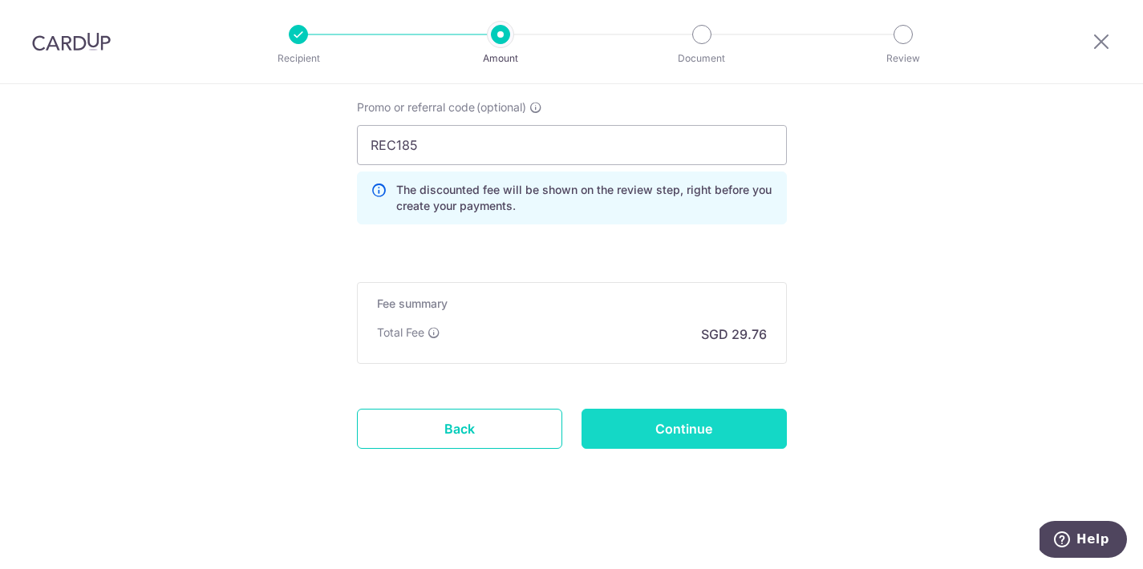
scroll to position [1103, 0]
click at [671, 420] on input "Continue" at bounding box center [683, 429] width 205 height 40
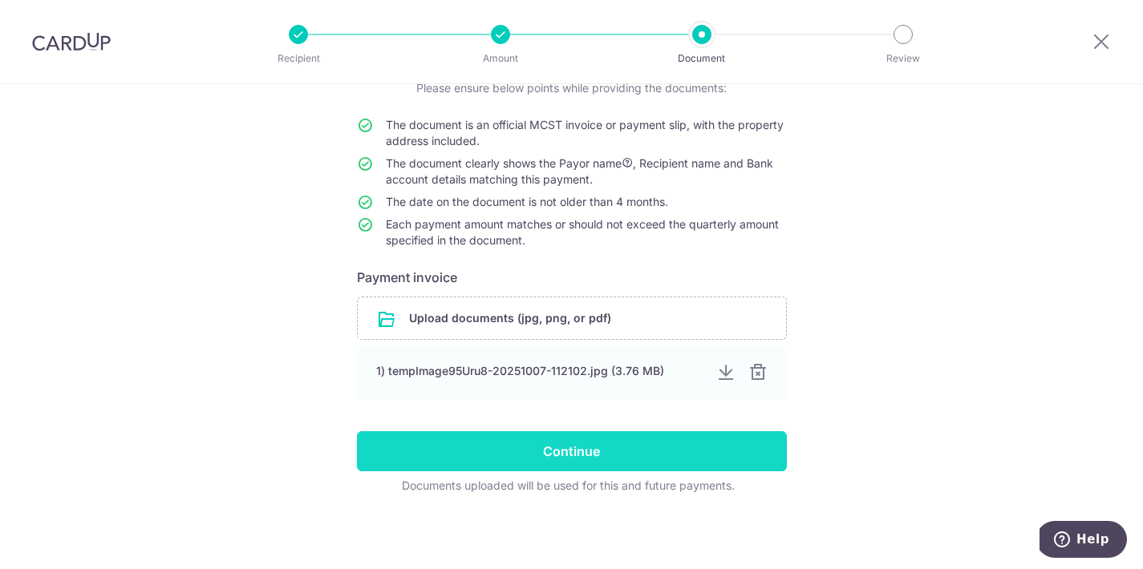
scroll to position [126, 0]
click at [589, 458] on input "Continue" at bounding box center [572, 451] width 430 height 40
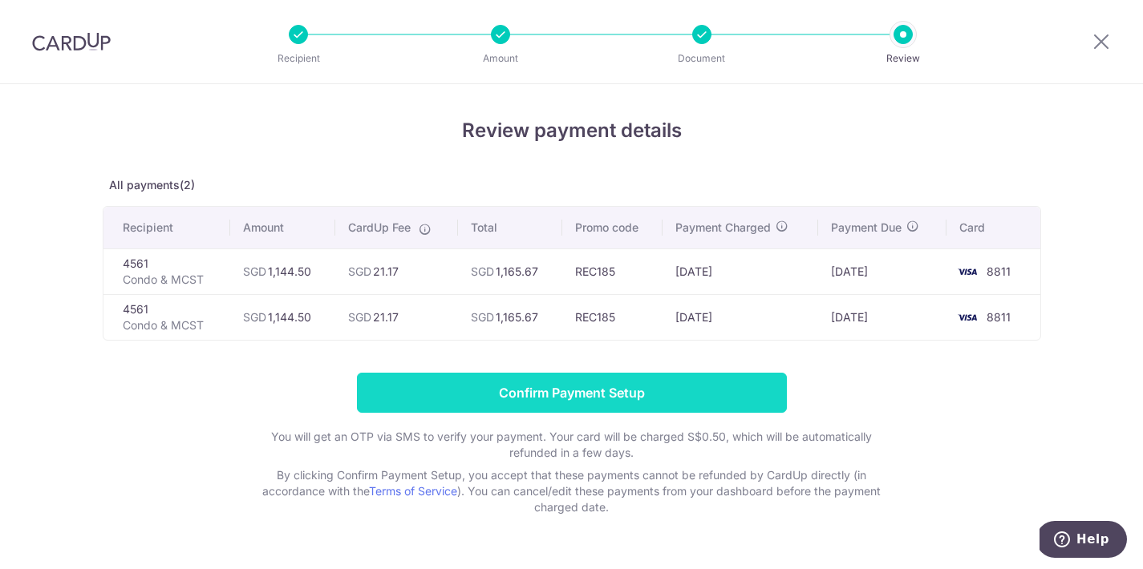
click at [471, 393] on input "Confirm Payment Setup" at bounding box center [572, 393] width 430 height 40
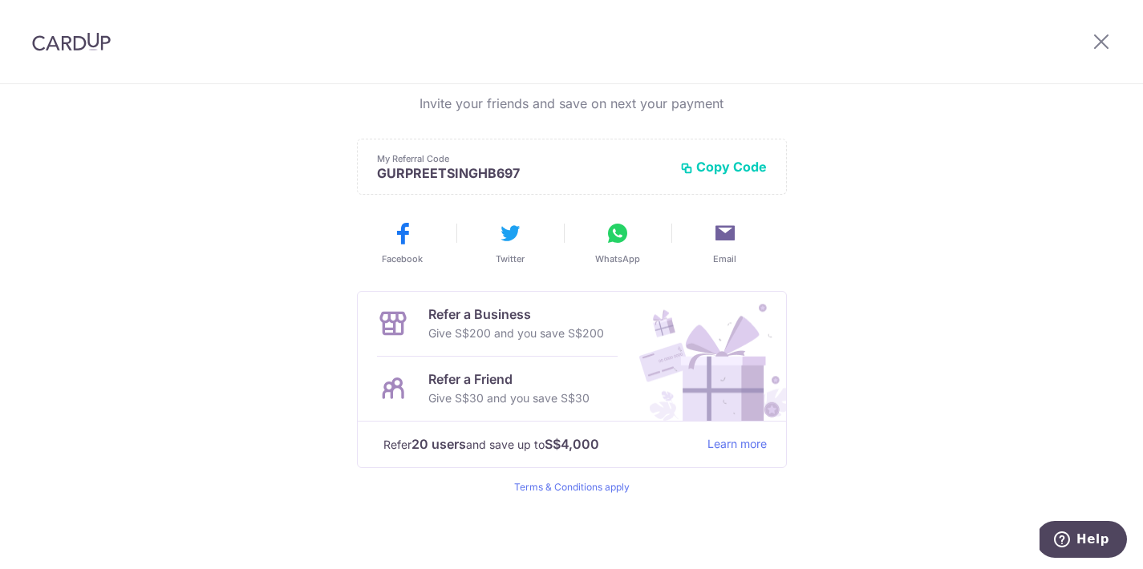
scroll to position [372, 0]
